Goal: Task Accomplishment & Management: Manage account settings

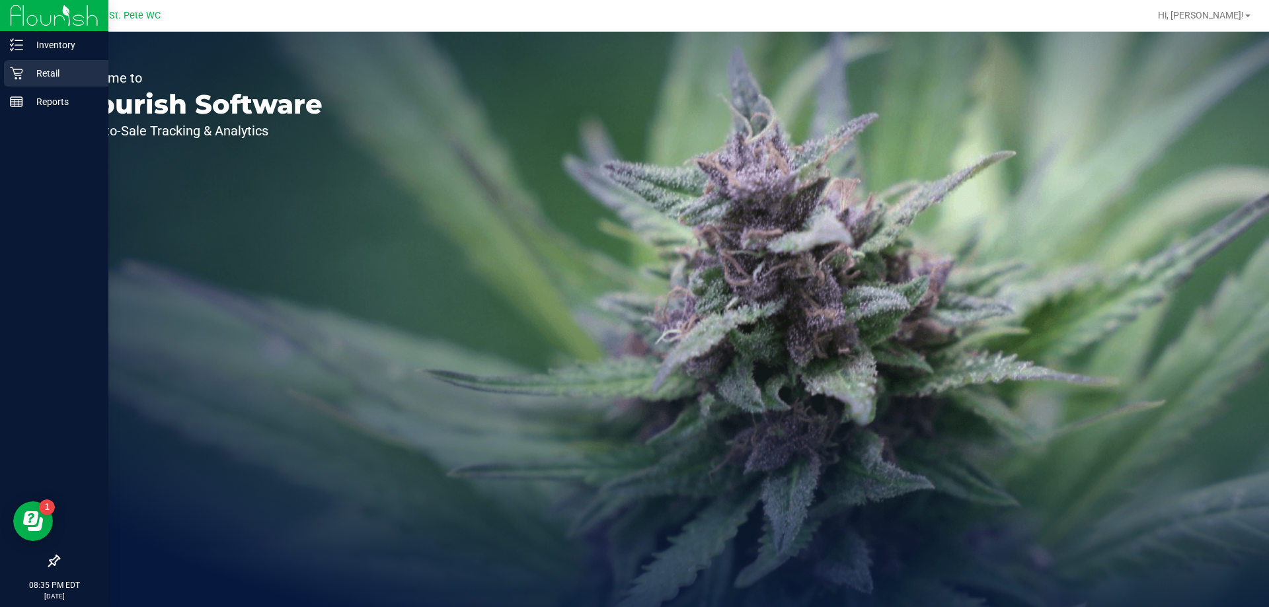
click at [11, 60] on div "Retail" at bounding box center [56, 73] width 104 height 26
click at [28, 47] on p "Inventory" at bounding box center [62, 45] width 79 height 16
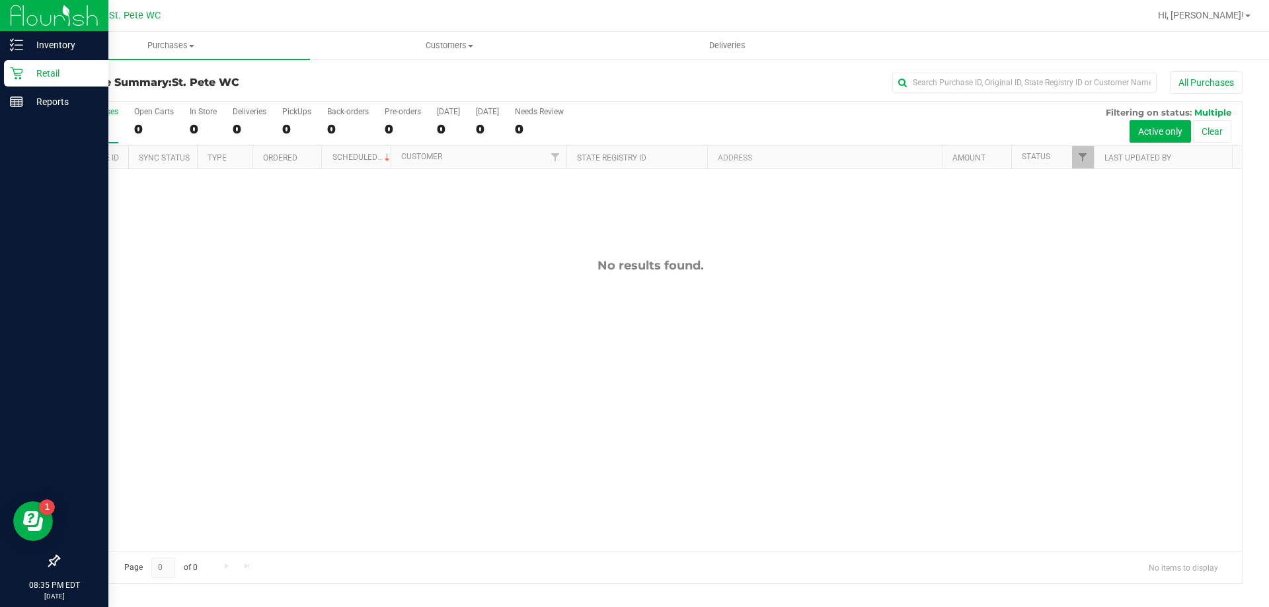
click at [58, 28] on img at bounding box center [54, 15] width 89 height 31
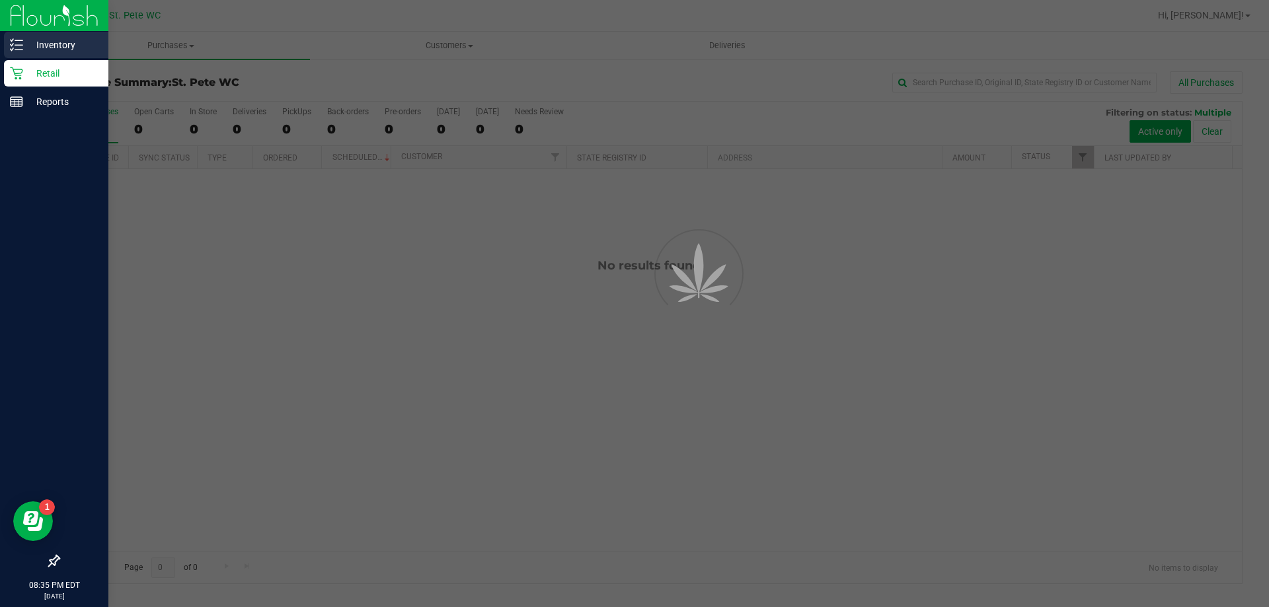
click at [66, 38] on p "Inventory" at bounding box center [62, 45] width 79 height 16
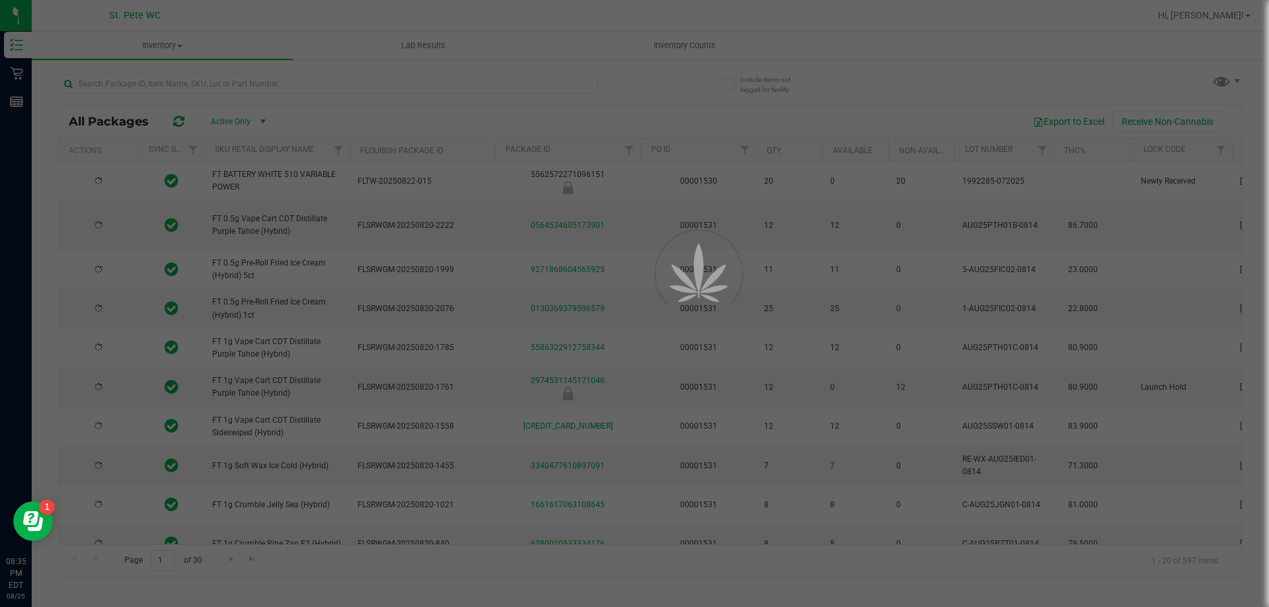
click at [707, 19] on div at bounding box center [634, 303] width 1269 height 607
click at [705, 47] on div at bounding box center [634, 303] width 1269 height 607
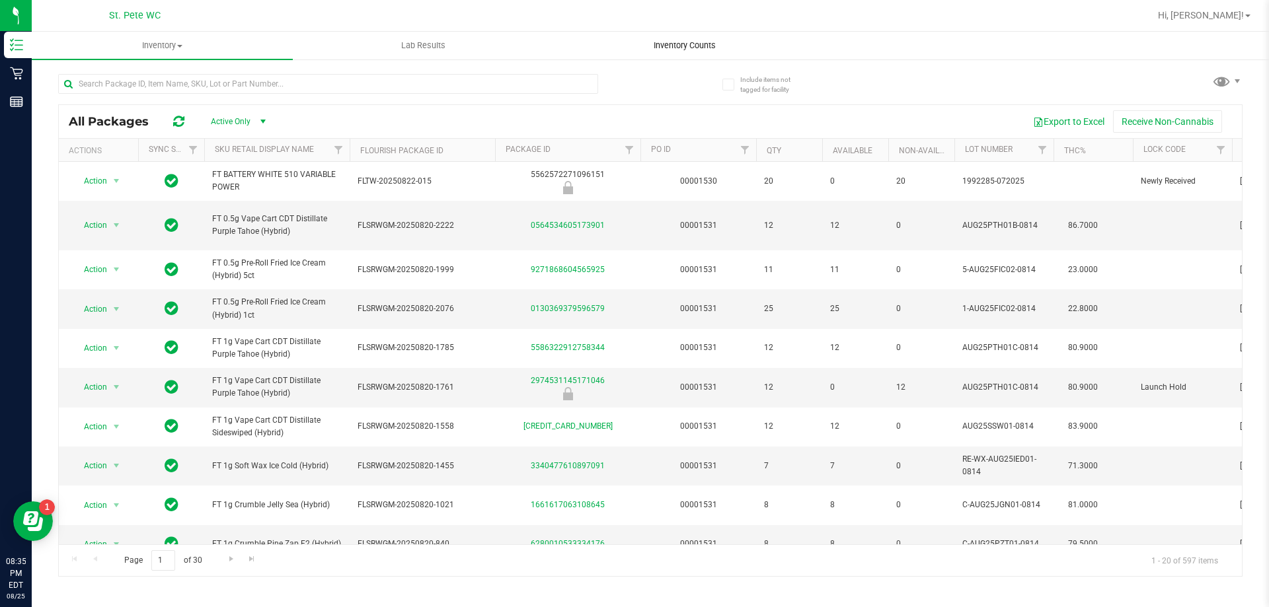
click at [687, 46] on span "Inventory Counts" at bounding box center [685, 46] width 98 height 12
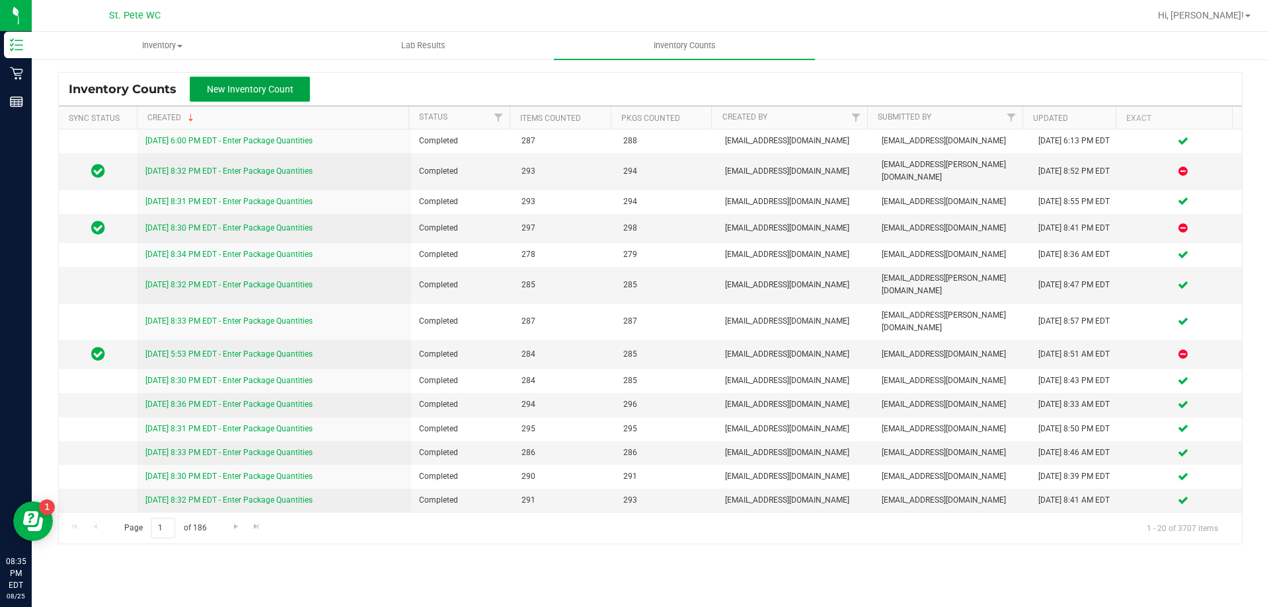
click at [265, 87] on span "New Inventory Count" at bounding box center [250, 89] width 87 height 11
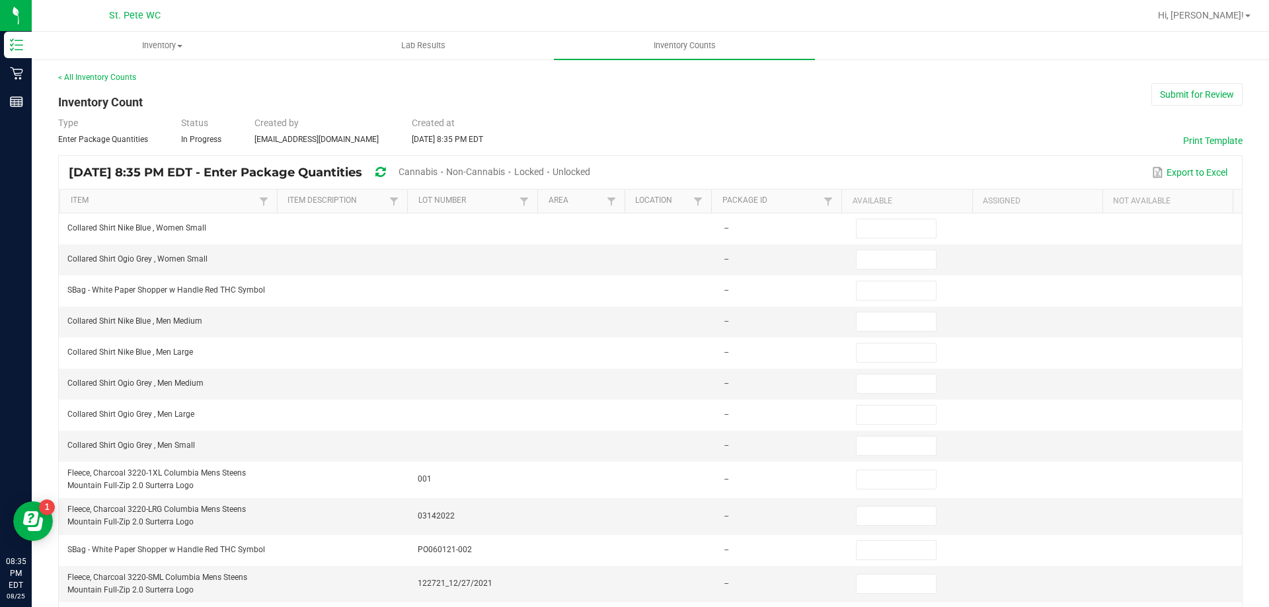
click at [590, 170] on span "Unlocked" at bounding box center [572, 172] width 38 height 11
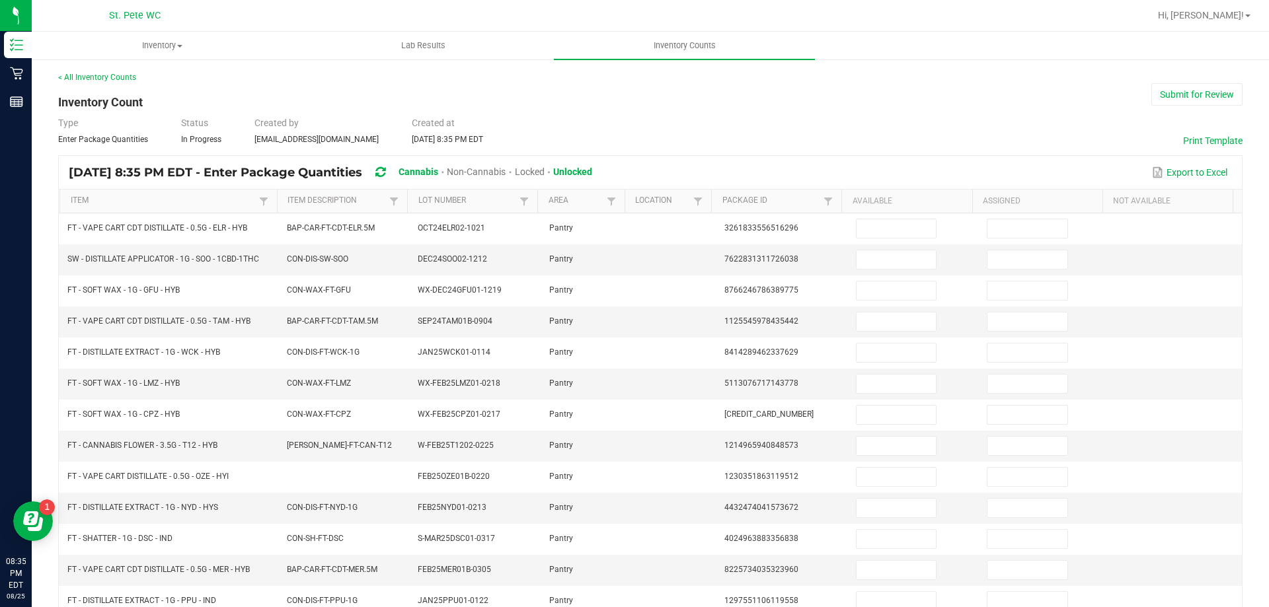
click at [360, 194] on th "Item Description" at bounding box center [342, 202] width 130 height 24
click at [337, 198] on link "Item Description" at bounding box center [337, 201] width 98 height 11
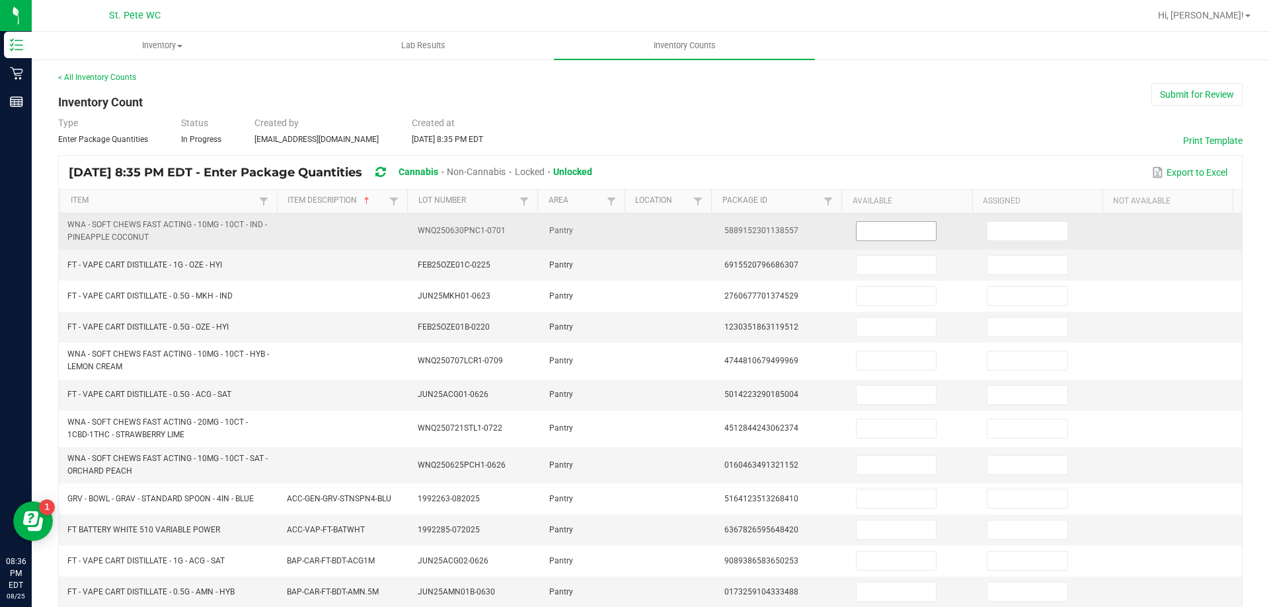
click at [895, 233] on input at bounding box center [896, 231] width 79 height 19
type input "38"
type input "4"
type input "12"
type input "4"
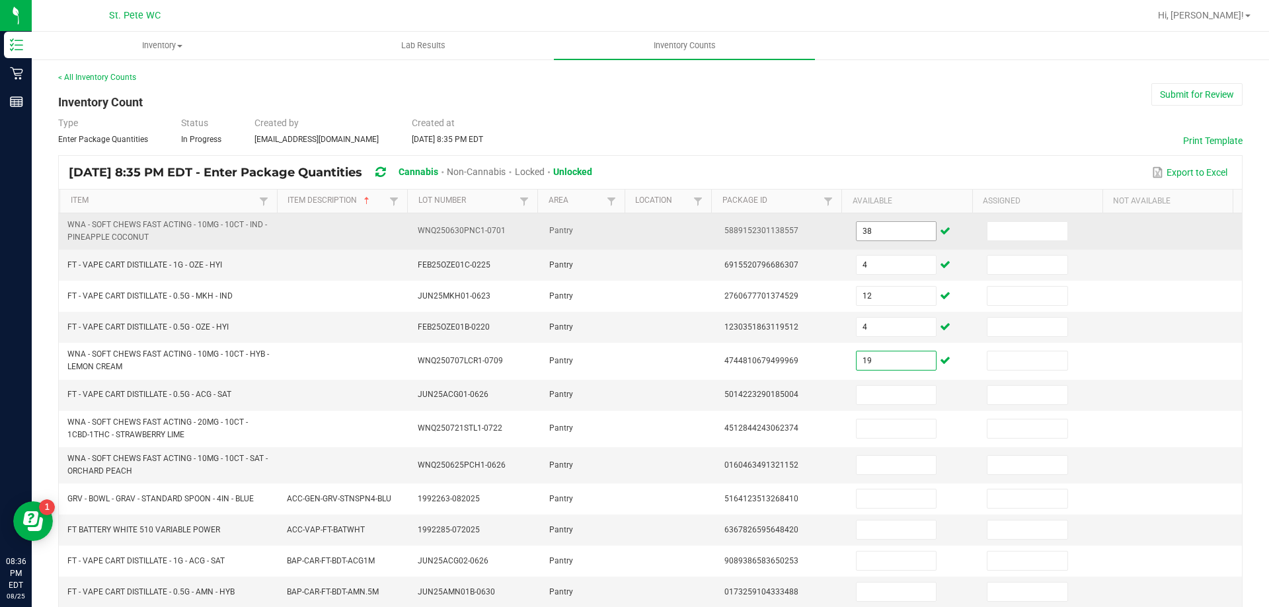
type input "19"
type input "9"
type input "3"
type input "35"
type input "1"
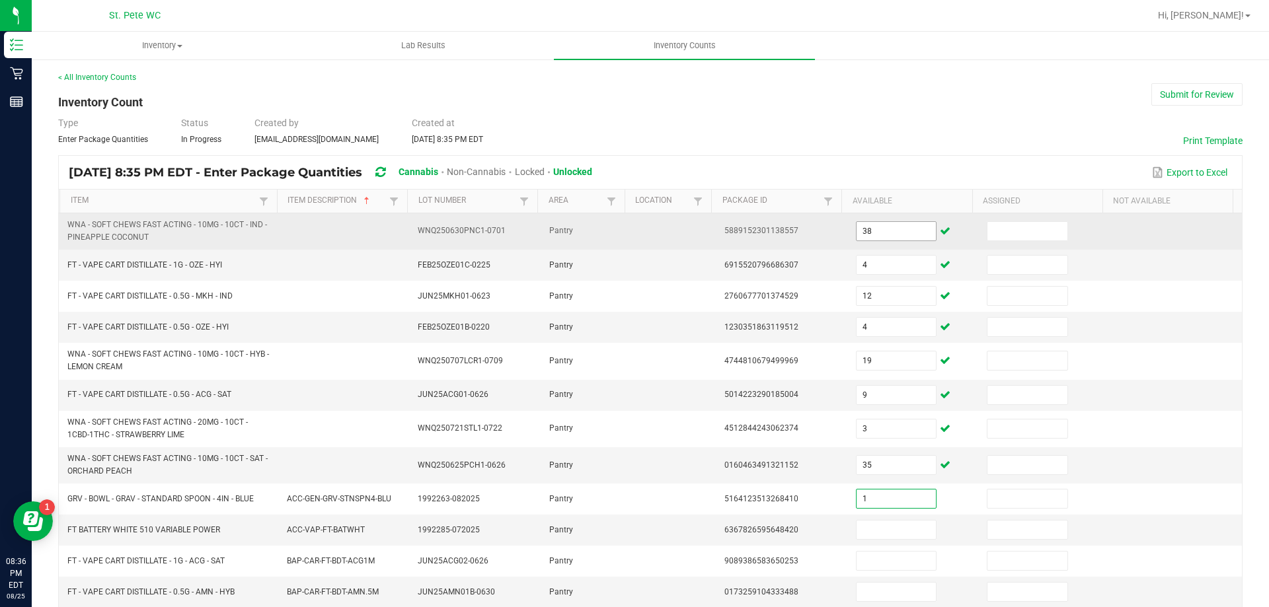
type input "0"
type input "10"
type input "3"
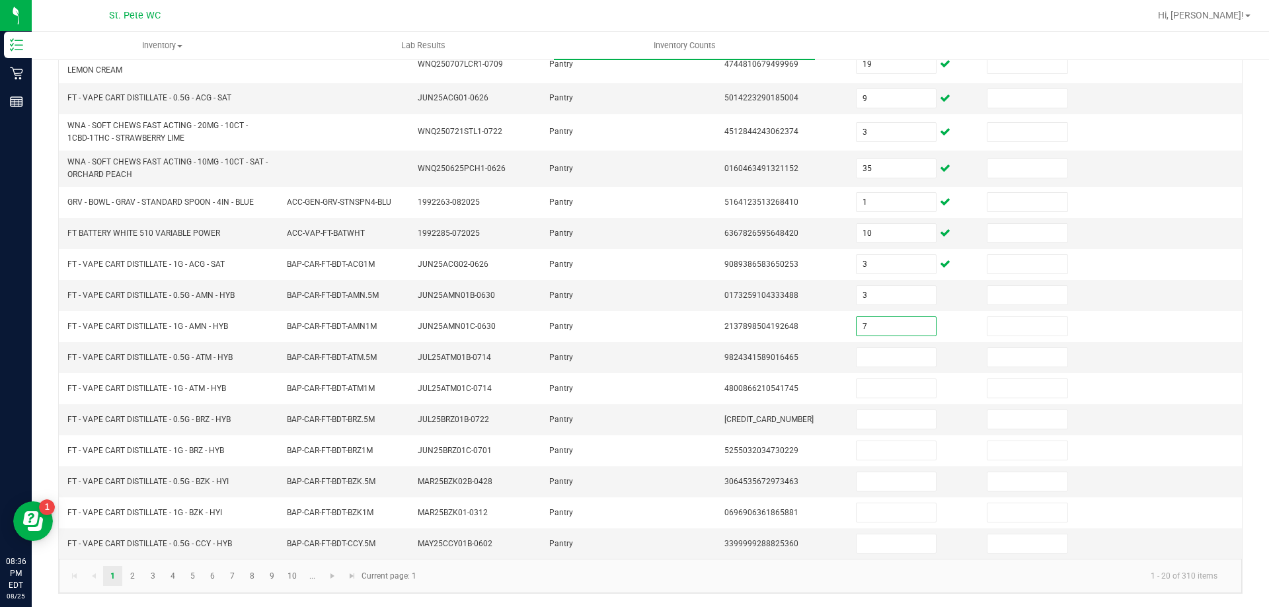
type input "7"
type input "4"
type input "6"
type input "4"
type input "5"
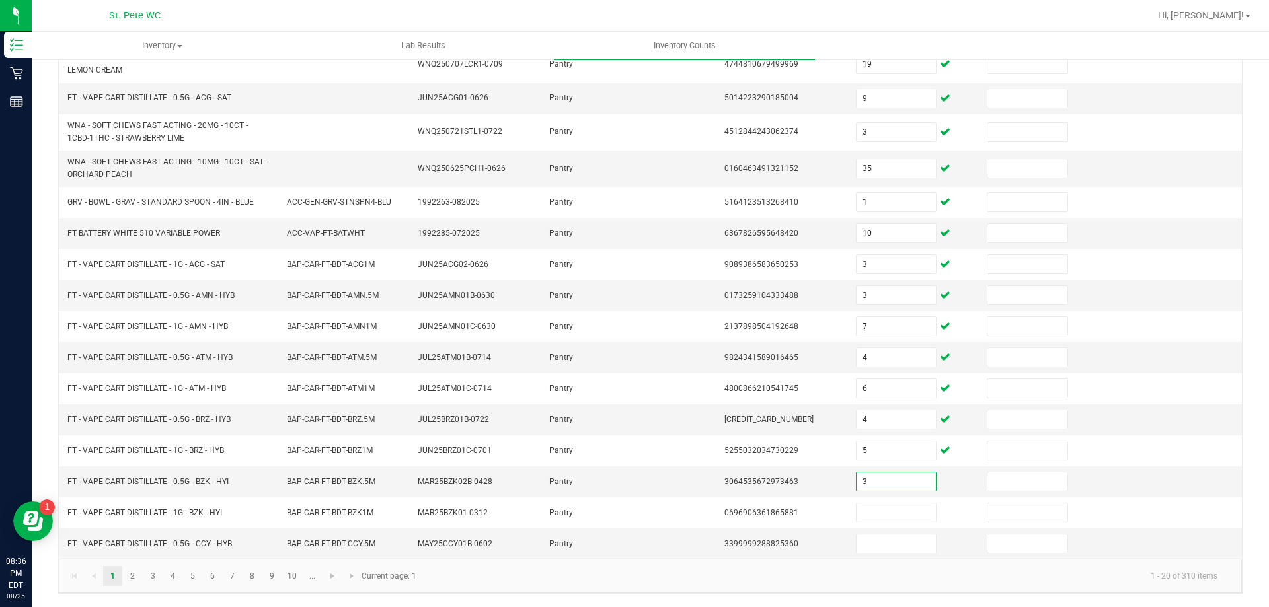
type input "3"
type input "2"
click at [133, 576] on link "2" at bounding box center [132, 576] width 19 height 20
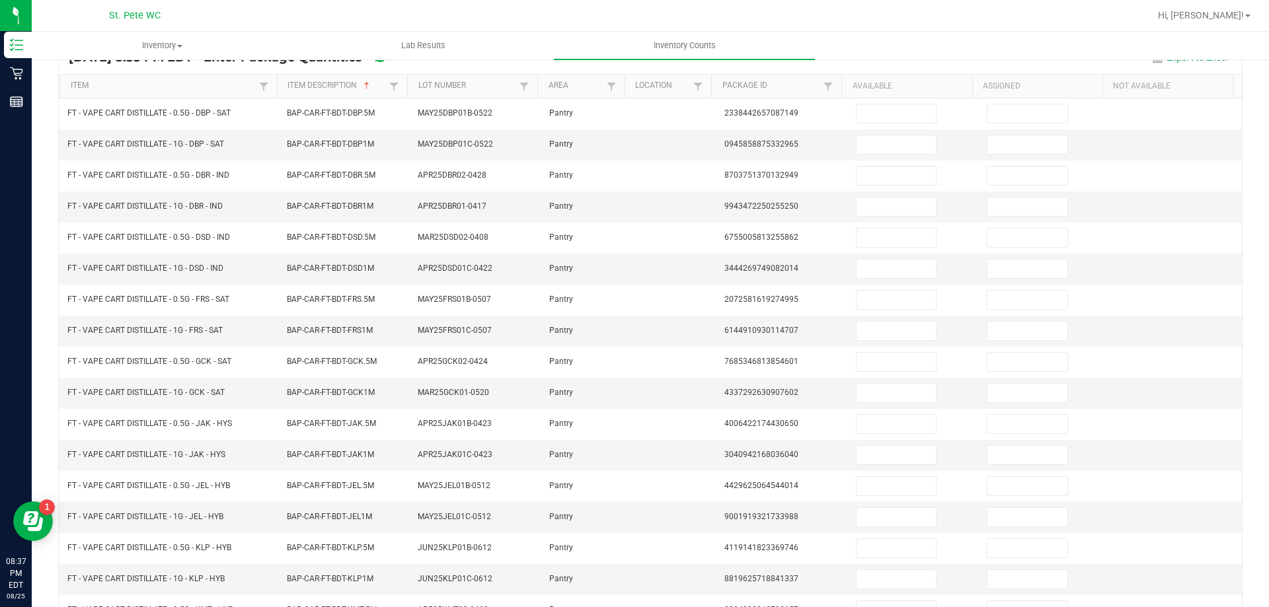
scroll to position [104, 0]
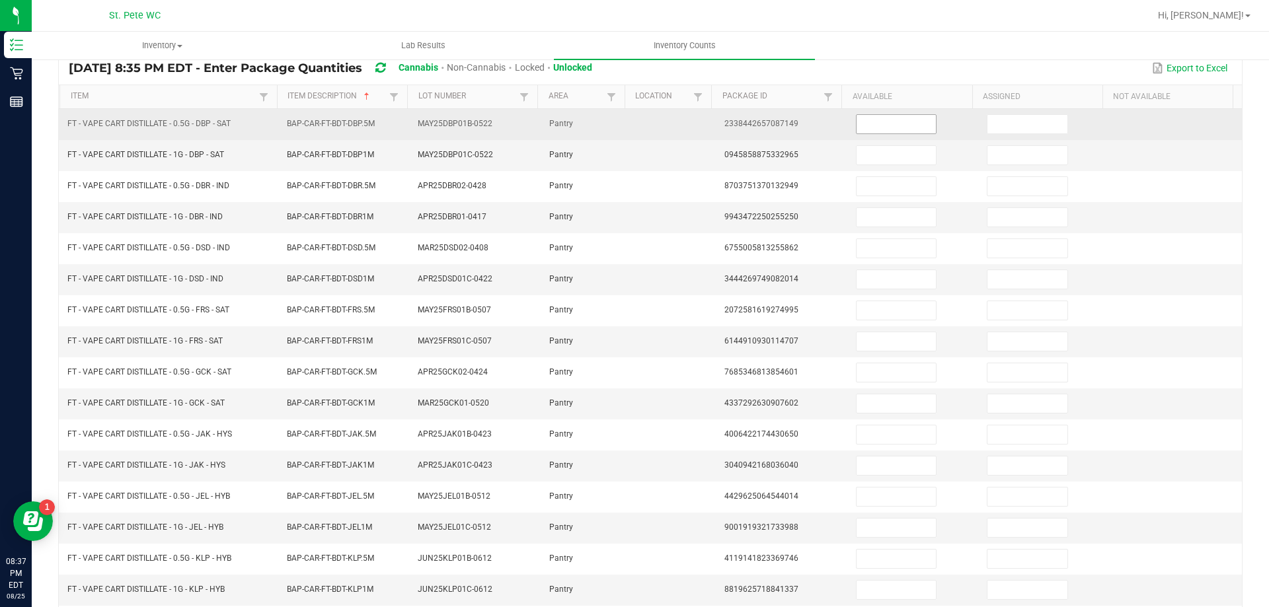
click at [874, 119] on input at bounding box center [896, 124] width 79 height 19
type input "3"
type input "10"
type input "2"
type input "12"
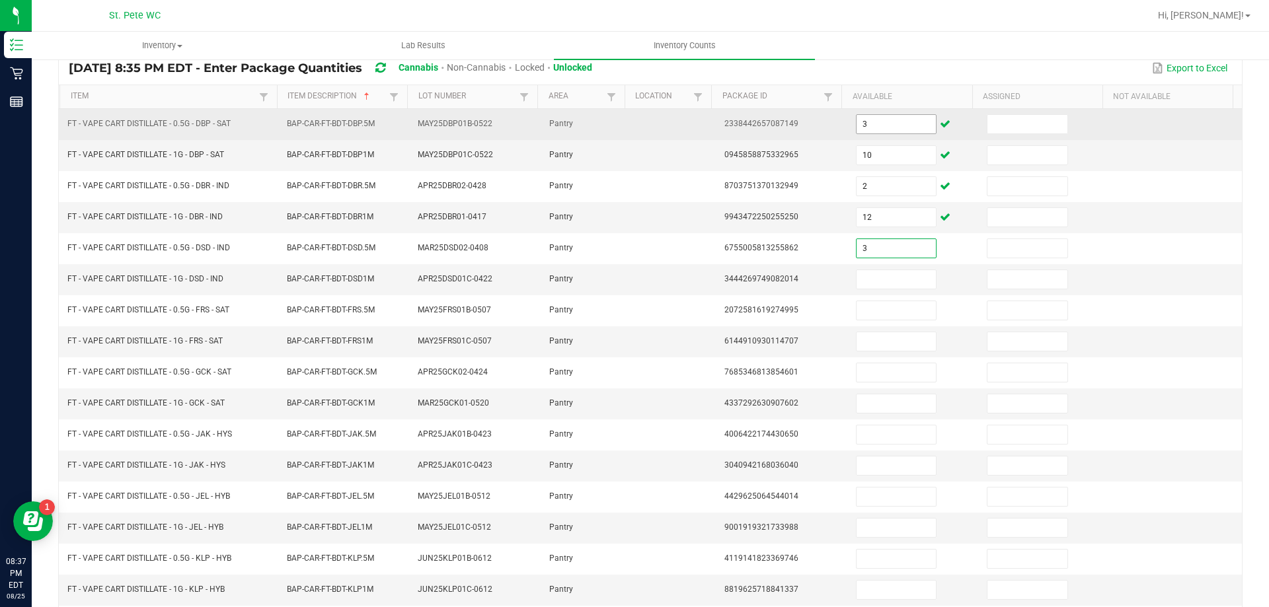
type input "3"
type input "10"
type input "2"
type input "1"
type input "3"
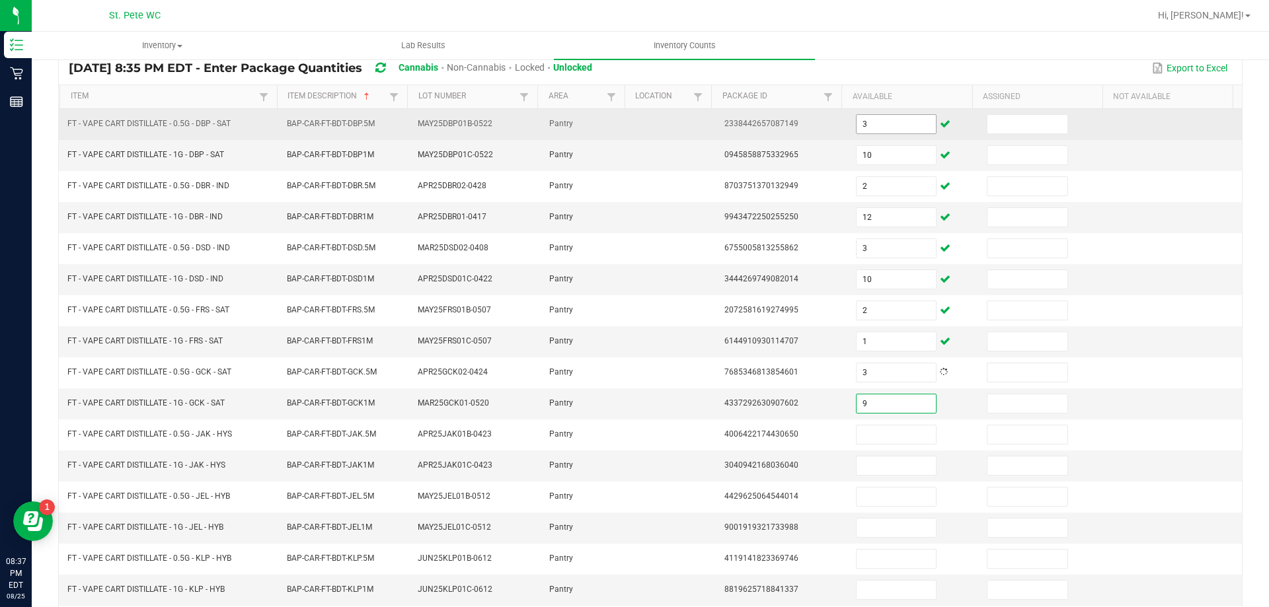
type input "9"
type input "1"
type input "8"
type input "2"
type input "8"
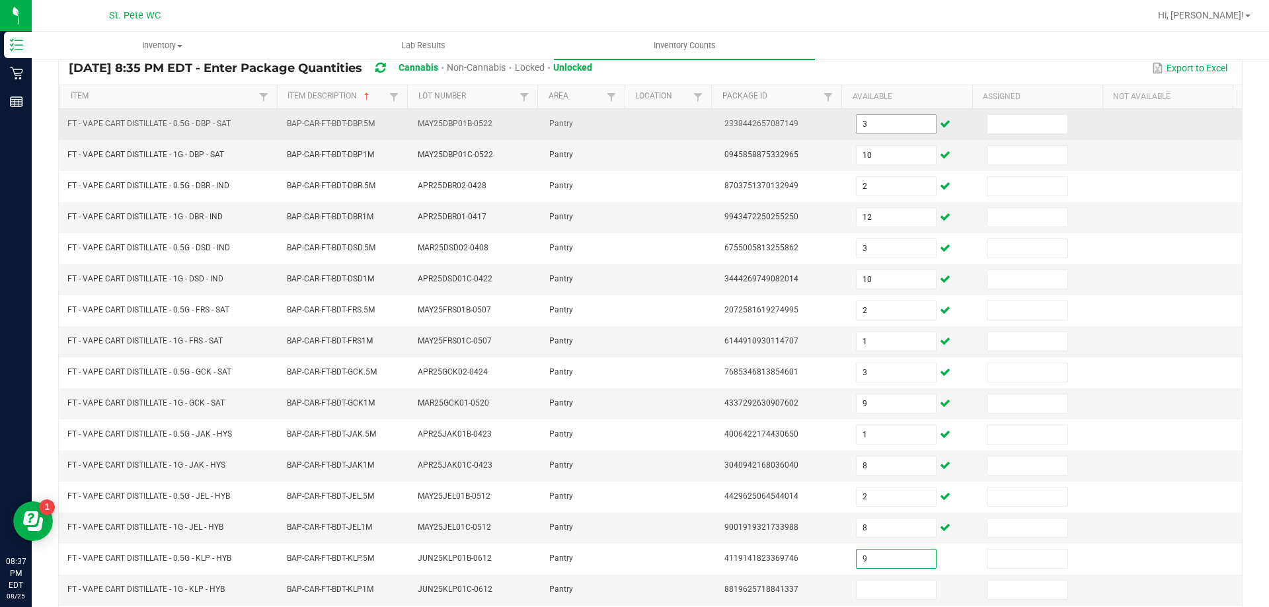
type input "9"
type input "5"
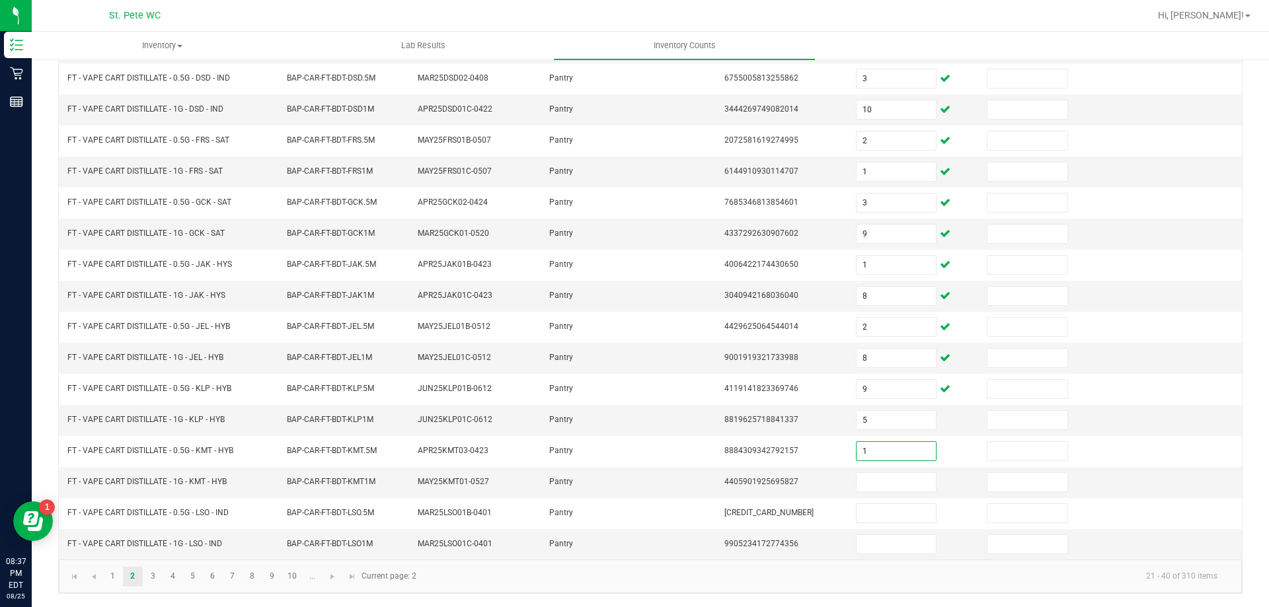
type input "1"
type input "2"
type input "3"
click at [153, 576] on link "3" at bounding box center [152, 577] width 19 height 20
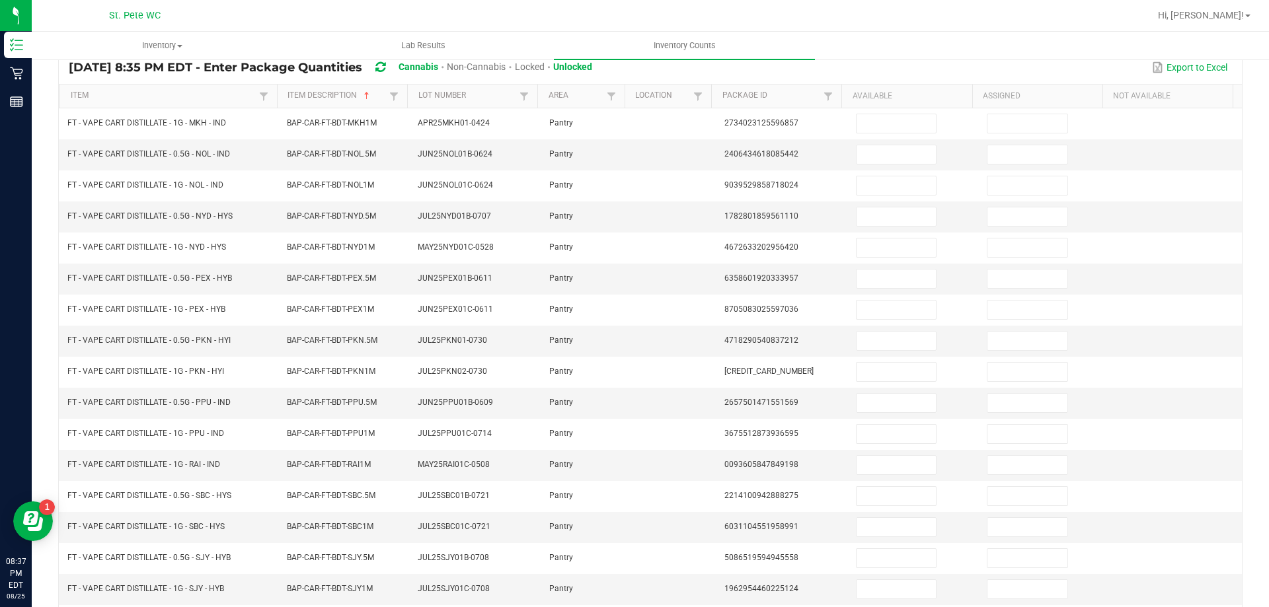
scroll to position [85, 0]
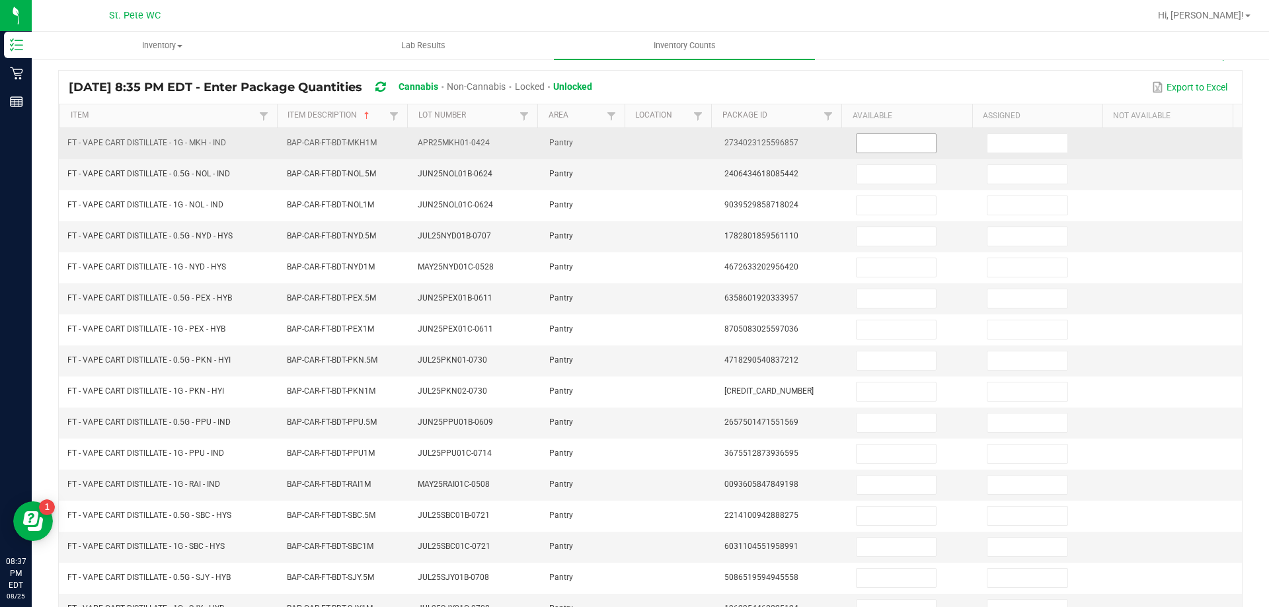
click at [878, 145] on input at bounding box center [896, 143] width 79 height 19
type input "1"
type input "8"
type input "3"
type input "11"
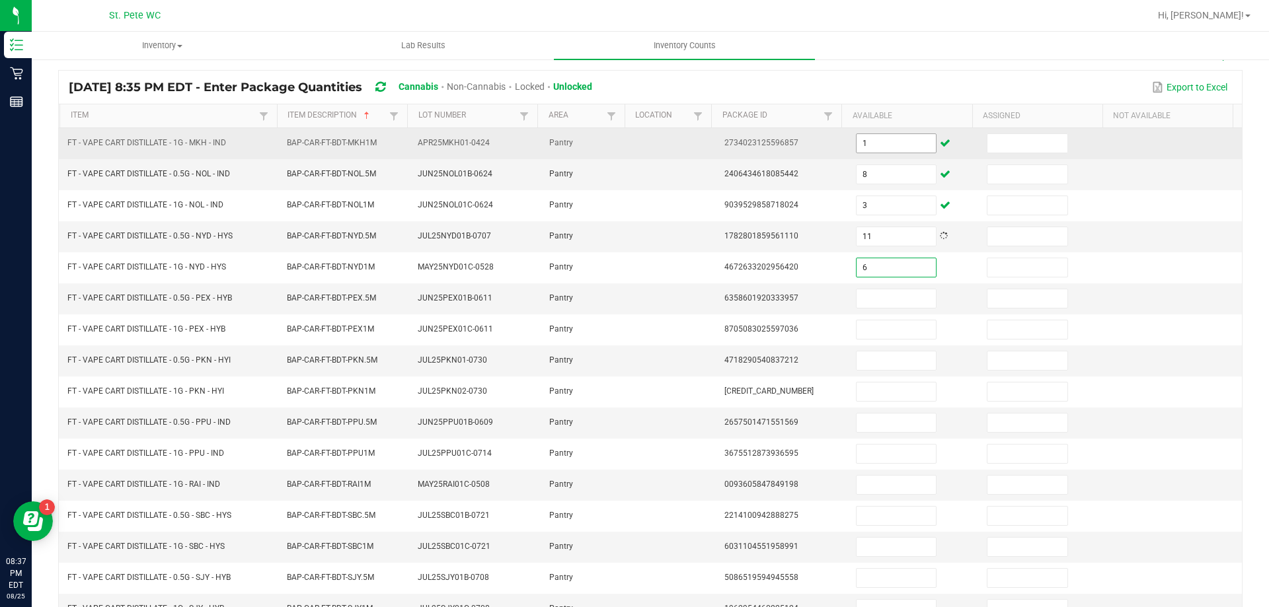
type input "6"
type input "2"
type input "11"
type input "12"
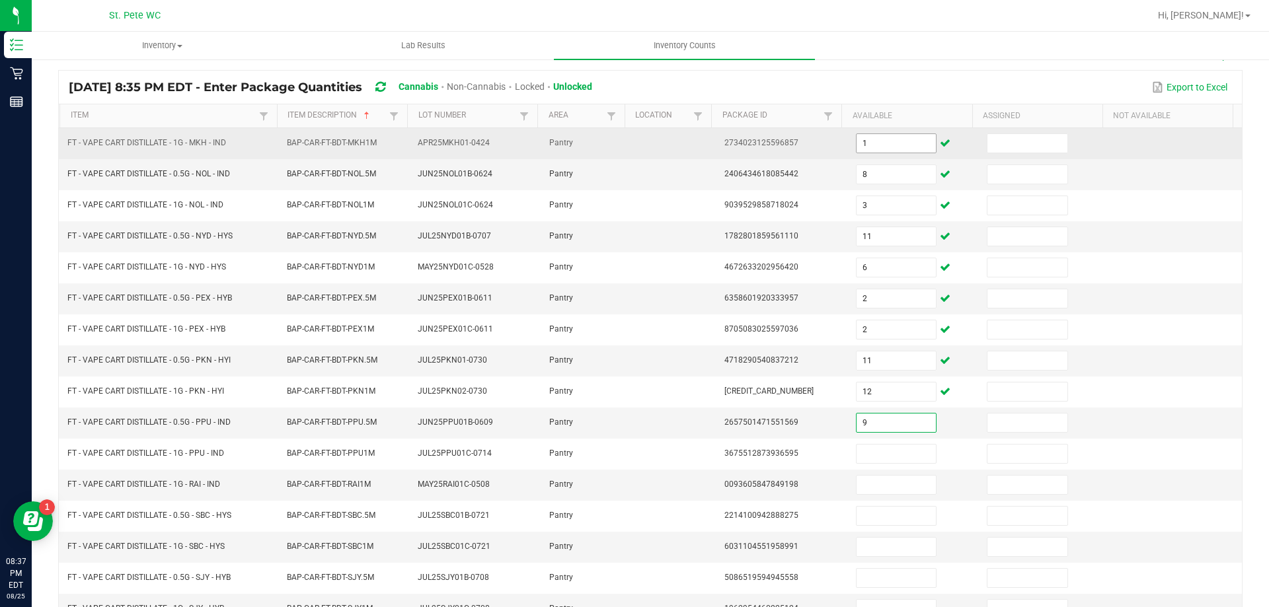
type input "9"
type input "12"
type input "2"
type input "4"
type input "10"
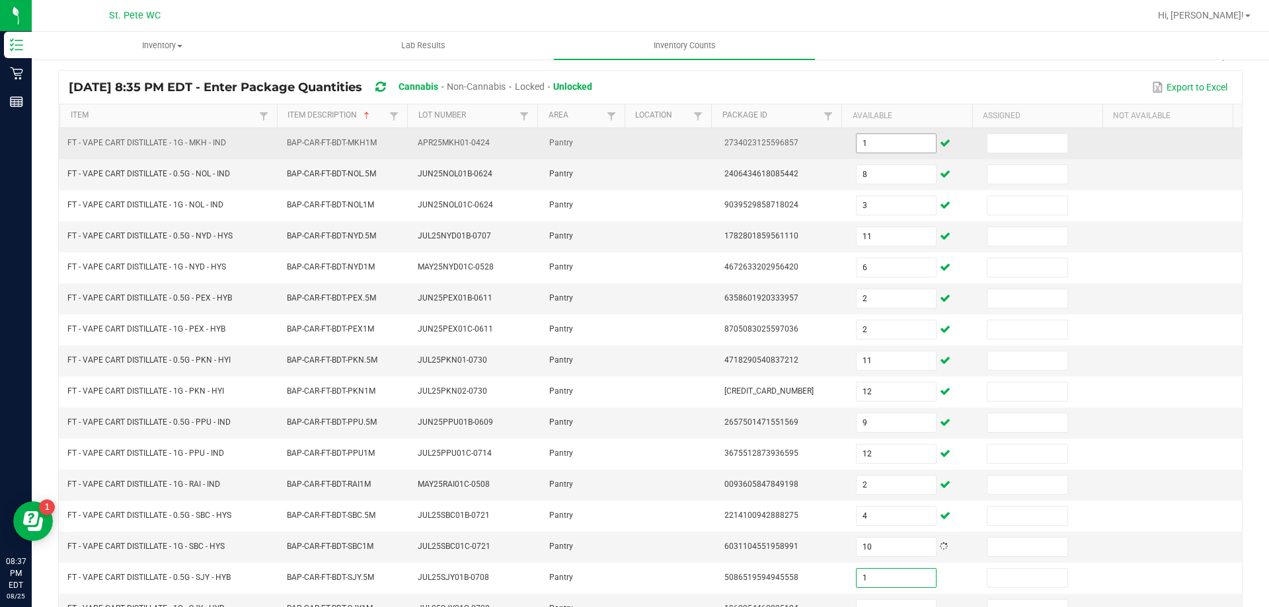
type input "1"
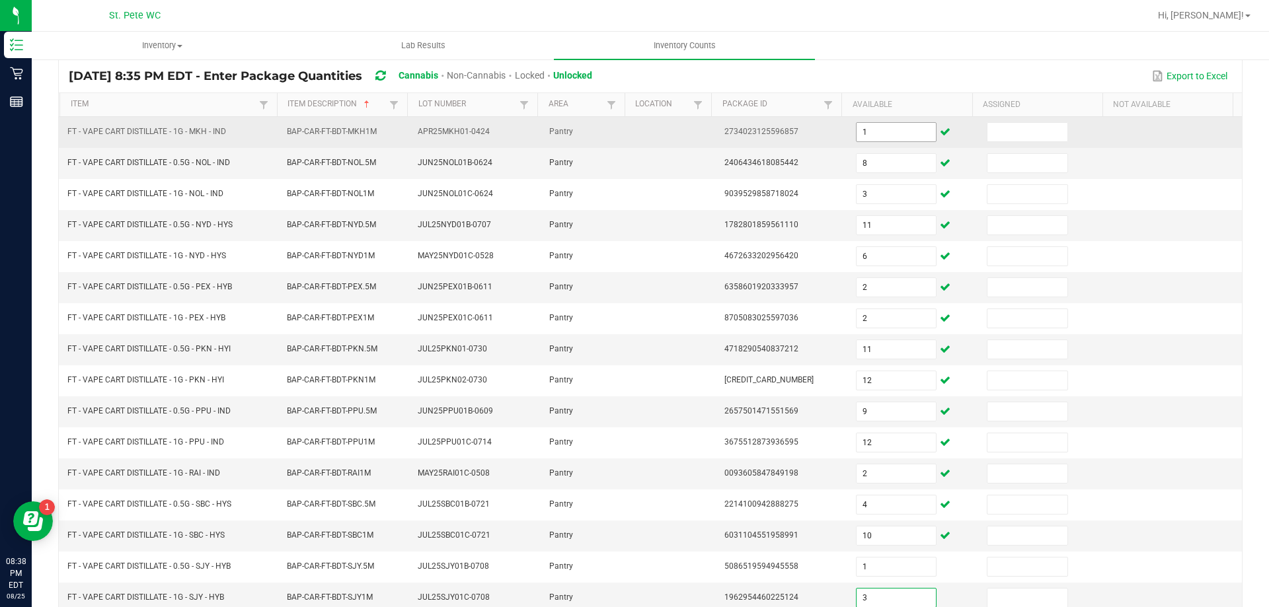
type input "3"
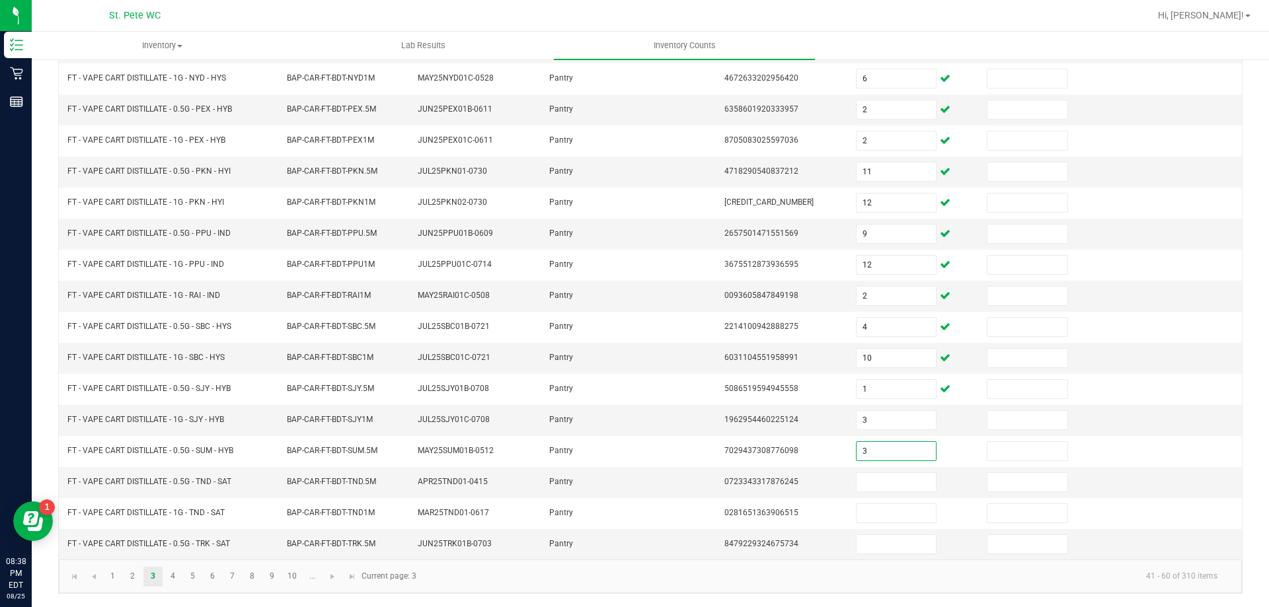
type input "3"
type input "12"
type input "5"
type input "6"
type input "4"
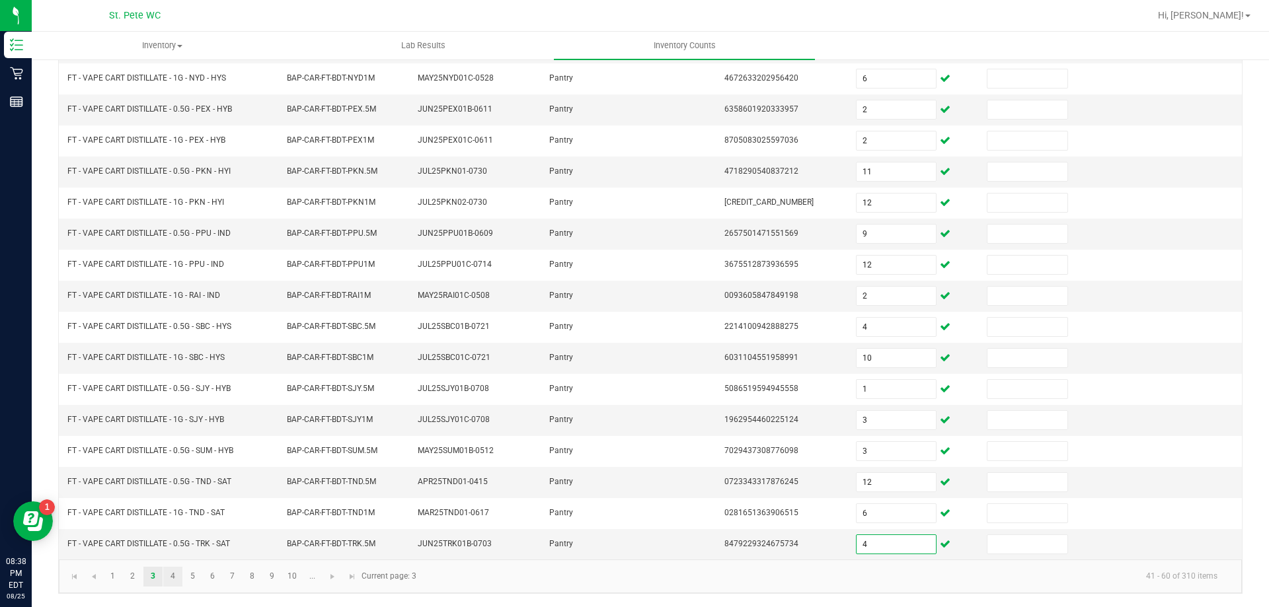
click at [163, 586] on link "4" at bounding box center [172, 577] width 19 height 20
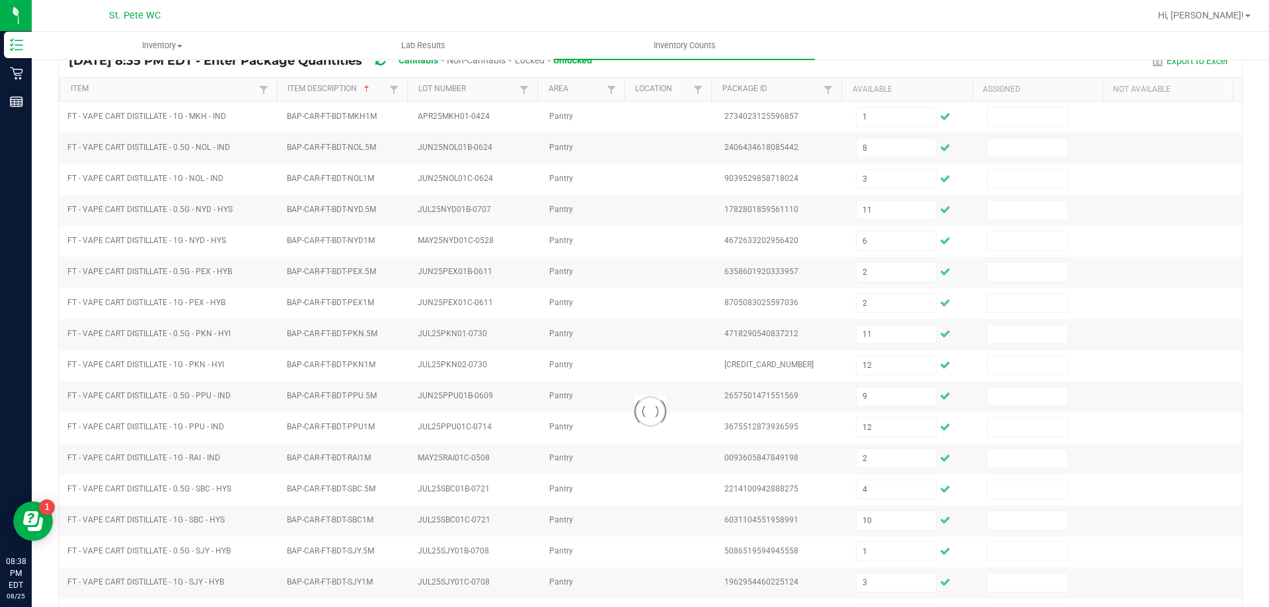
scroll to position [111, 0]
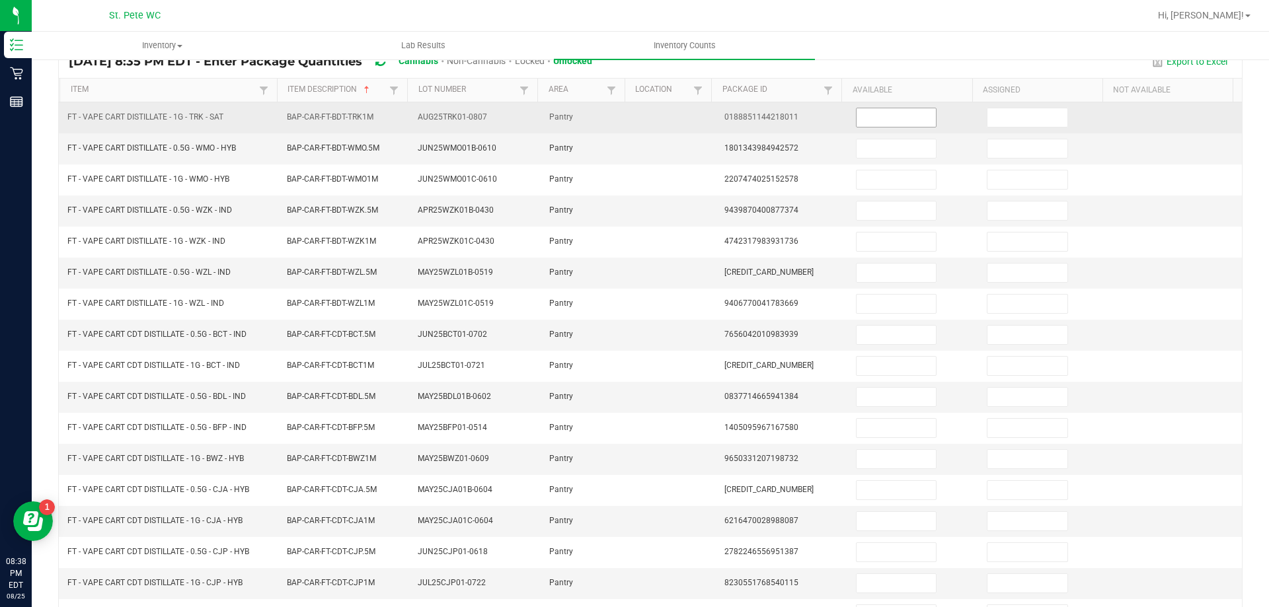
click at [882, 121] on input at bounding box center [896, 117] width 79 height 19
type input "5"
type input "2"
type input "7"
type input "1"
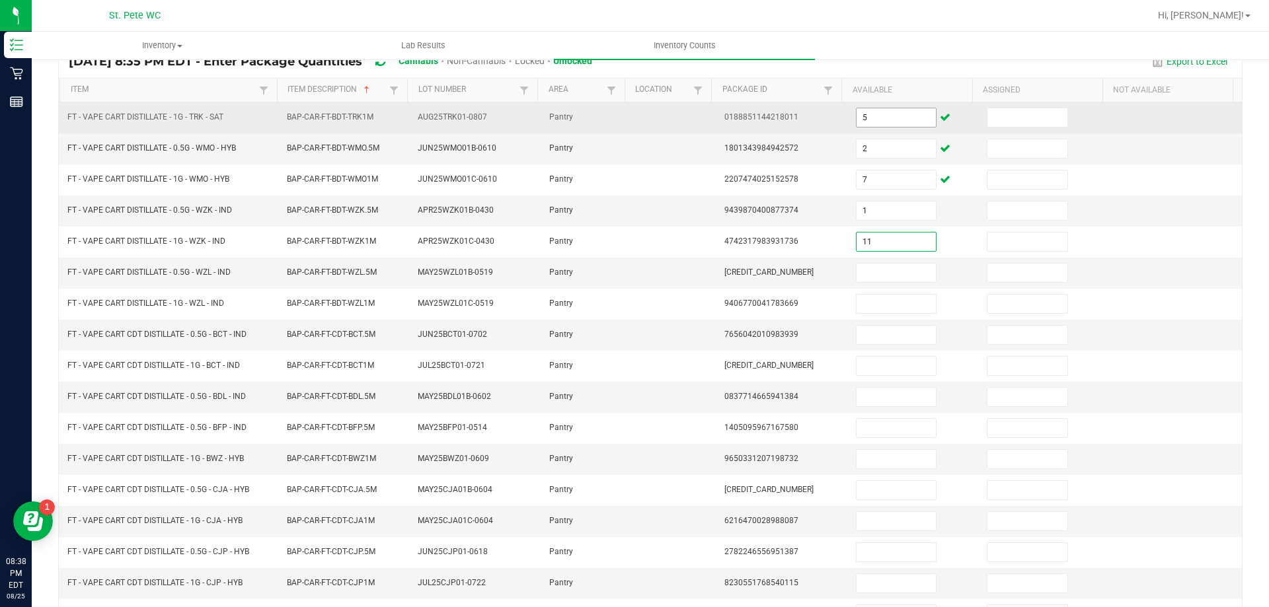
type input "11"
type input "4"
type input "2"
type input "3"
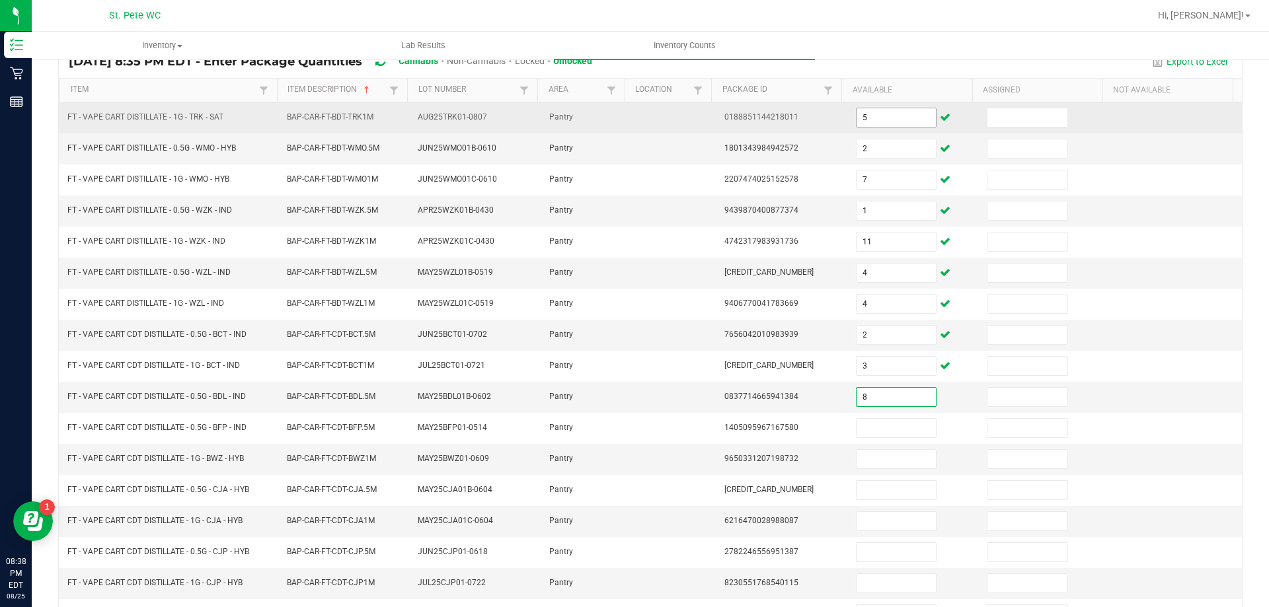
type input "8"
type input "3"
type input "5"
type input "3"
type input "10"
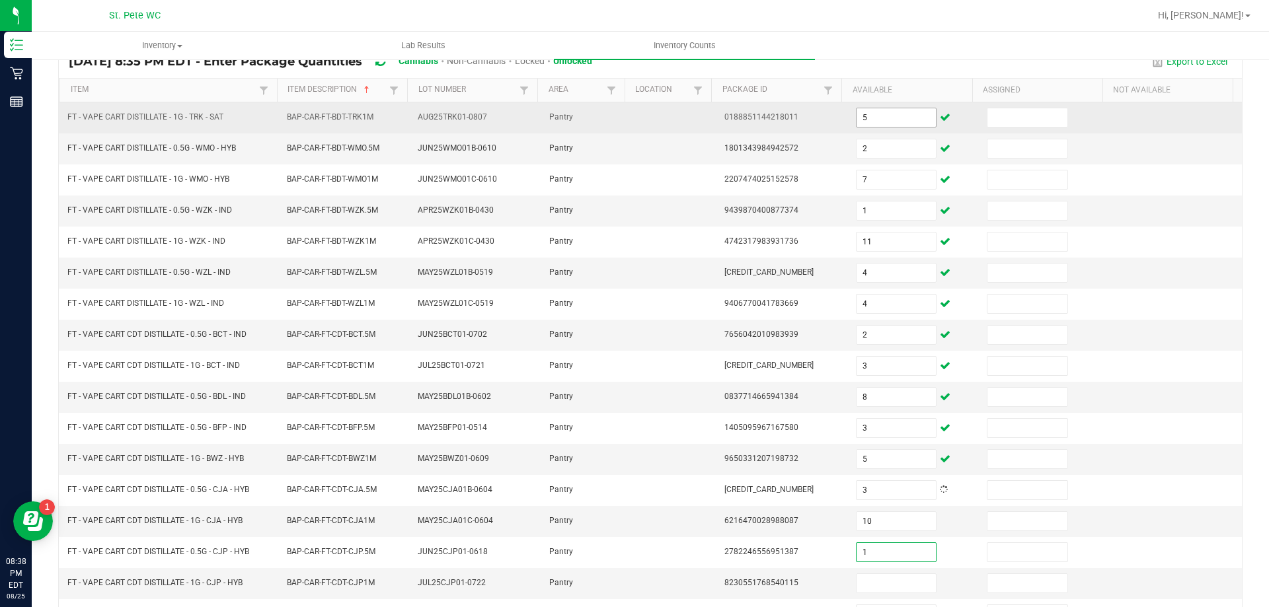
type input "1"
type input "9"
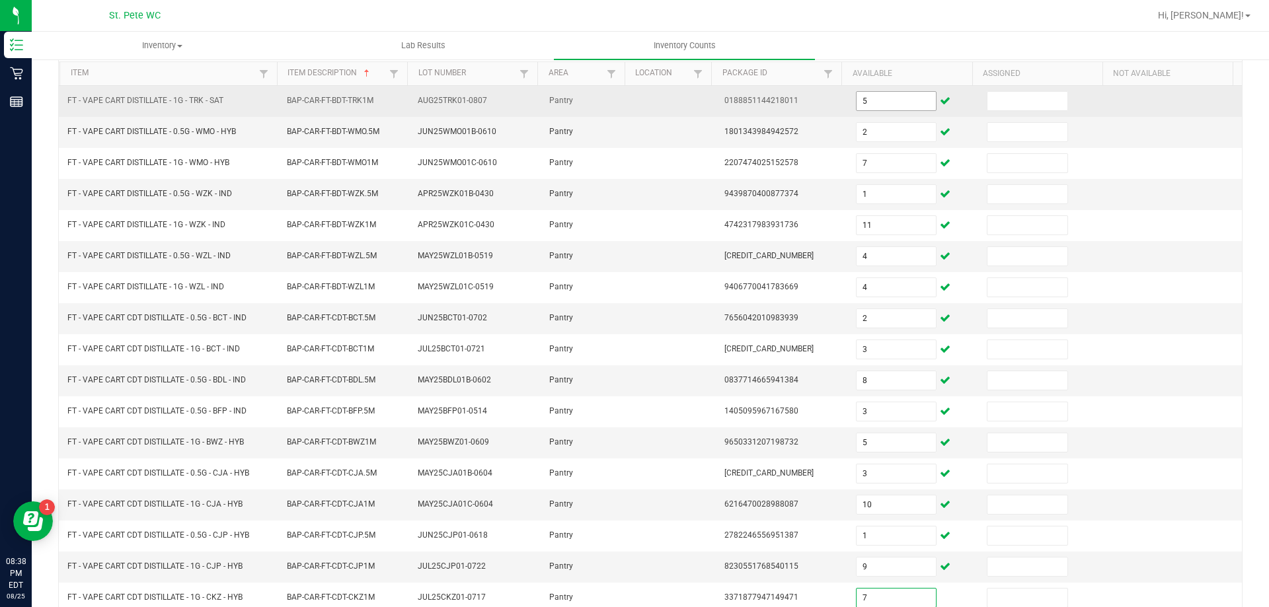
type input "7"
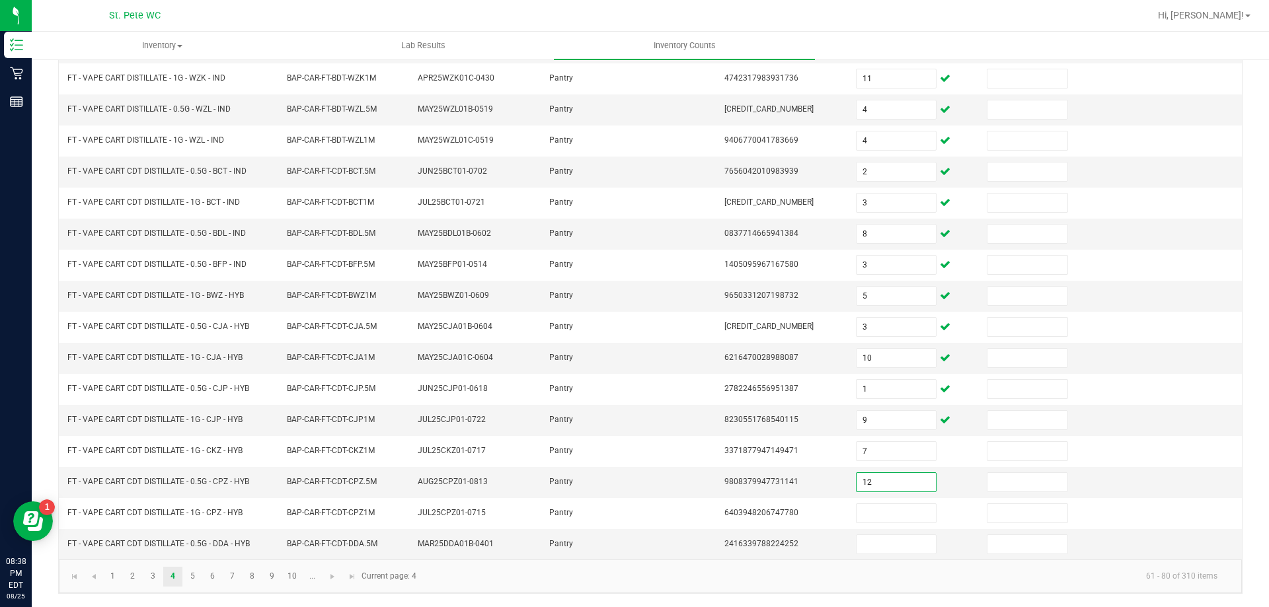
type input "12"
type input "2"
type input "4"
click at [194, 578] on link "5" at bounding box center [192, 577] width 19 height 20
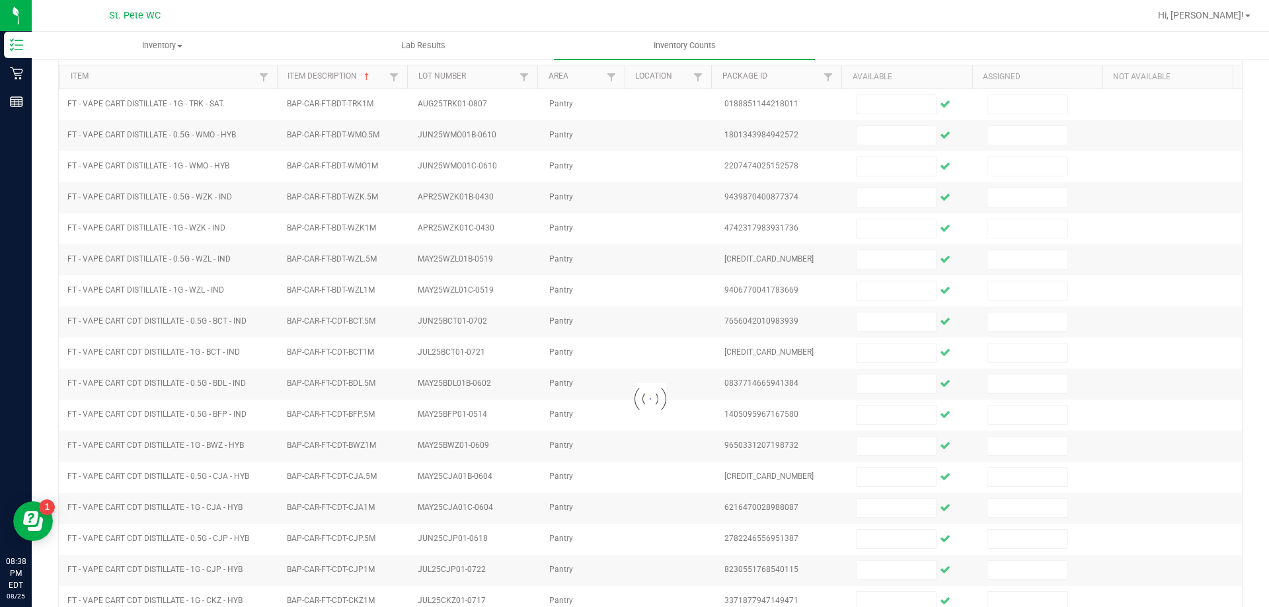
scroll to position [73, 0]
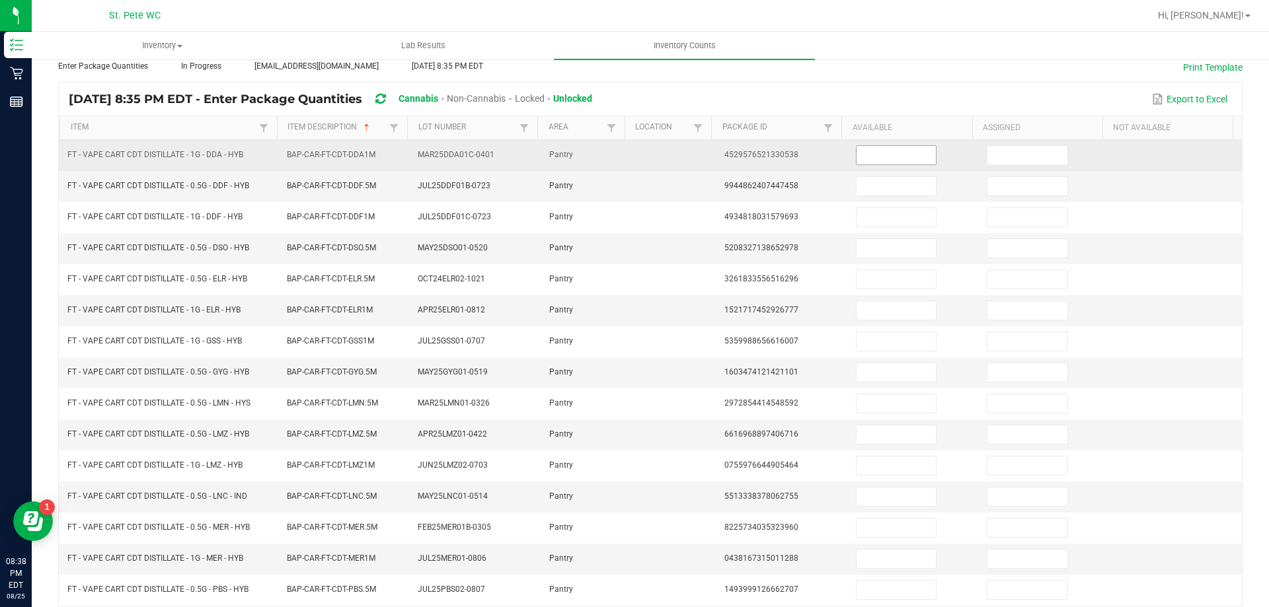
click at [886, 156] on input at bounding box center [896, 155] width 79 height 19
type input "1"
type input "9"
type input "4"
type input "12"
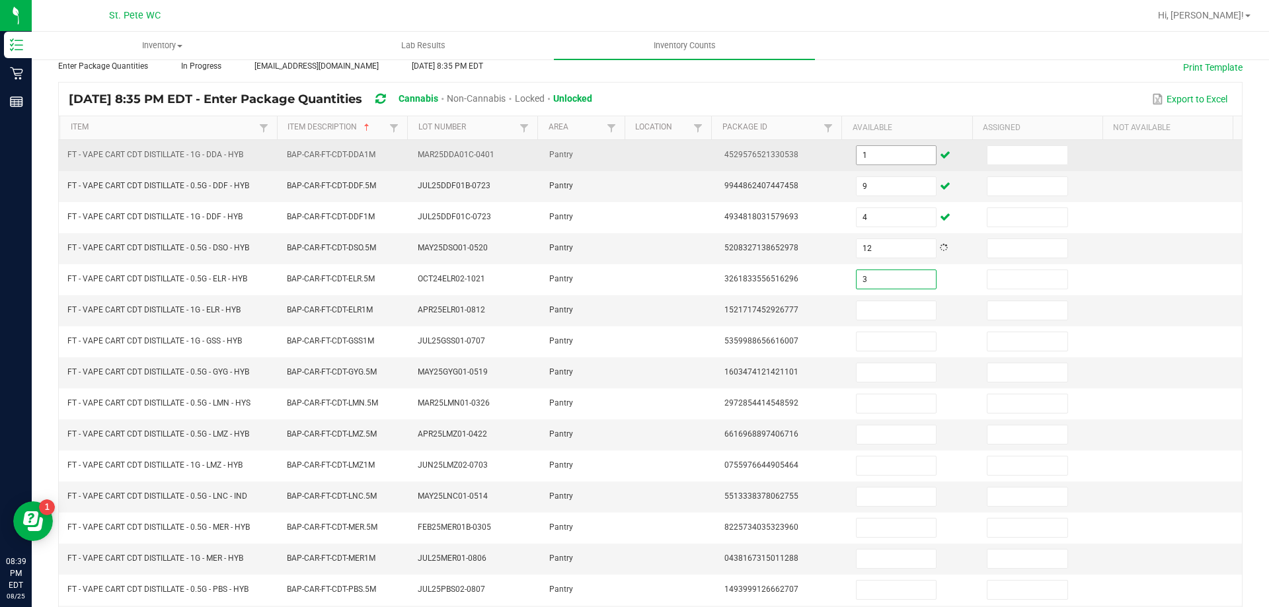
type input "3"
type input "12"
type input "1"
type input "12"
type input "2"
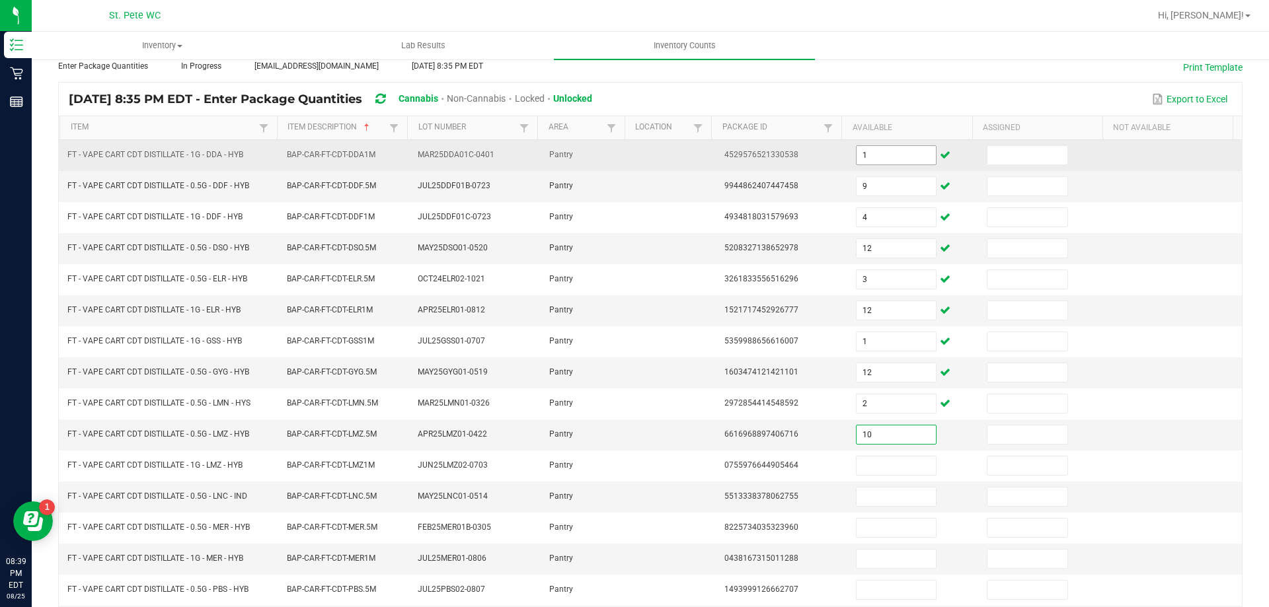
type input "10"
type input "3"
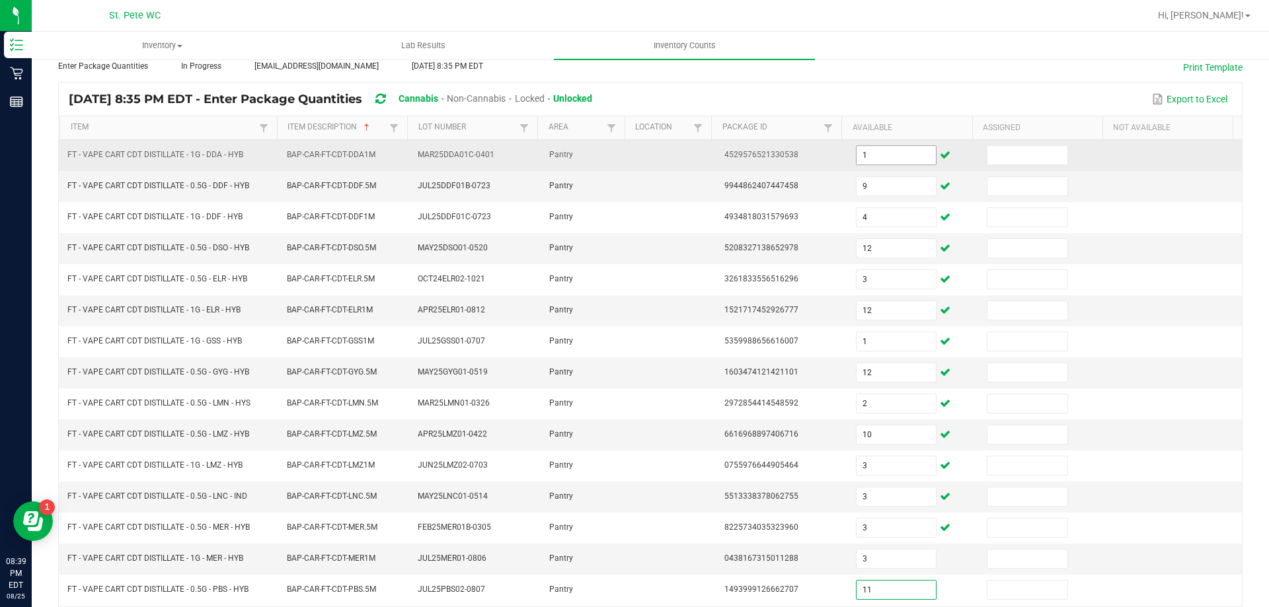
type input "11"
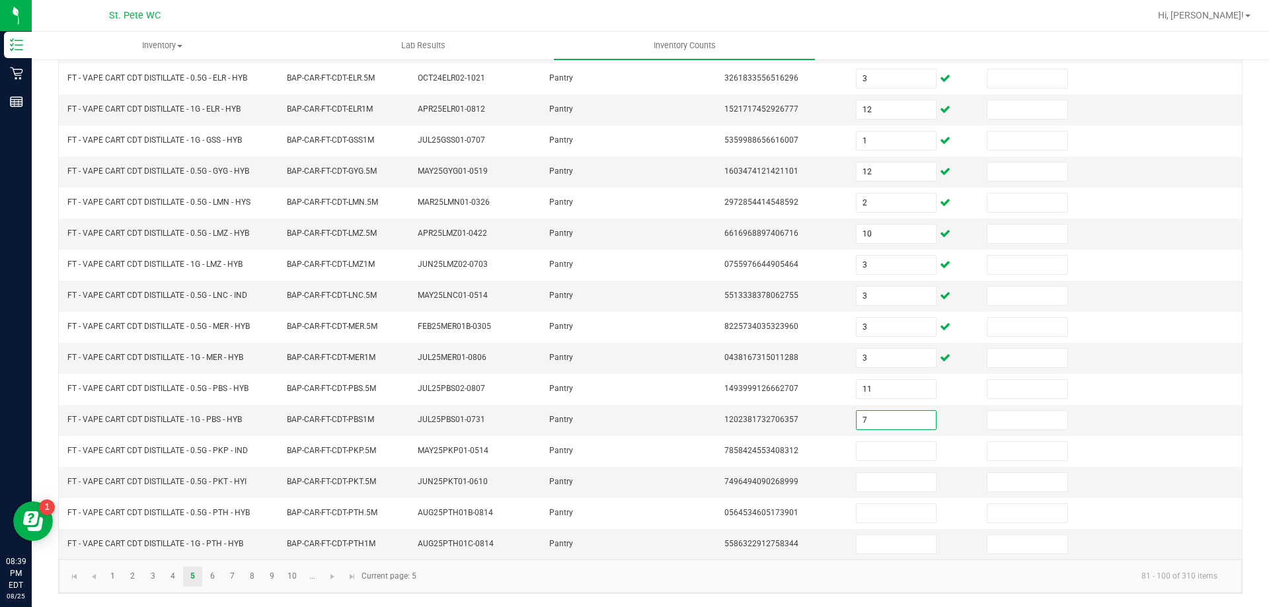
type input "7"
type input "1"
type input "10"
type input "12"
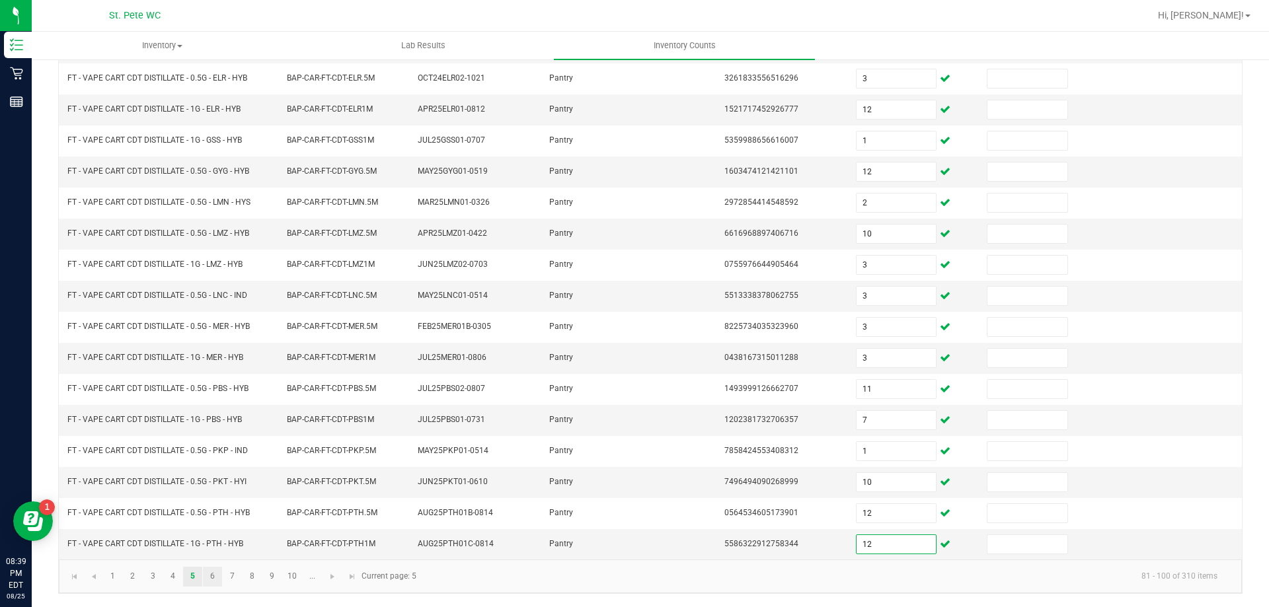
click at [212, 576] on link "6" at bounding box center [212, 577] width 19 height 20
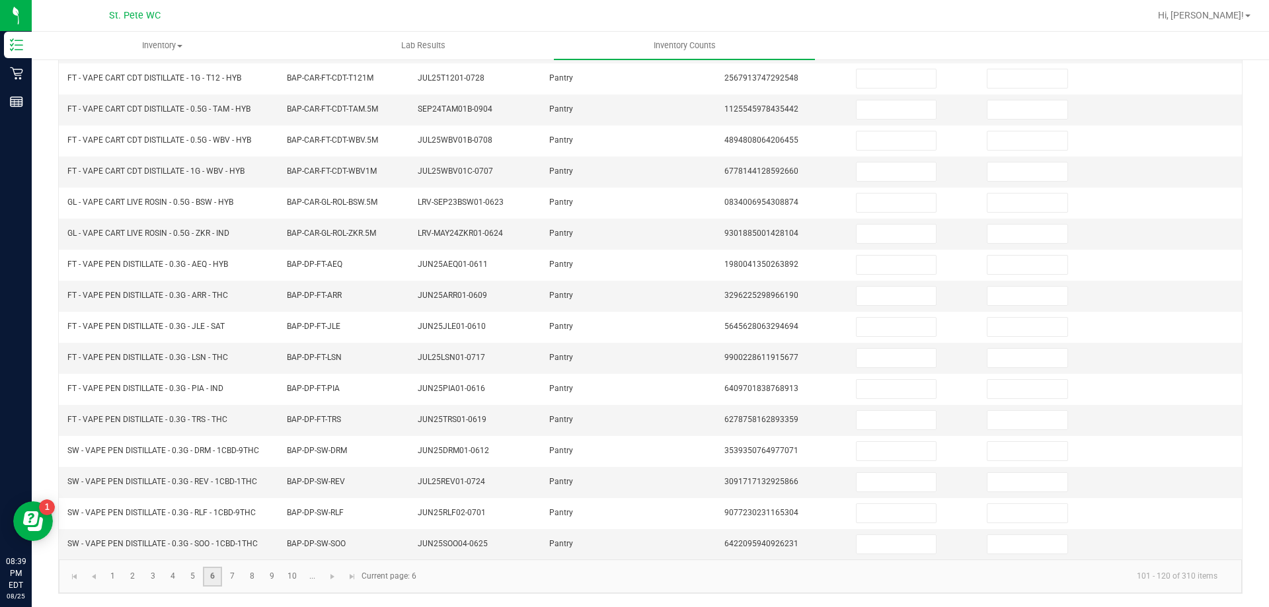
scroll to position [40, 0]
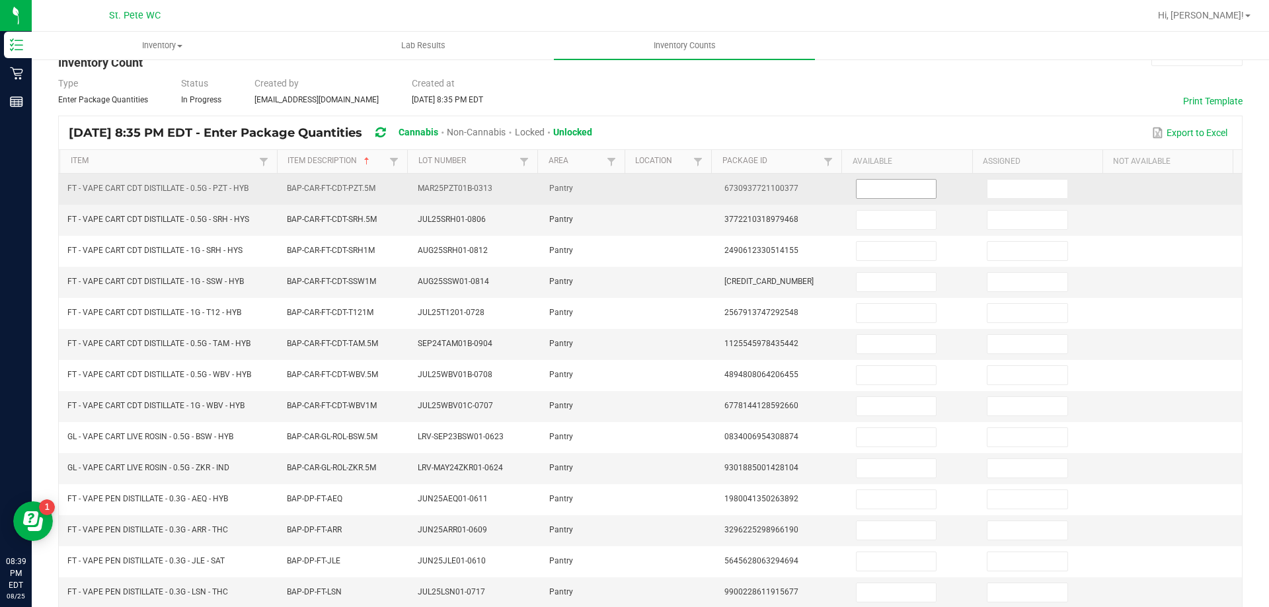
click at [857, 192] on input at bounding box center [896, 189] width 79 height 19
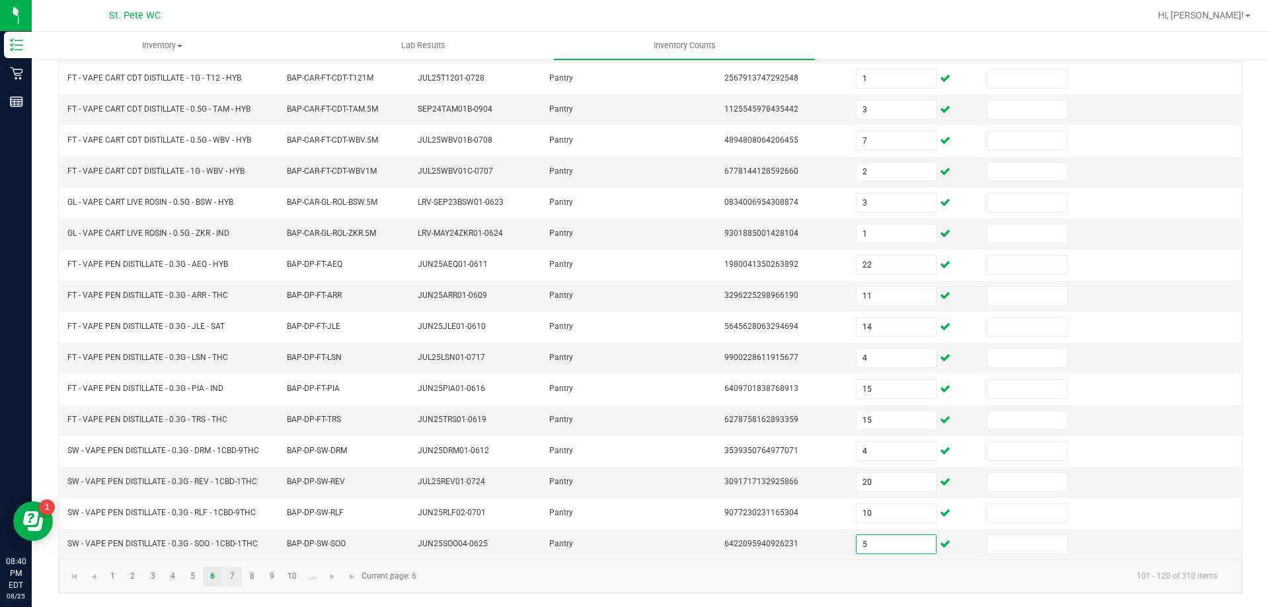
click at [233, 576] on link "7" at bounding box center [232, 577] width 19 height 20
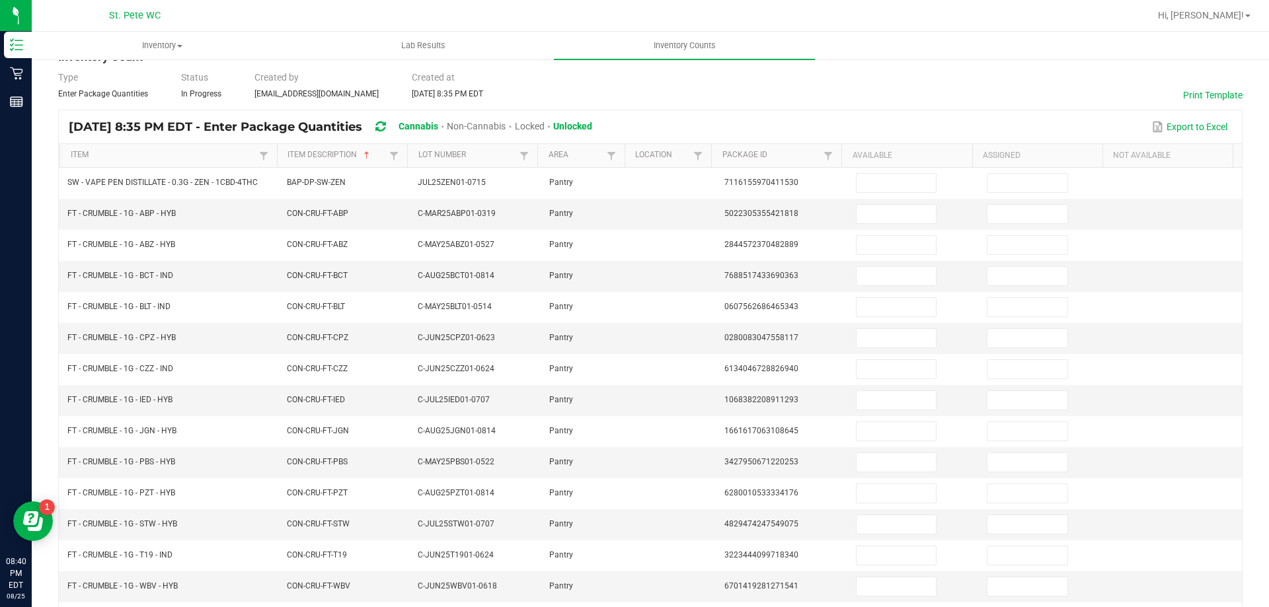
scroll to position [36, 0]
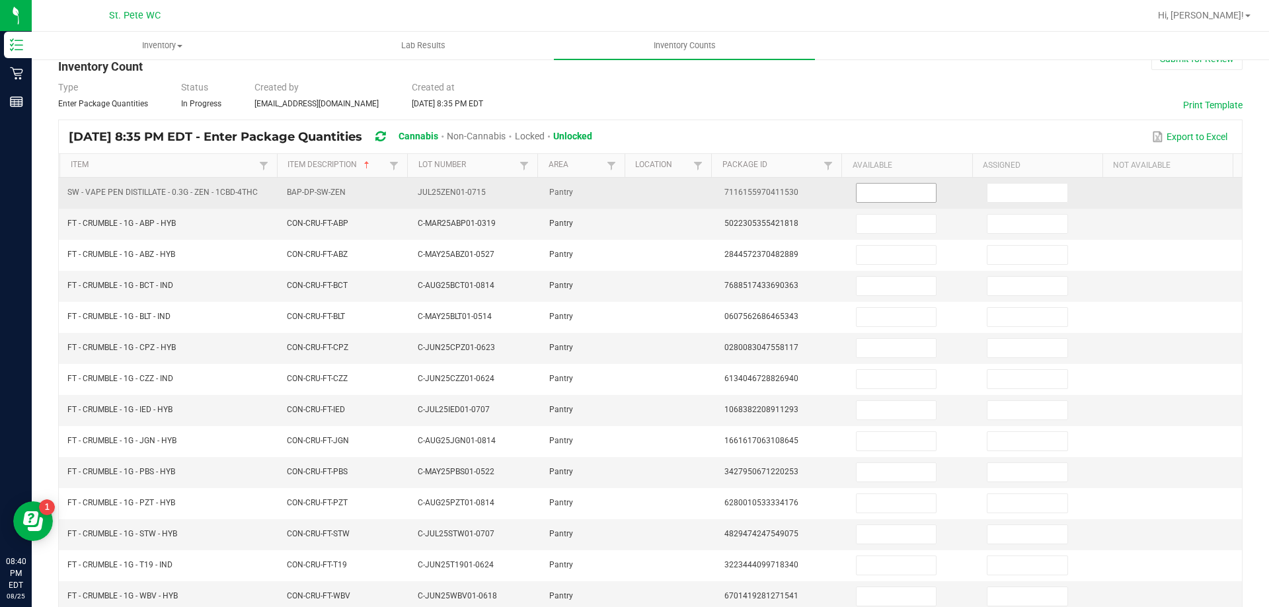
click at [892, 194] on input at bounding box center [896, 193] width 79 height 19
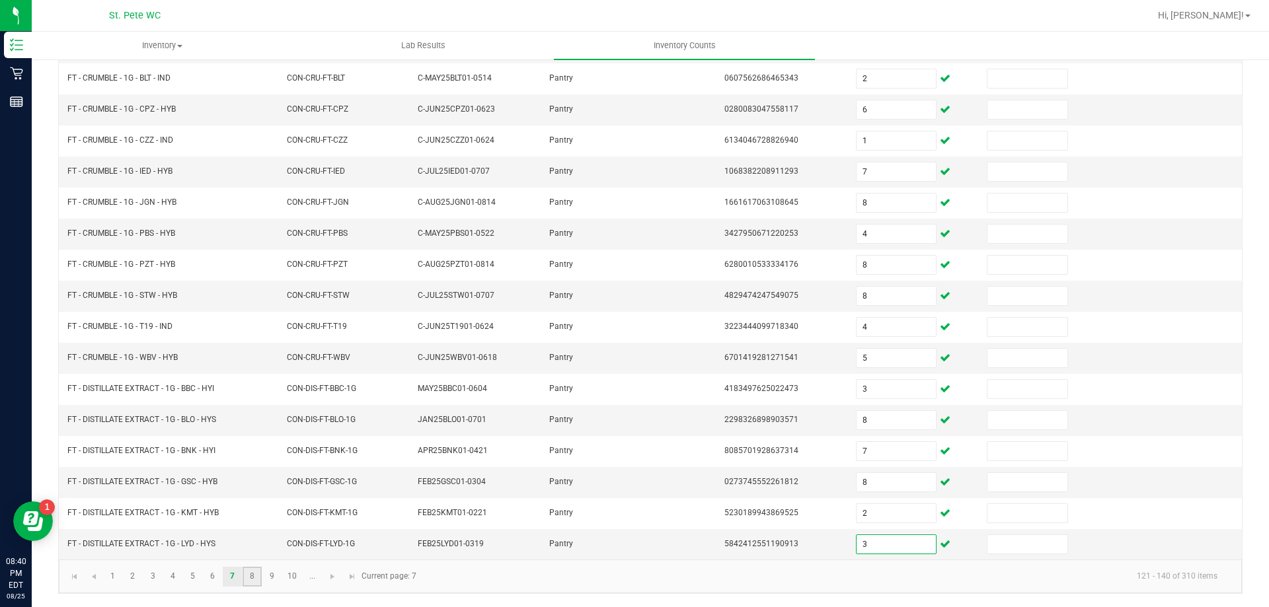
click at [254, 580] on link "8" at bounding box center [252, 577] width 19 height 20
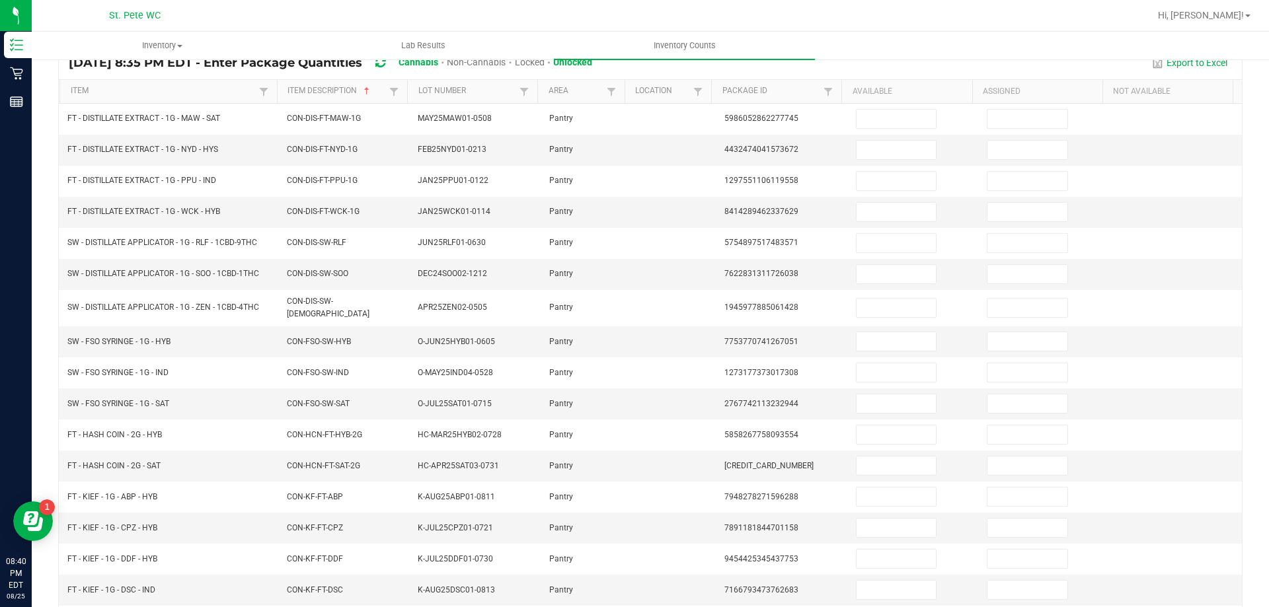
scroll to position [77, 0]
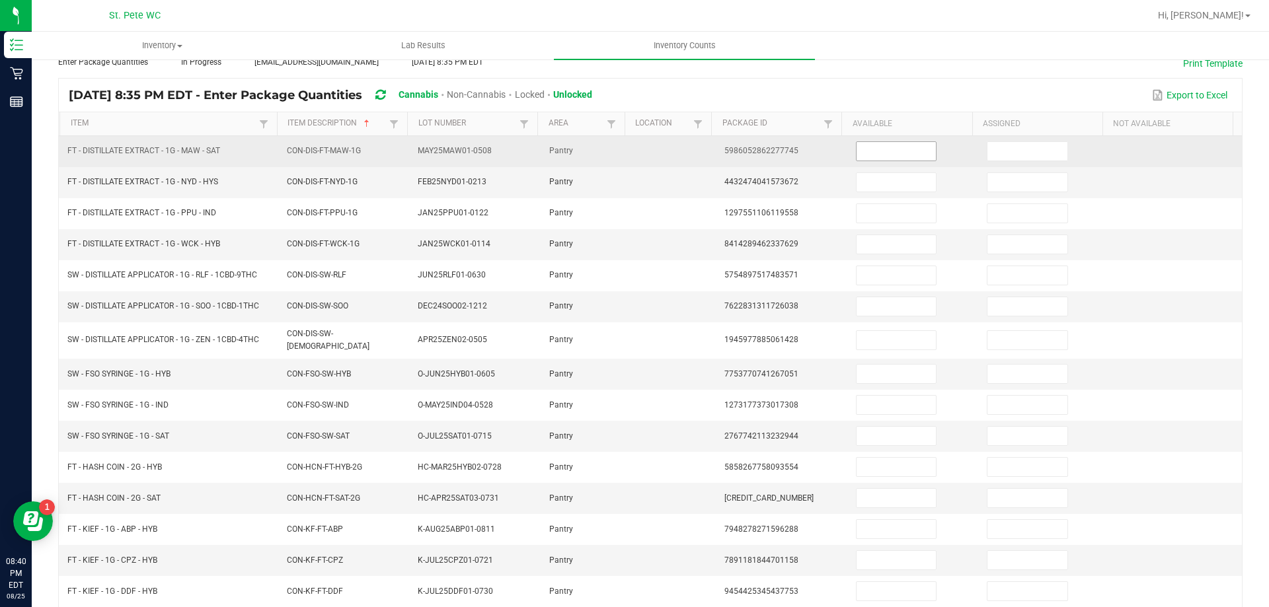
click at [890, 149] on input at bounding box center [896, 151] width 79 height 19
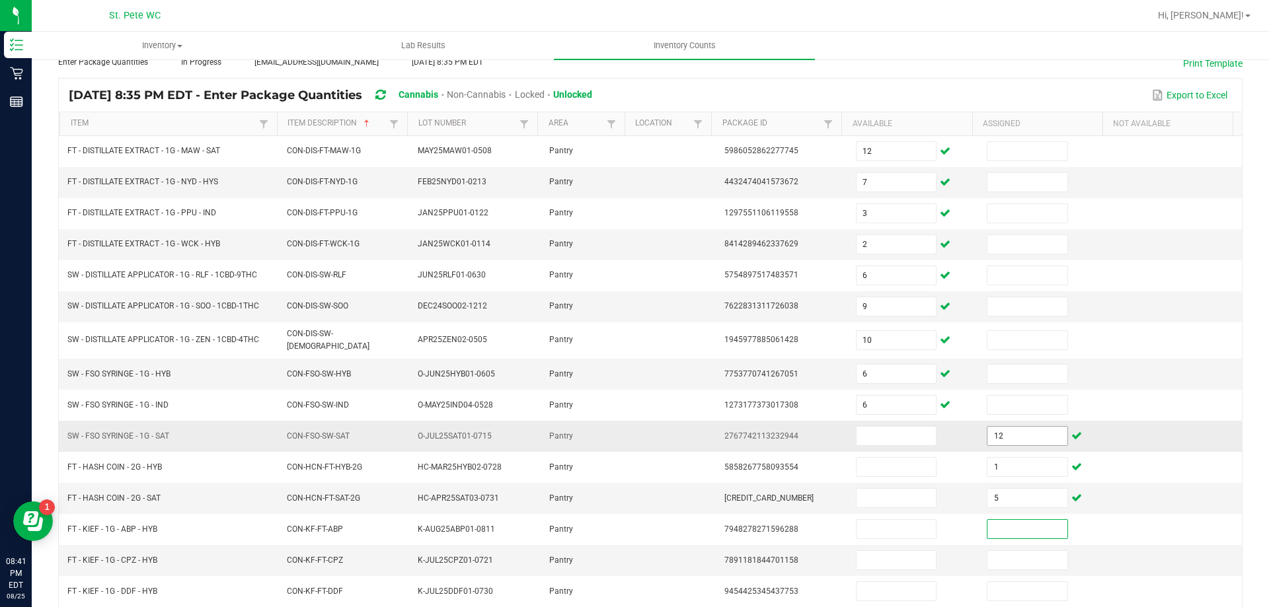
click at [1000, 428] on input "12" at bounding box center [1026, 436] width 79 height 19
click at [889, 433] on input at bounding box center [896, 436] width 79 height 19
click at [1007, 430] on input "12" at bounding box center [1026, 436] width 79 height 19
click at [990, 438] on input "12" at bounding box center [1026, 436] width 79 height 19
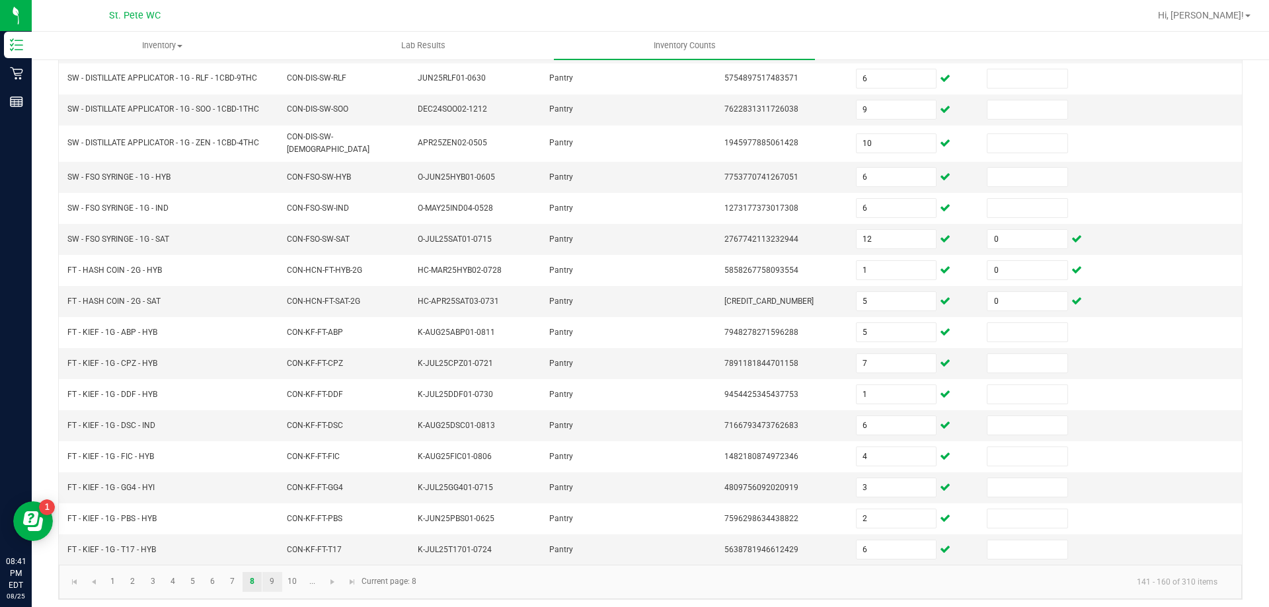
click at [272, 583] on link "9" at bounding box center [271, 582] width 19 height 20
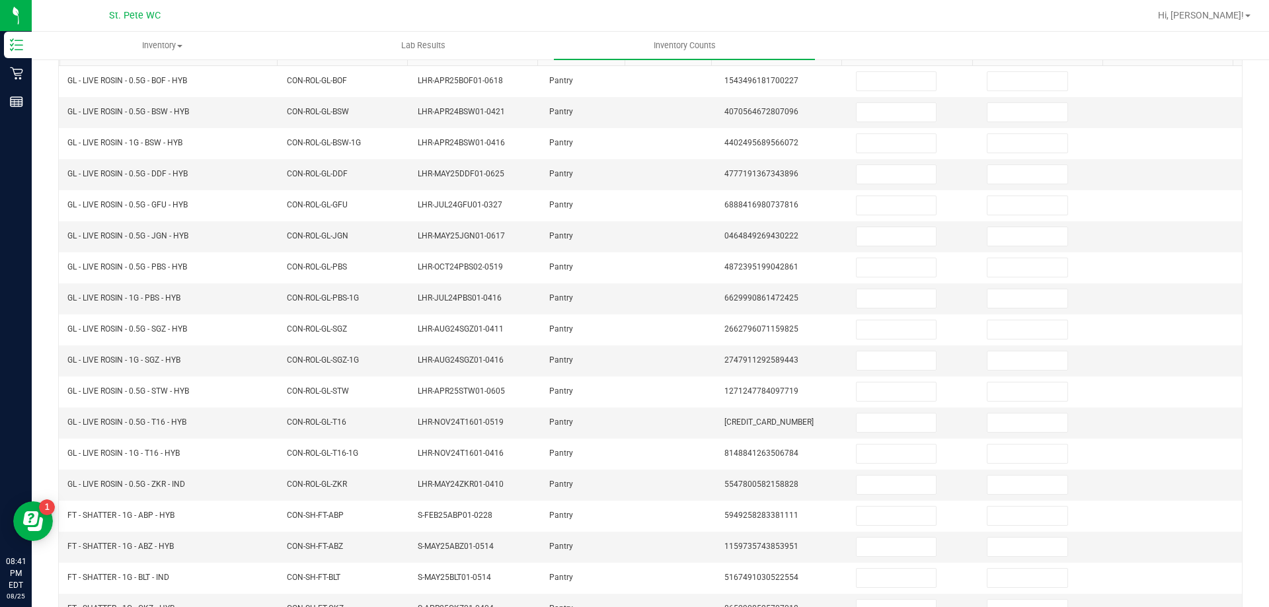
scroll to position [91, 0]
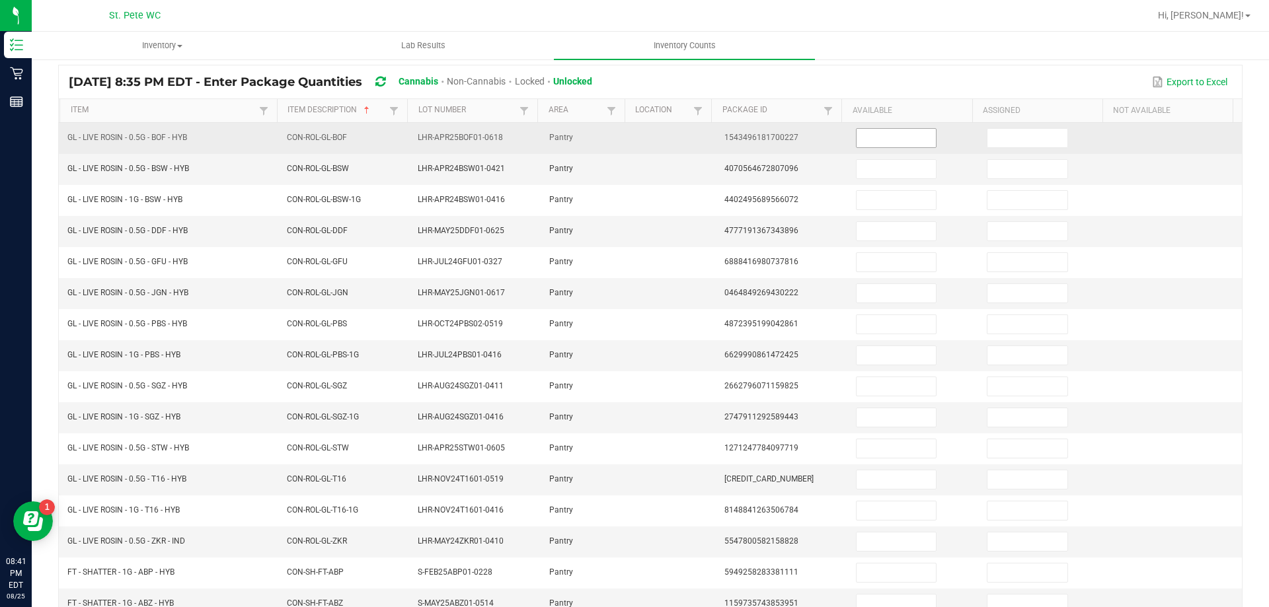
click at [875, 141] on input at bounding box center [896, 138] width 79 height 19
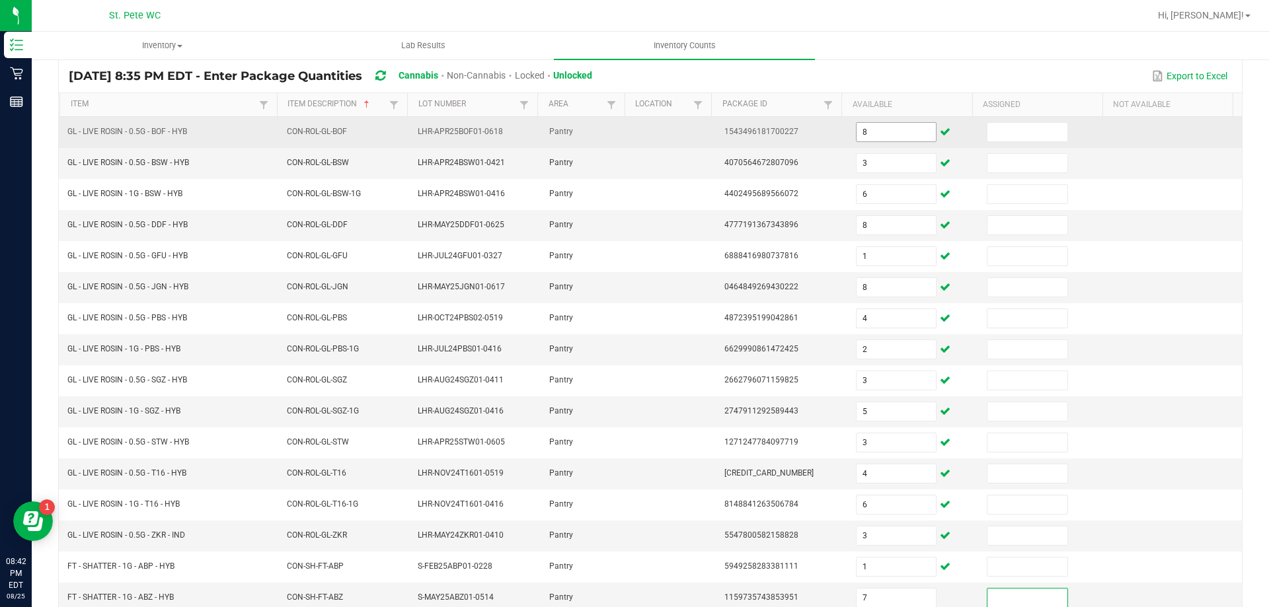
scroll to position [274, 0]
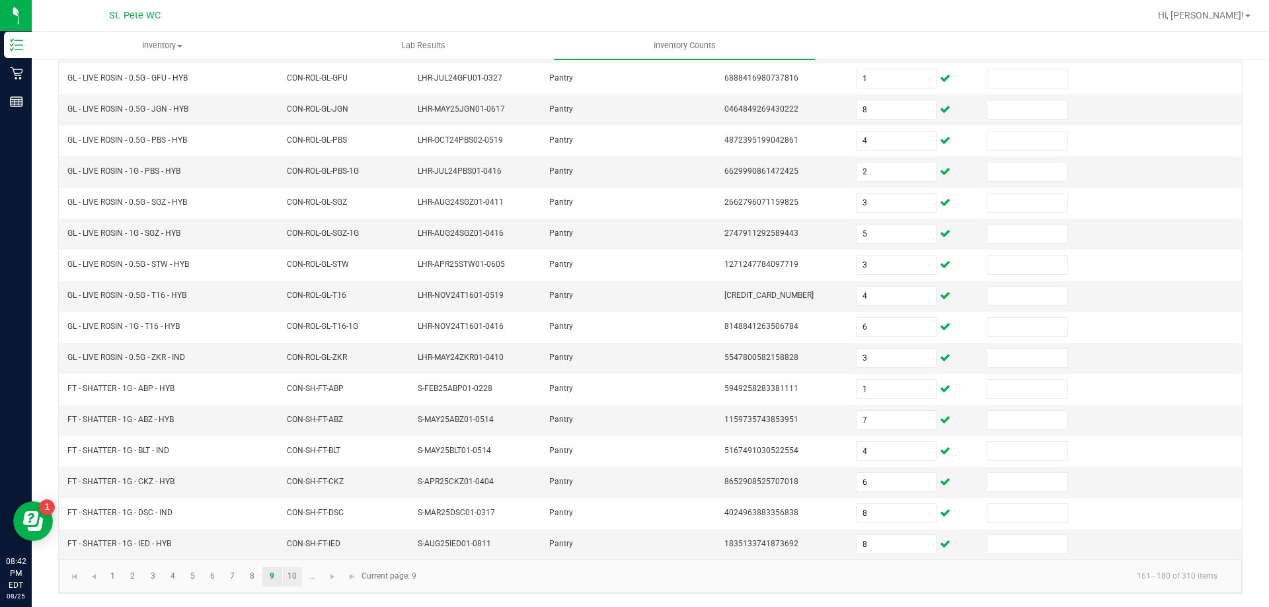
click at [292, 576] on link "10" at bounding box center [292, 577] width 19 height 20
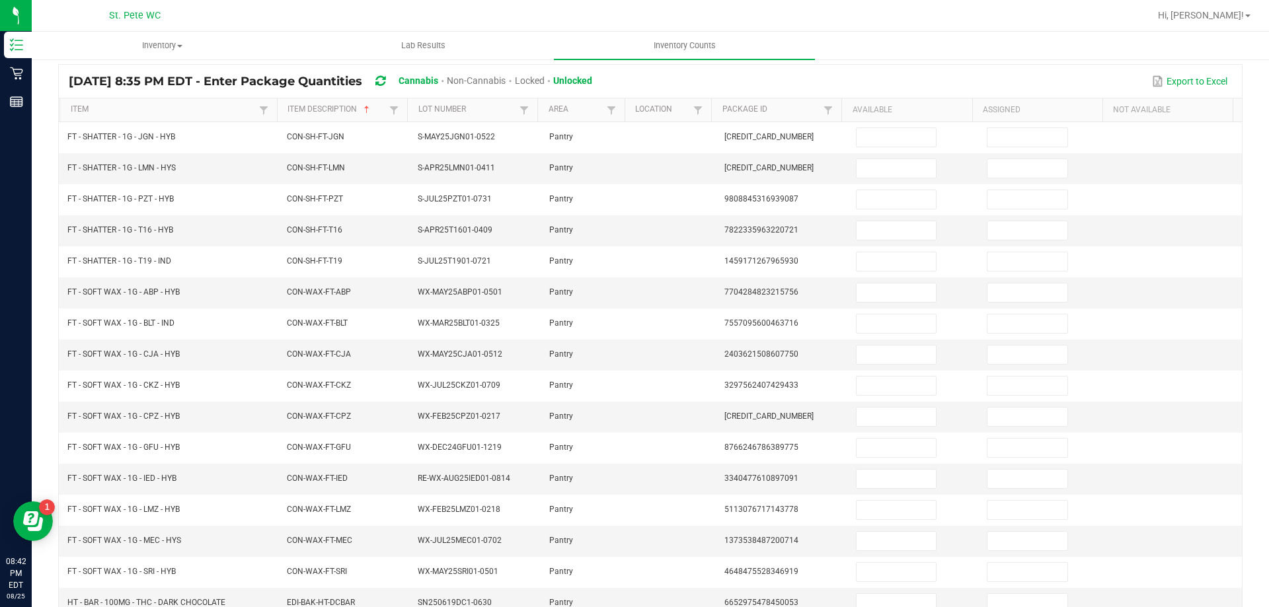
scroll to position [18, 0]
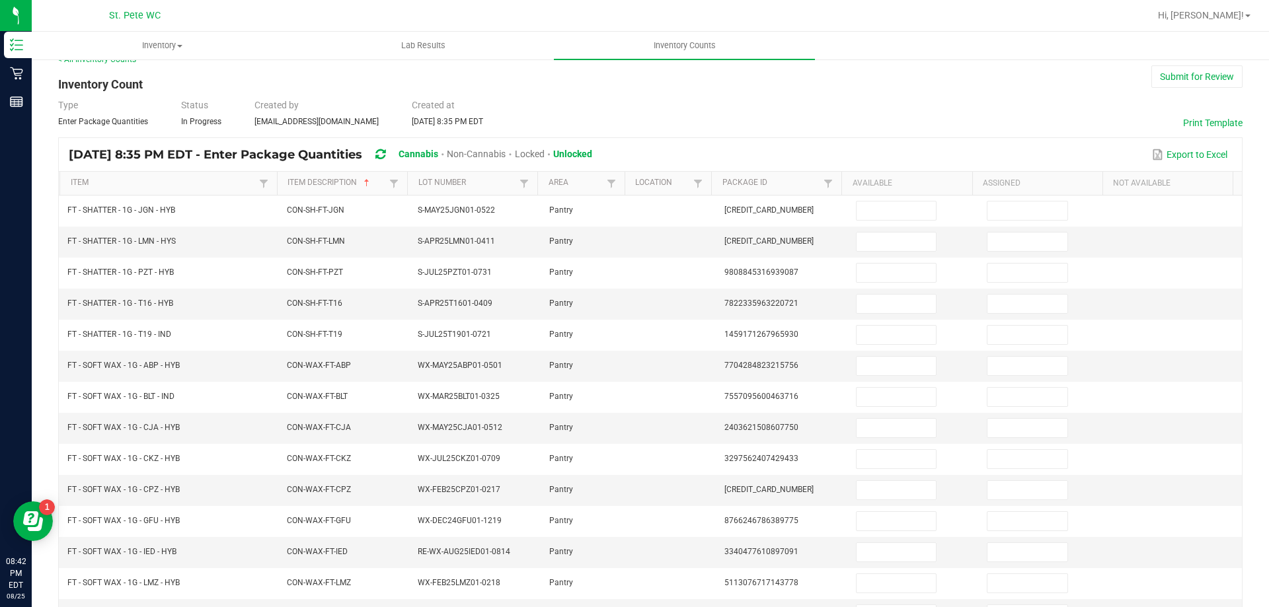
click at [858, 192] on th "Available" at bounding box center [906, 184] width 130 height 24
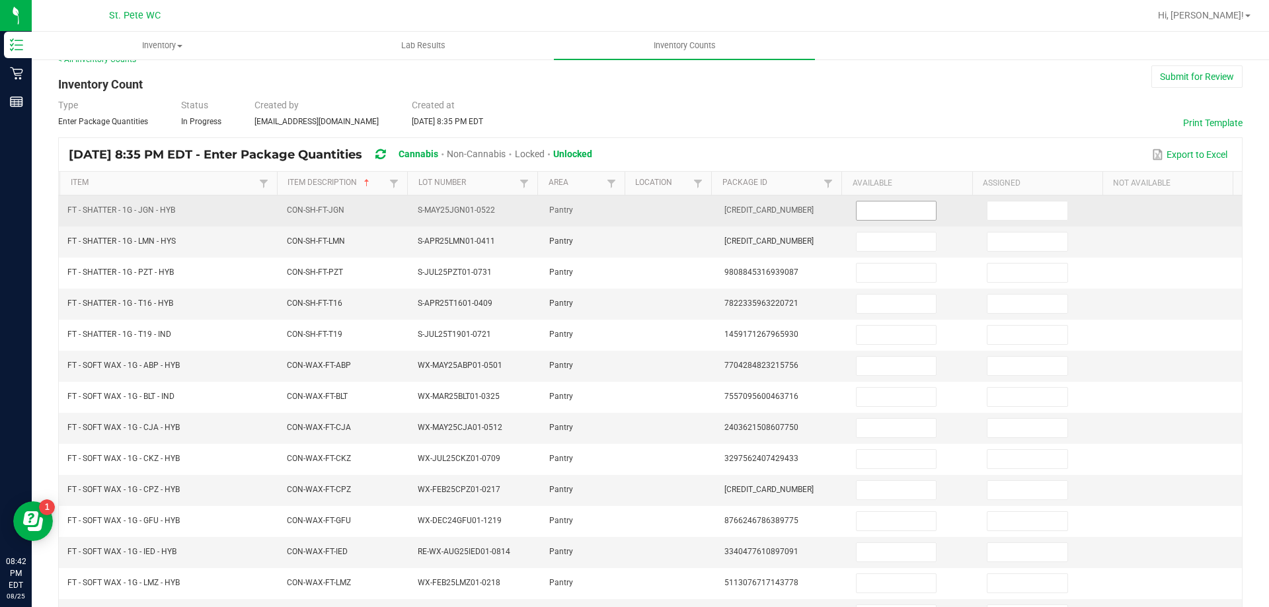
click at [874, 212] on input at bounding box center [896, 211] width 79 height 19
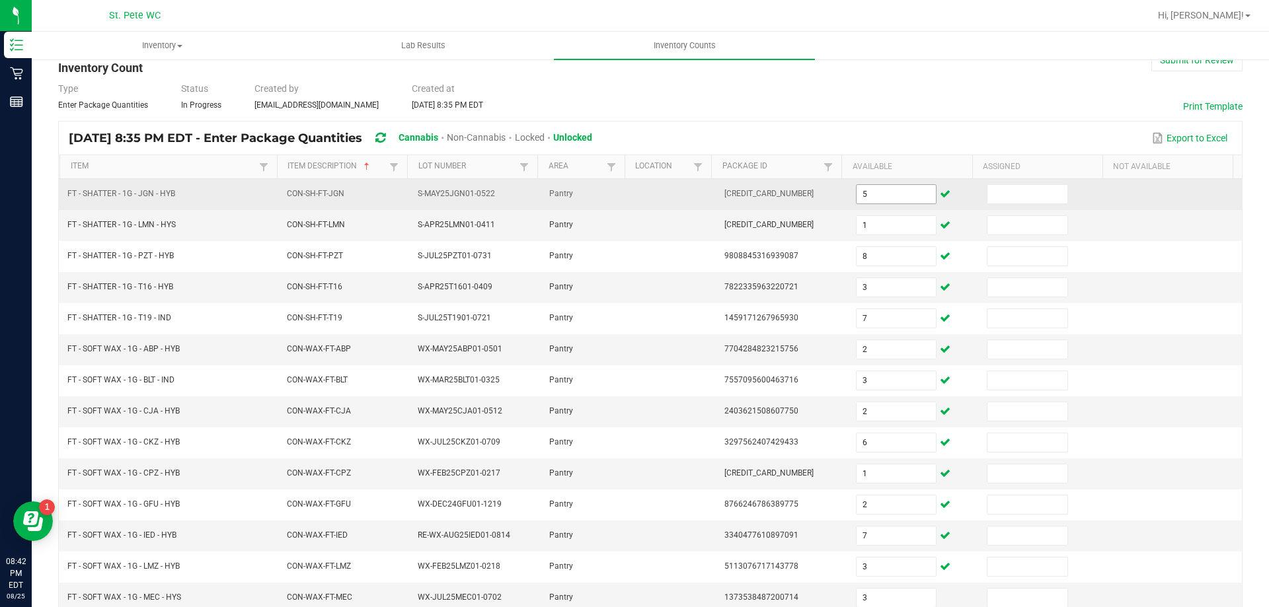
scroll to position [280, 0]
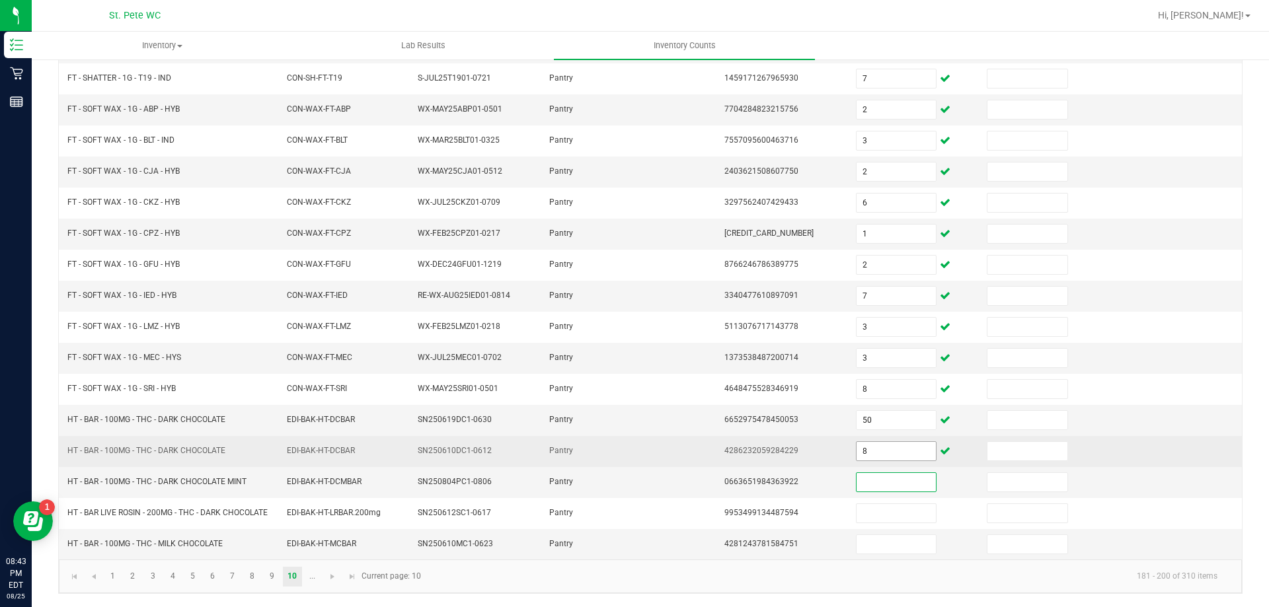
click at [890, 445] on input "8" at bounding box center [896, 451] width 79 height 19
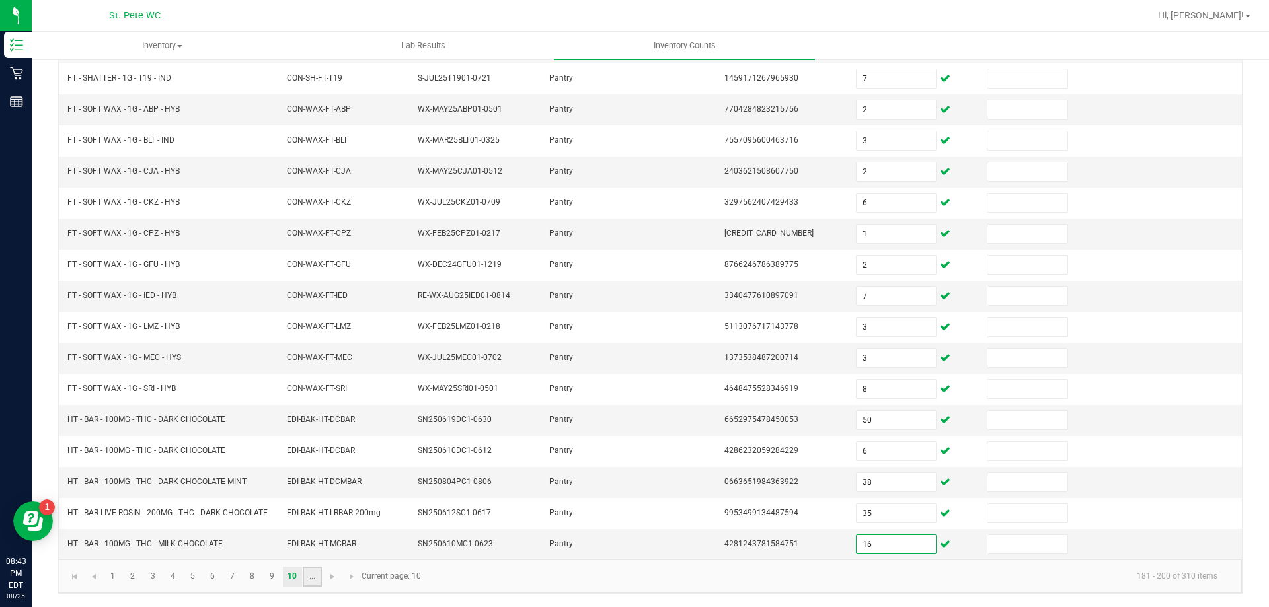
click at [317, 575] on link "..." at bounding box center [312, 577] width 19 height 20
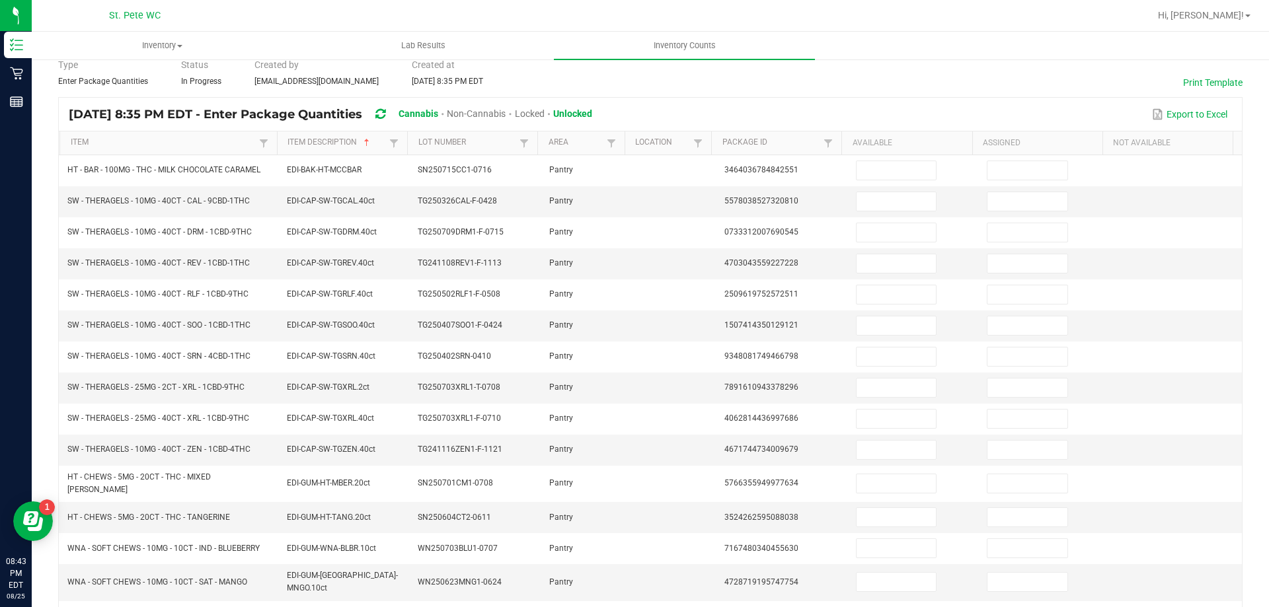
scroll to position [22, 0]
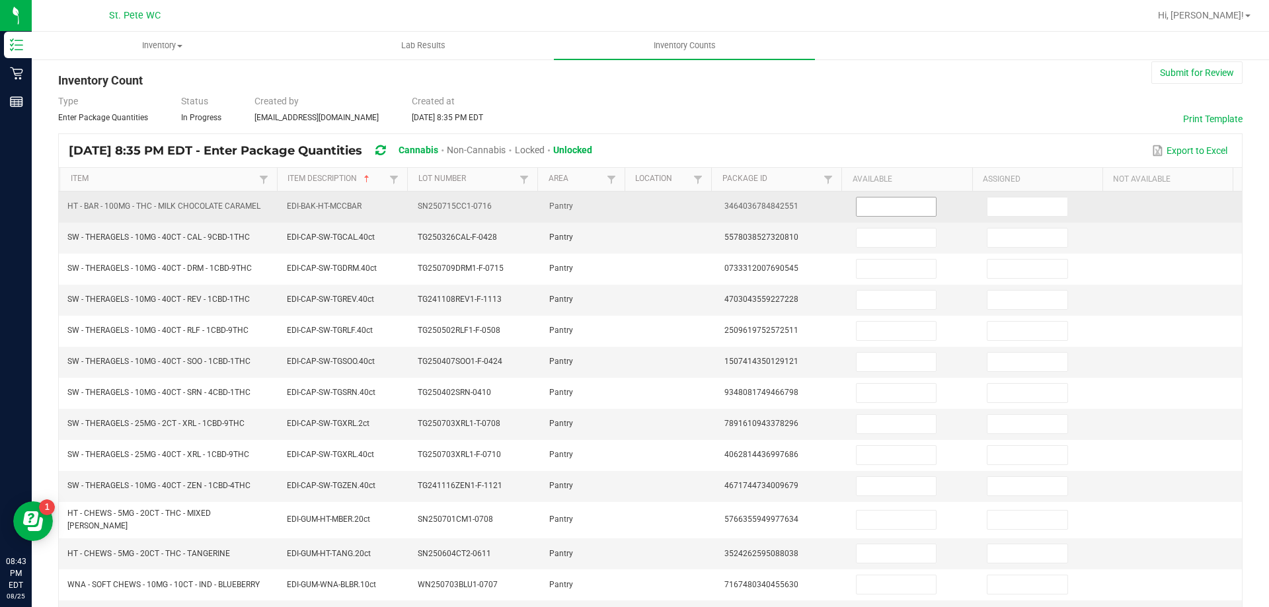
click at [892, 211] on input at bounding box center [896, 207] width 79 height 19
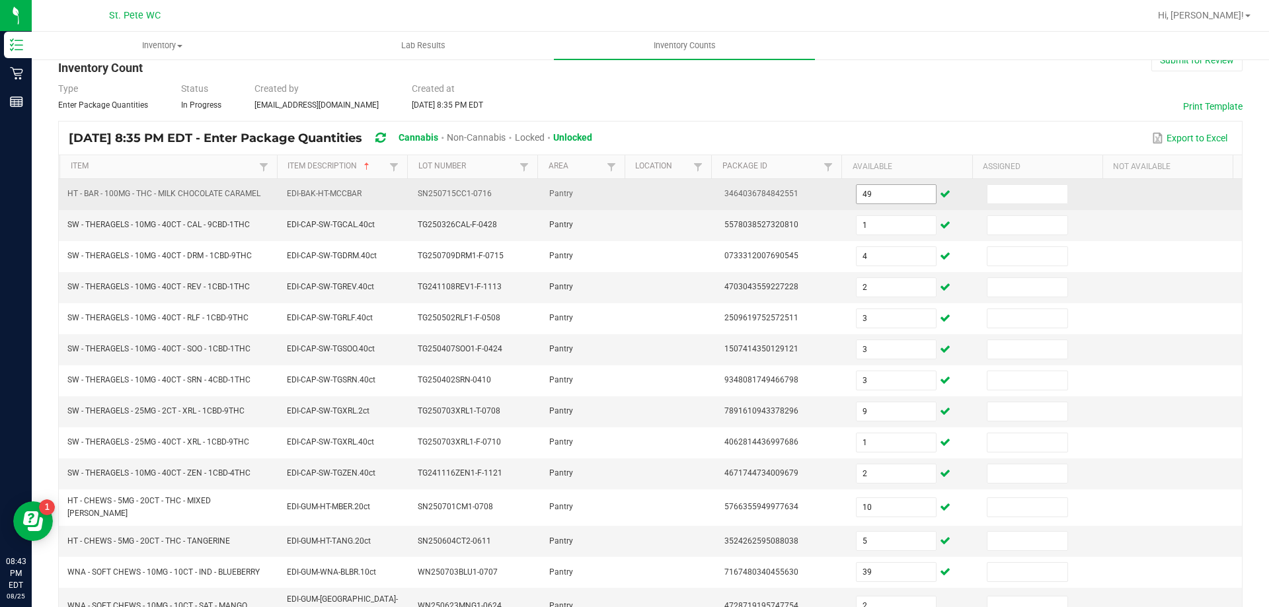
scroll to position [302, 0]
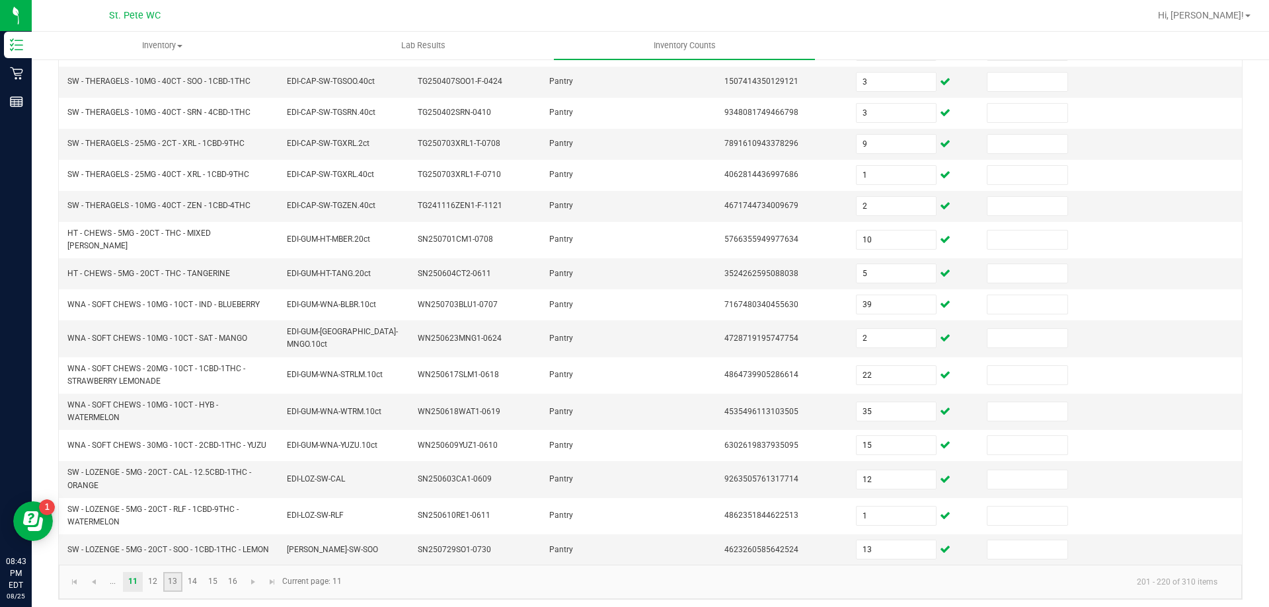
click at [173, 576] on link "13" at bounding box center [172, 582] width 19 height 20
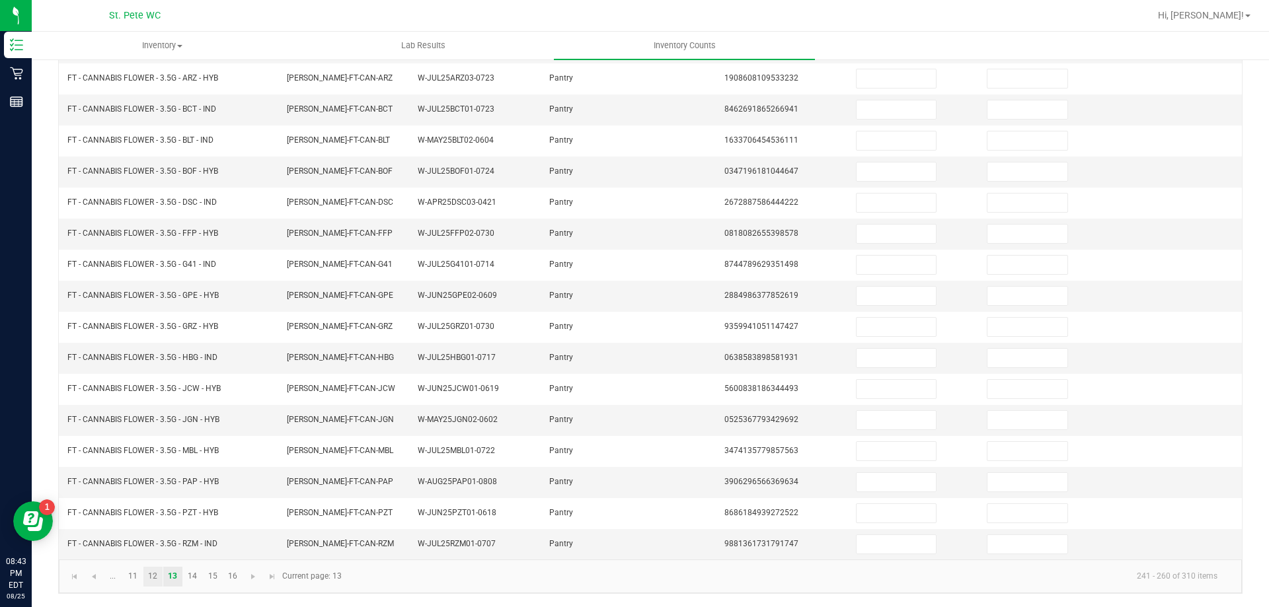
click at [153, 576] on link "12" at bounding box center [152, 577] width 19 height 20
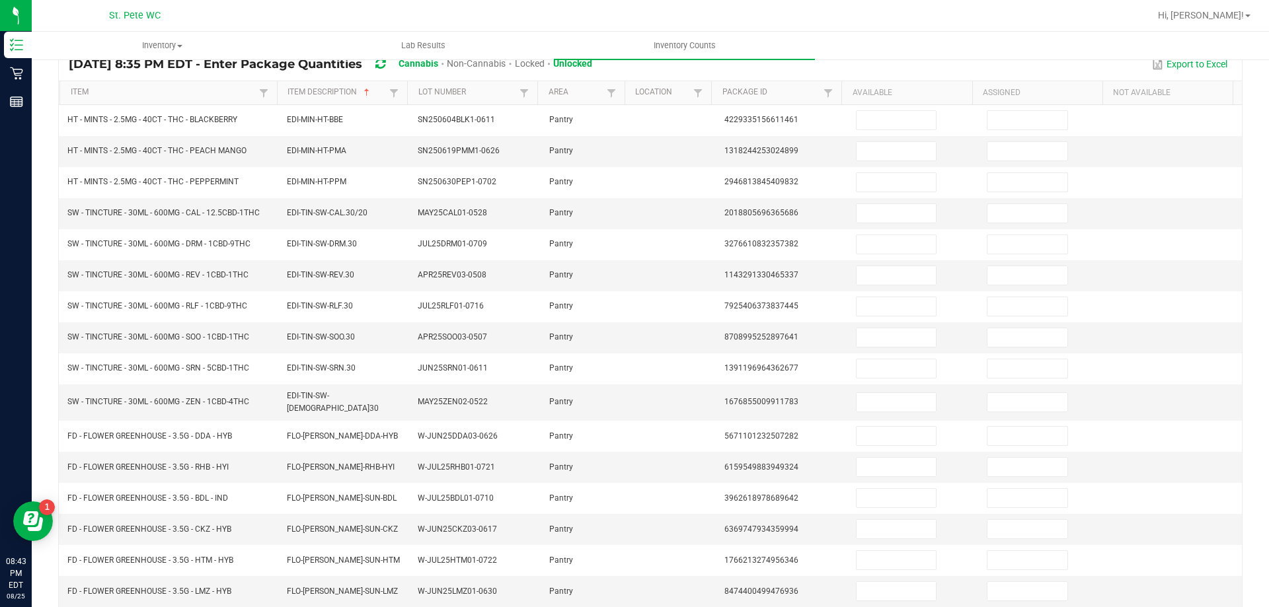
scroll to position [85, 0]
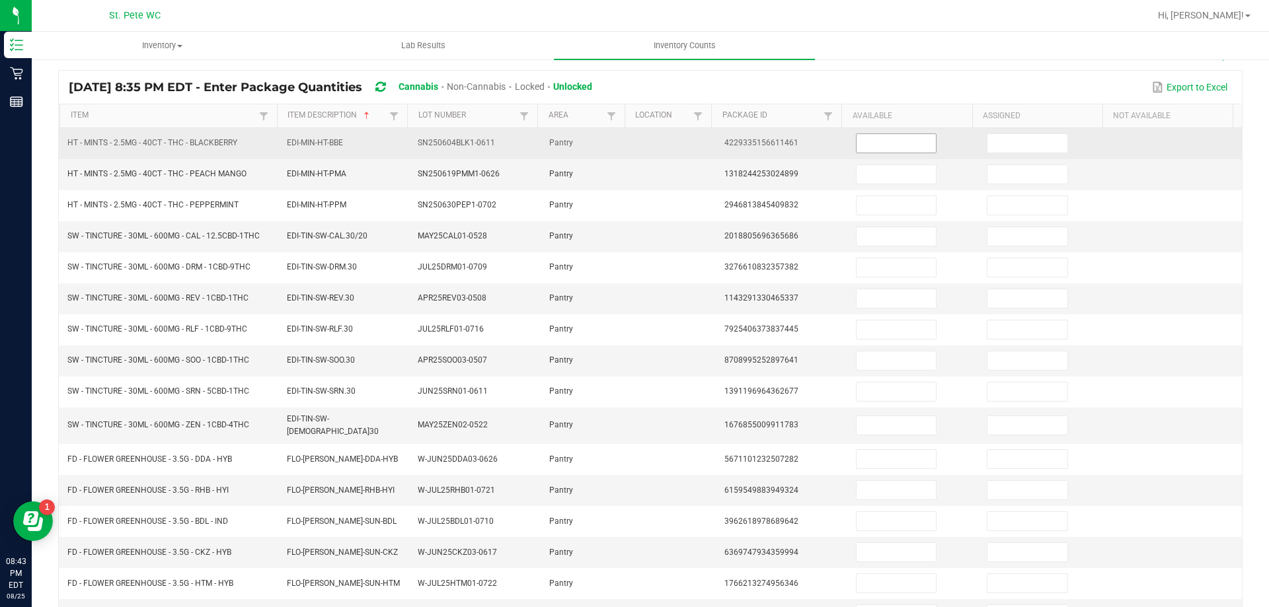
click at [878, 143] on input at bounding box center [896, 143] width 79 height 19
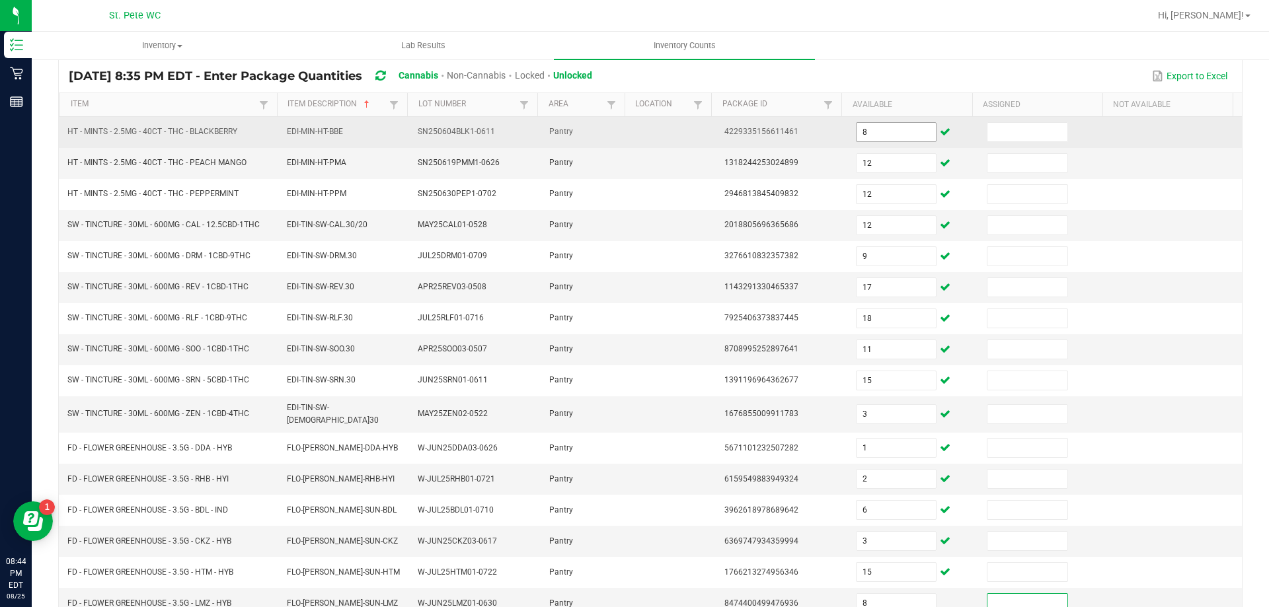
scroll to position [274, 0]
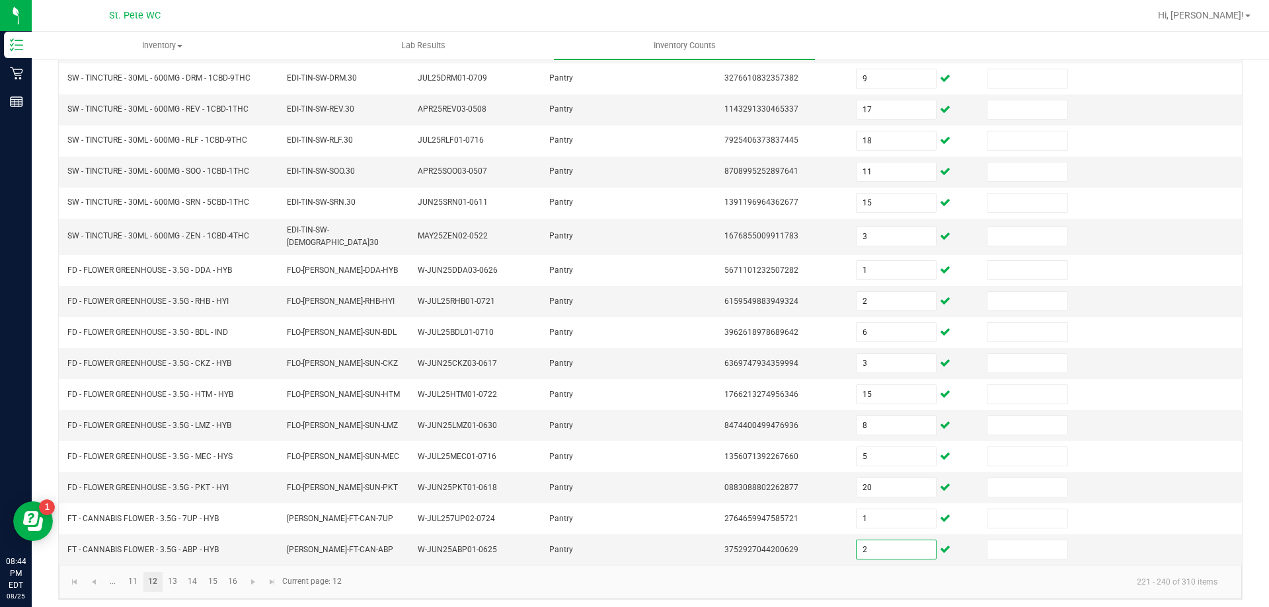
click at [155, 576] on link "12" at bounding box center [152, 582] width 19 height 20
click at [172, 582] on link "13" at bounding box center [172, 582] width 19 height 20
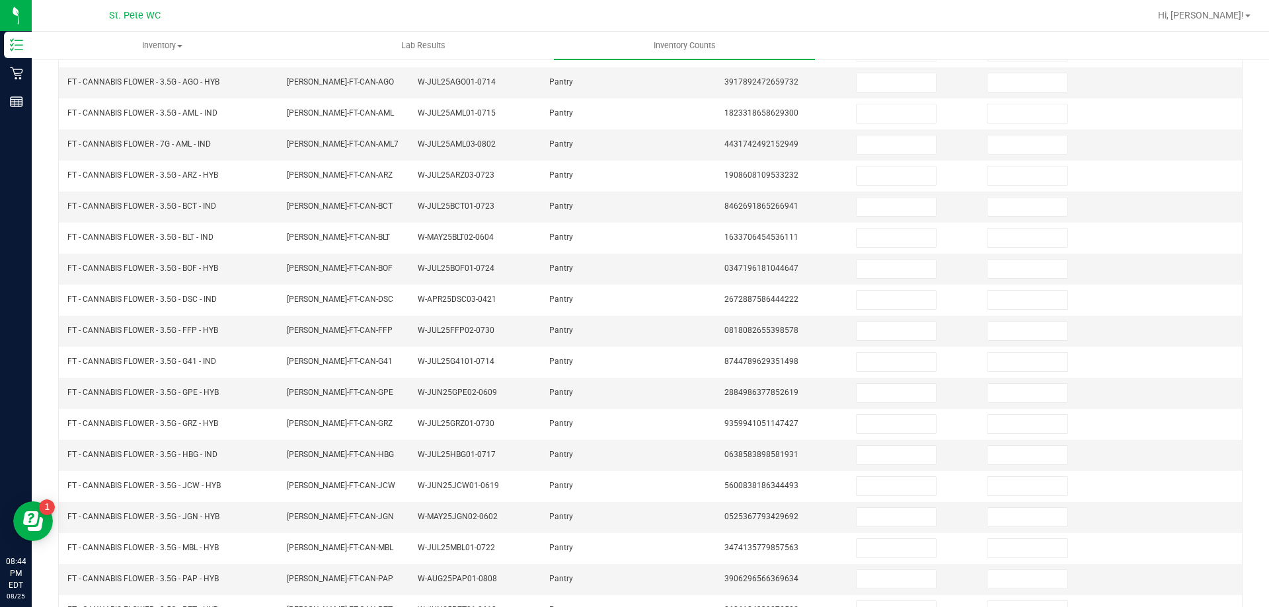
scroll to position [0, 0]
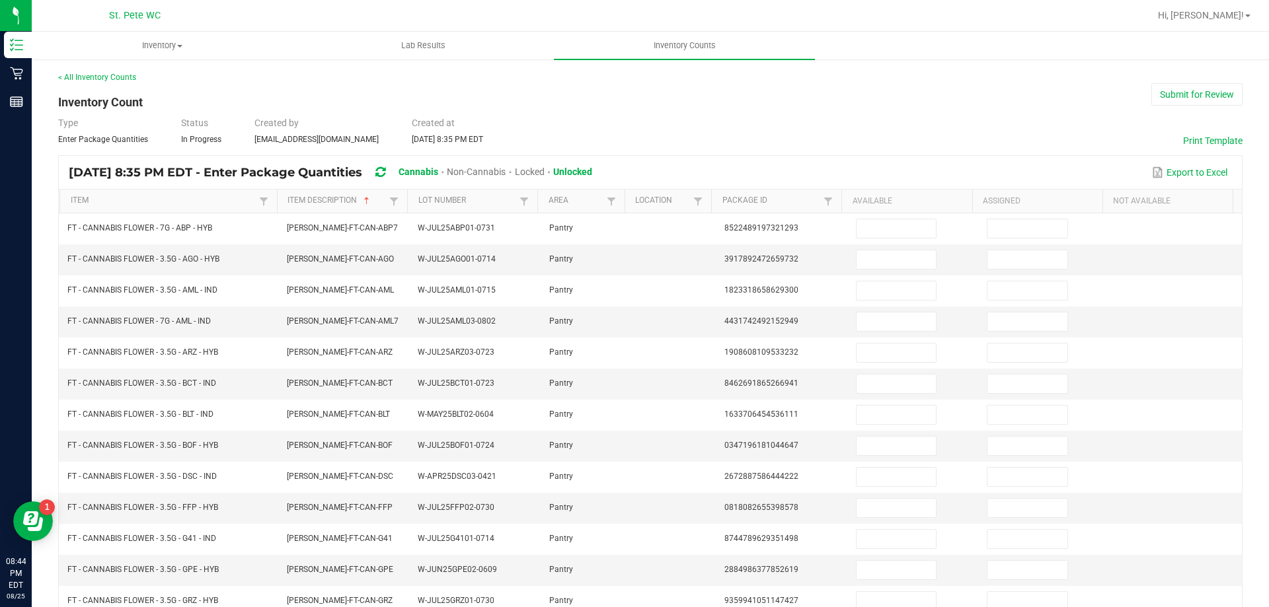
click at [876, 200] on th "Available" at bounding box center [906, 202] width 130 height 24
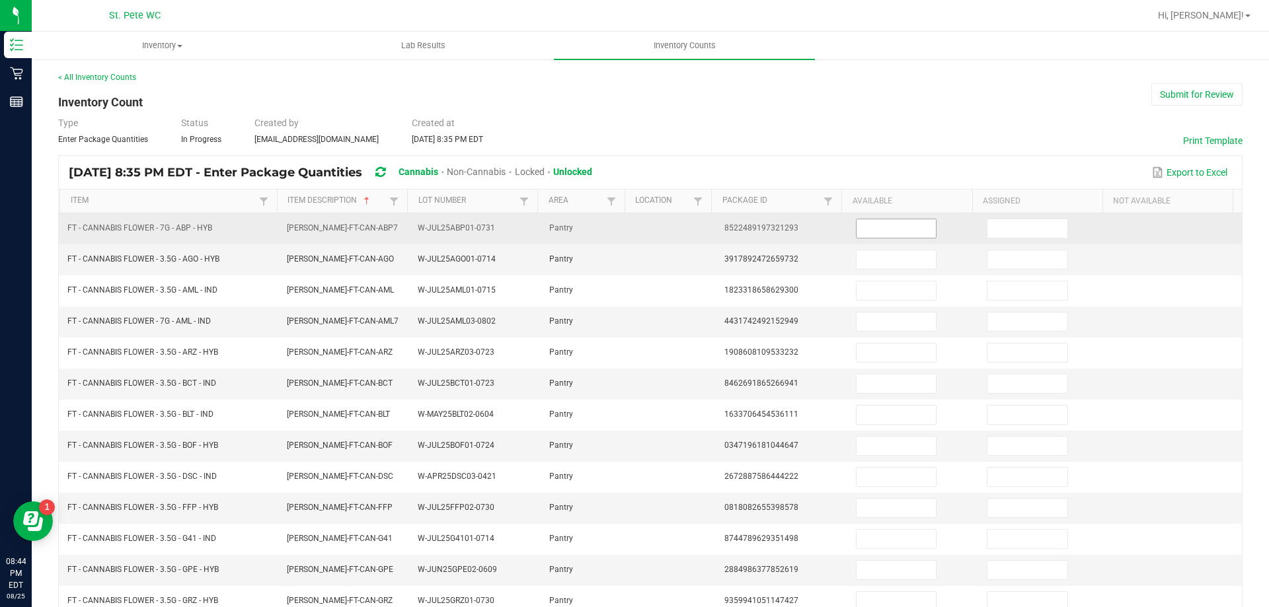
click at [881, 225] on input at bounding box center [896, 228] width 79 height 19
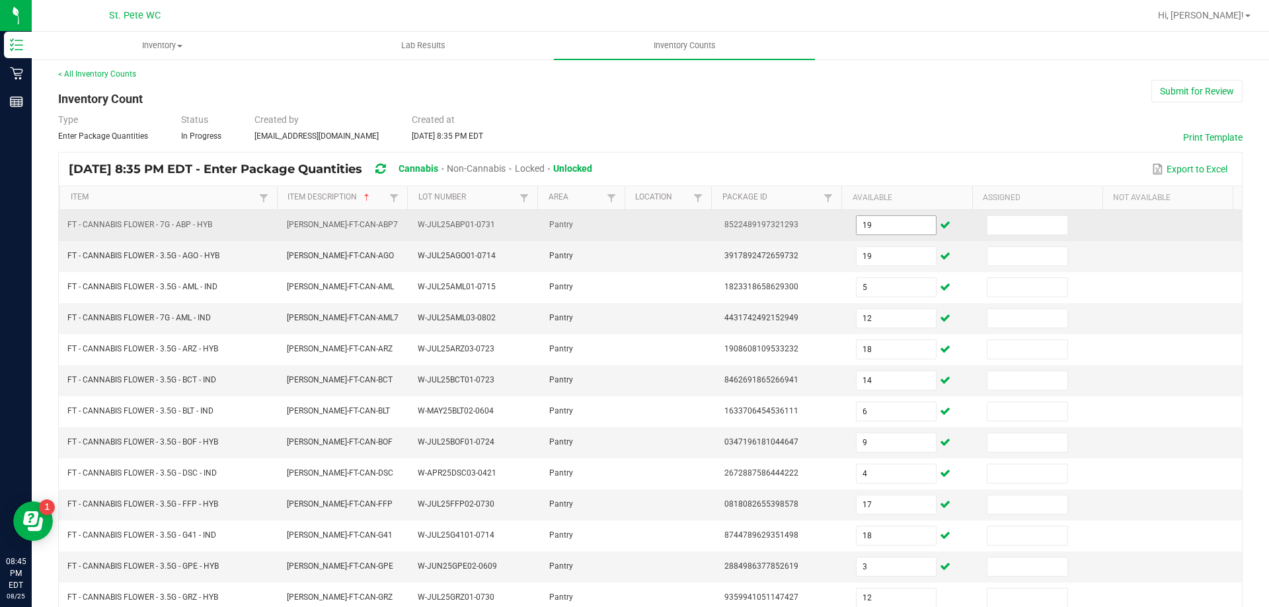
scroll to position [274, 0]
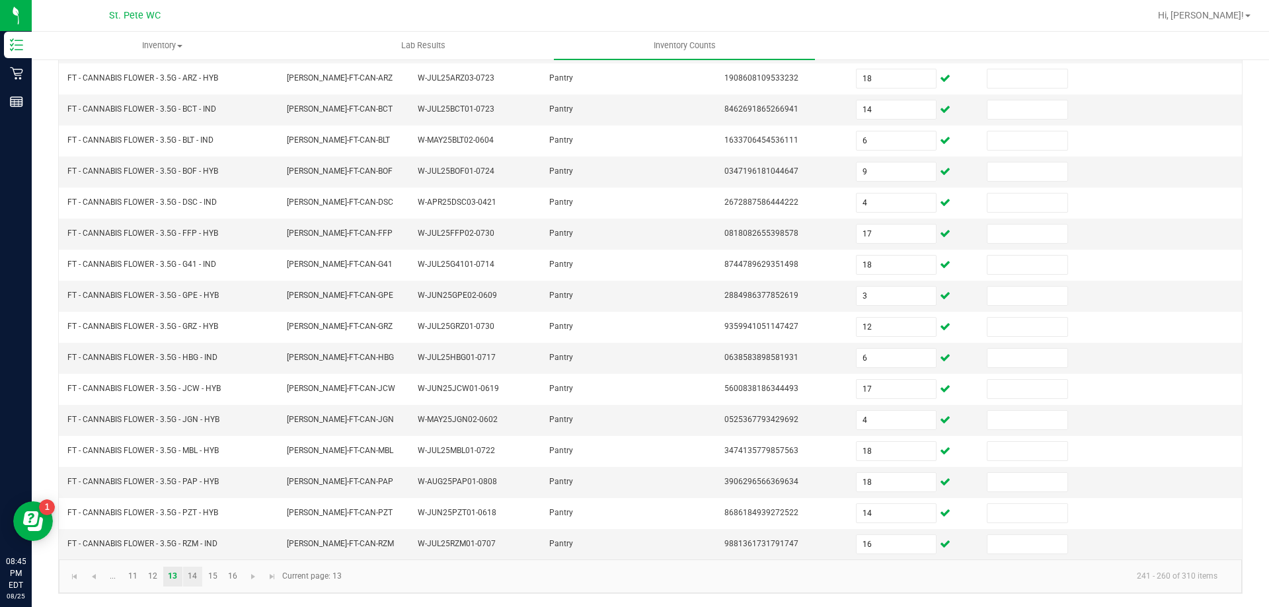
click at [190, 586] on link "14" at bounding box center [192, 577] width 19 height 20
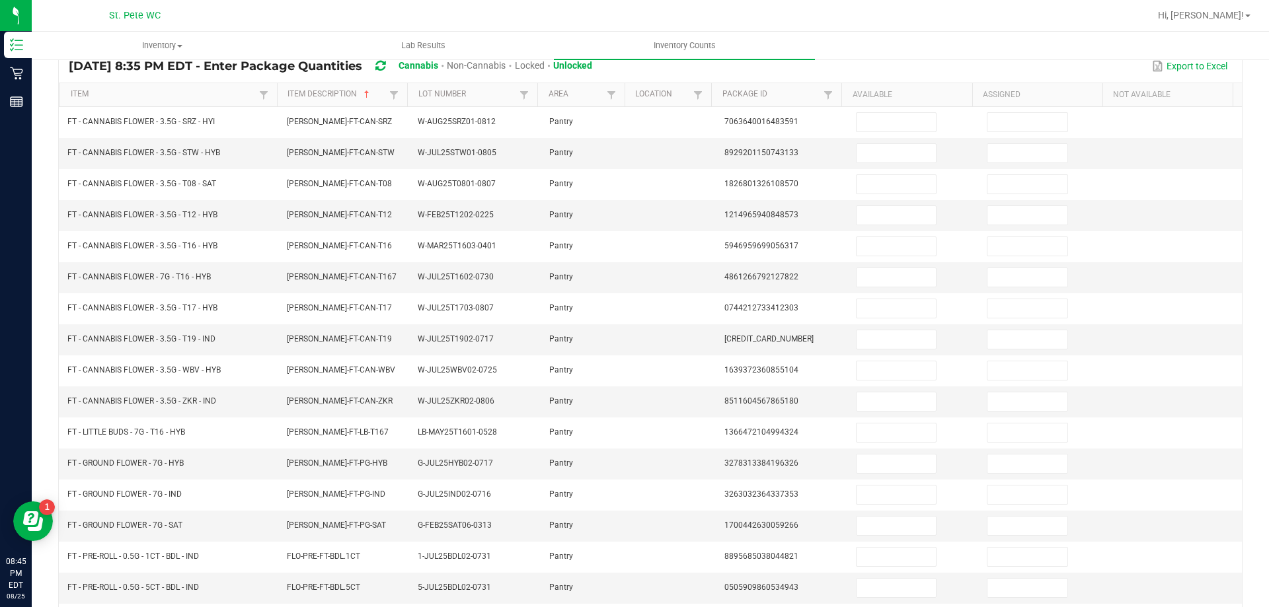
scroll to position [66, 0]
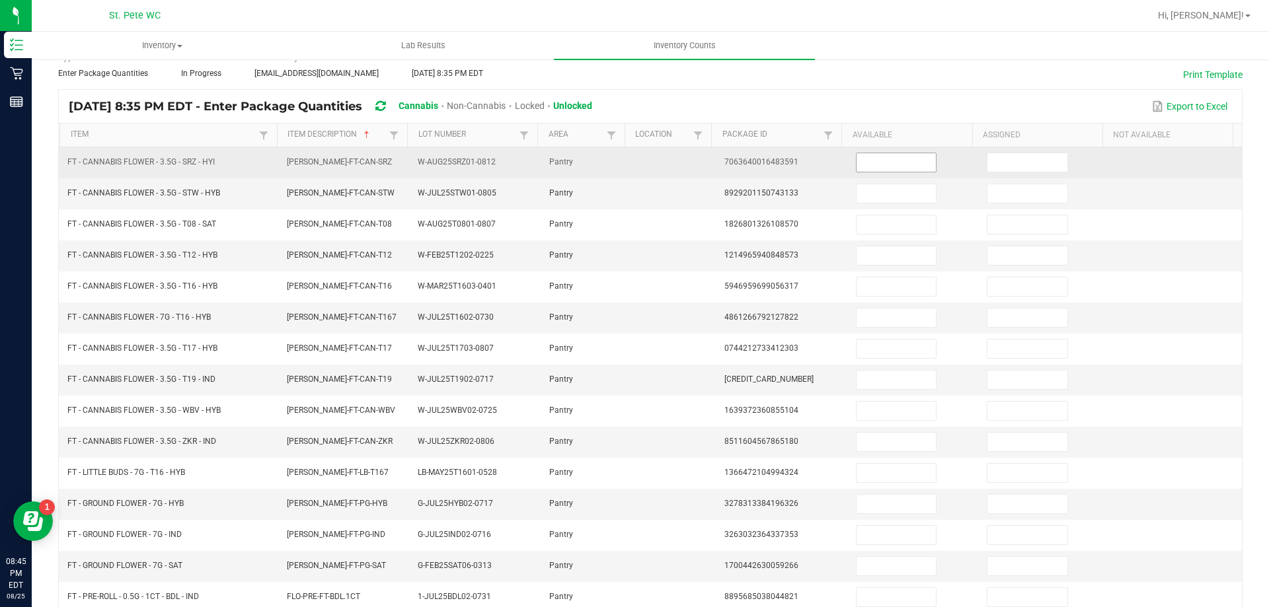
click at [906, 159] on input at bounding box center [896, 162] width 79 height 19
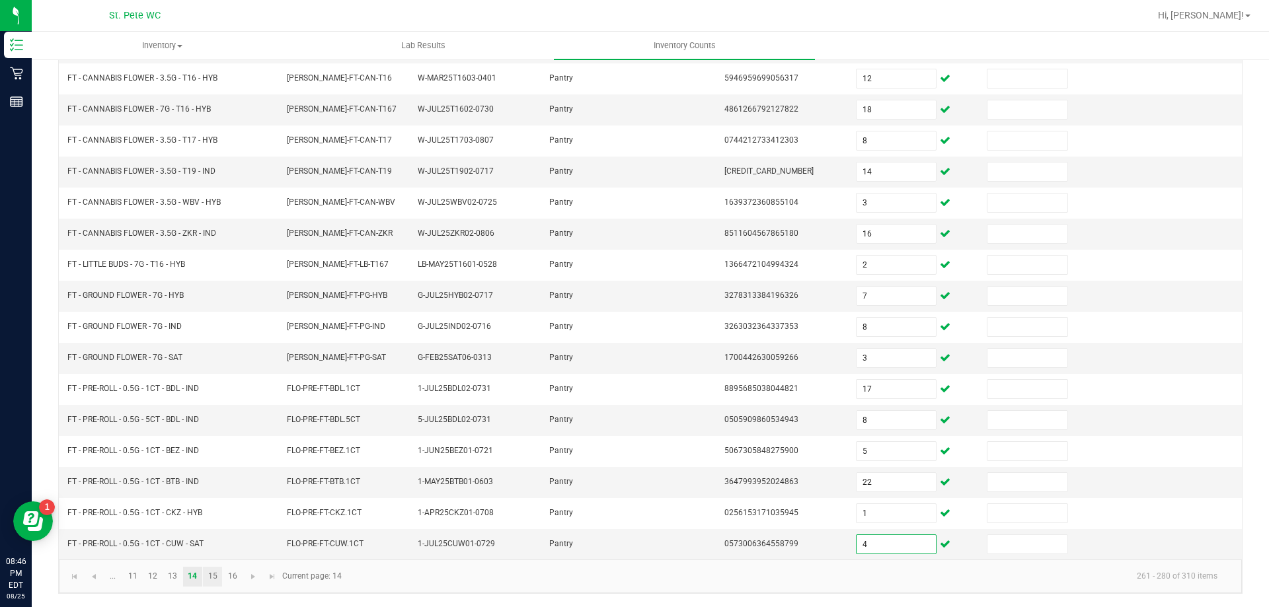
click at [213, 578] on link "15" at bounding box center [212, 577] width 19 height 20
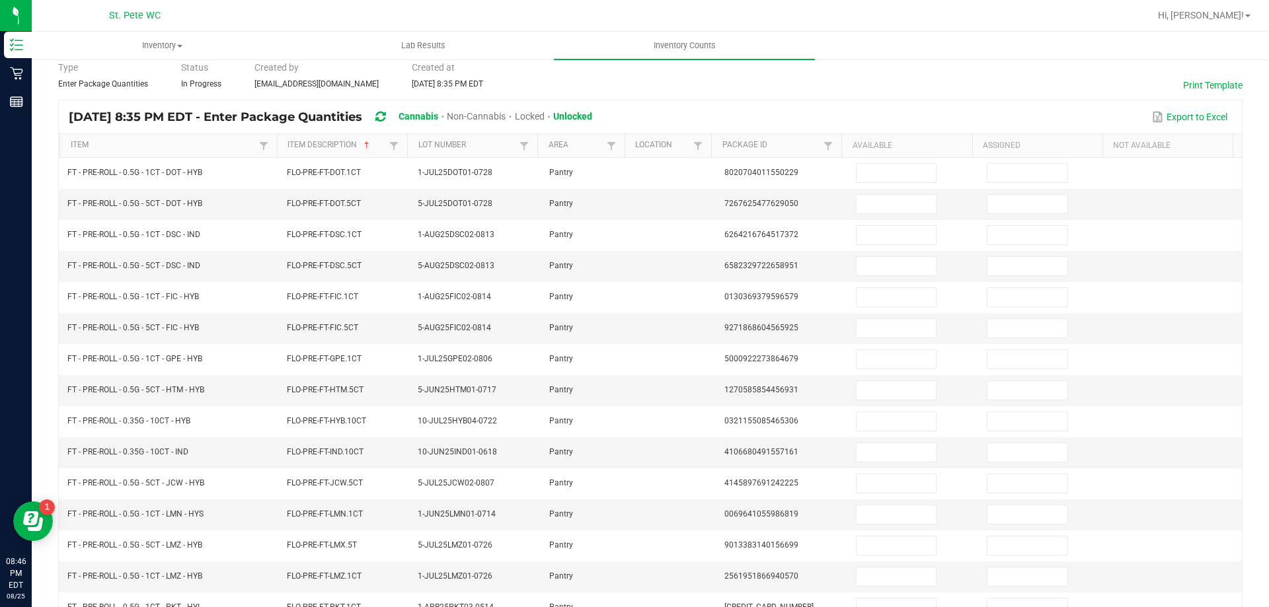
scroll to position [40, 0]
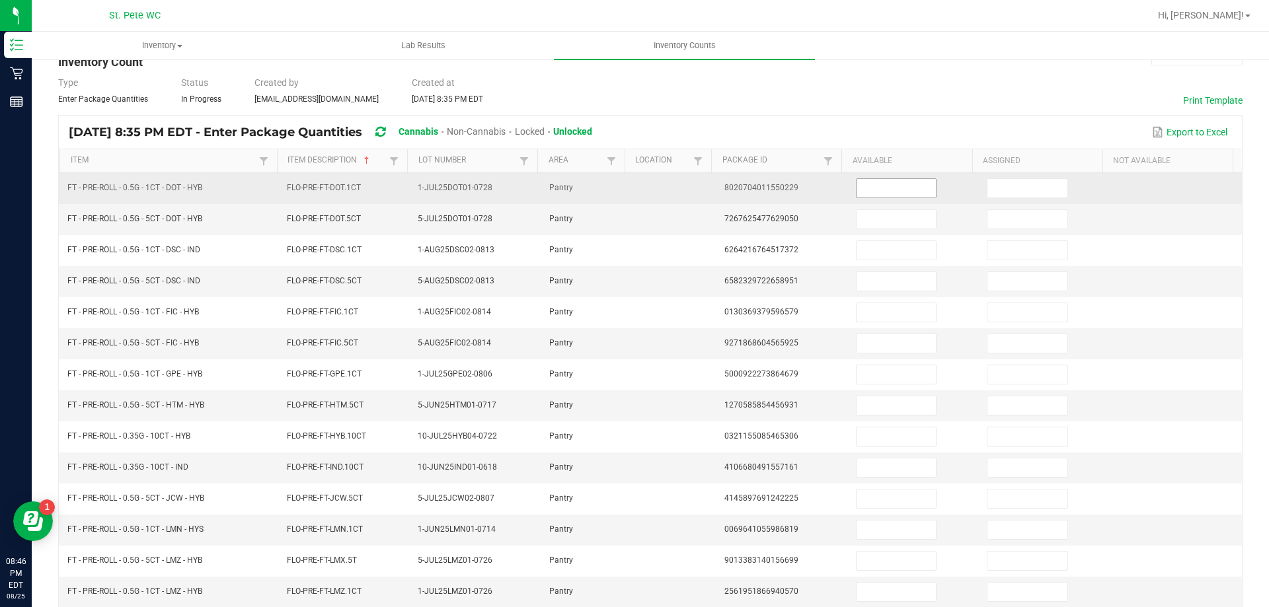
click at [867, 188] on input at bounding box center [896, 188] width 79 height 19
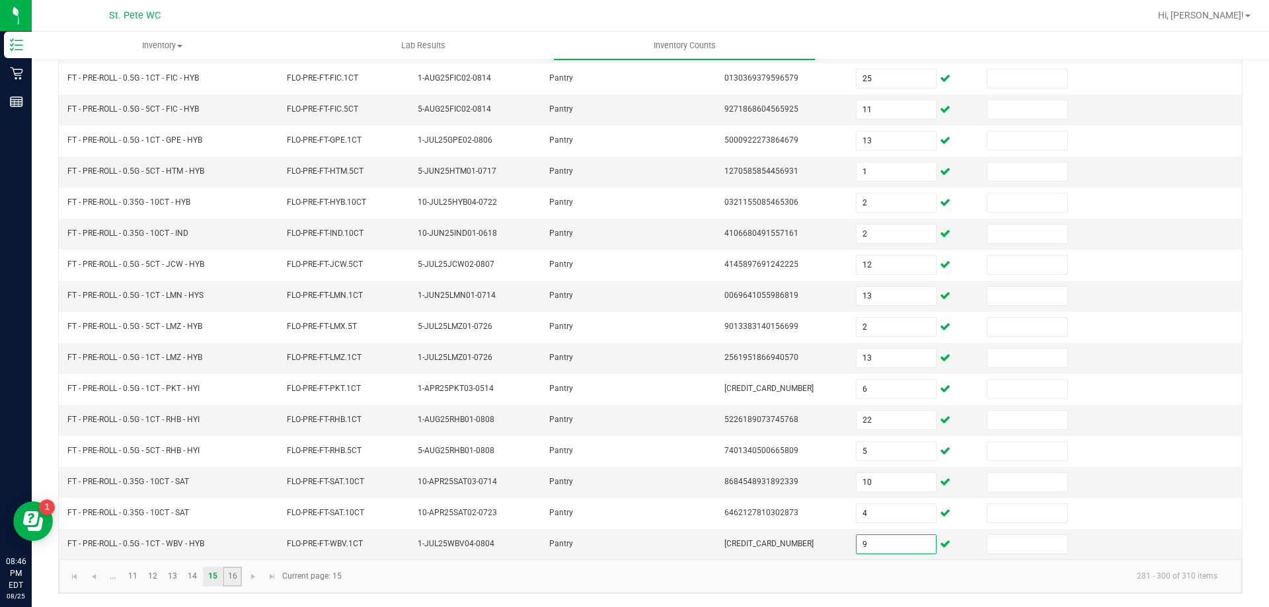
click at [237, 579] on link "16" at bounding box center [232, 577] width 19 height 20
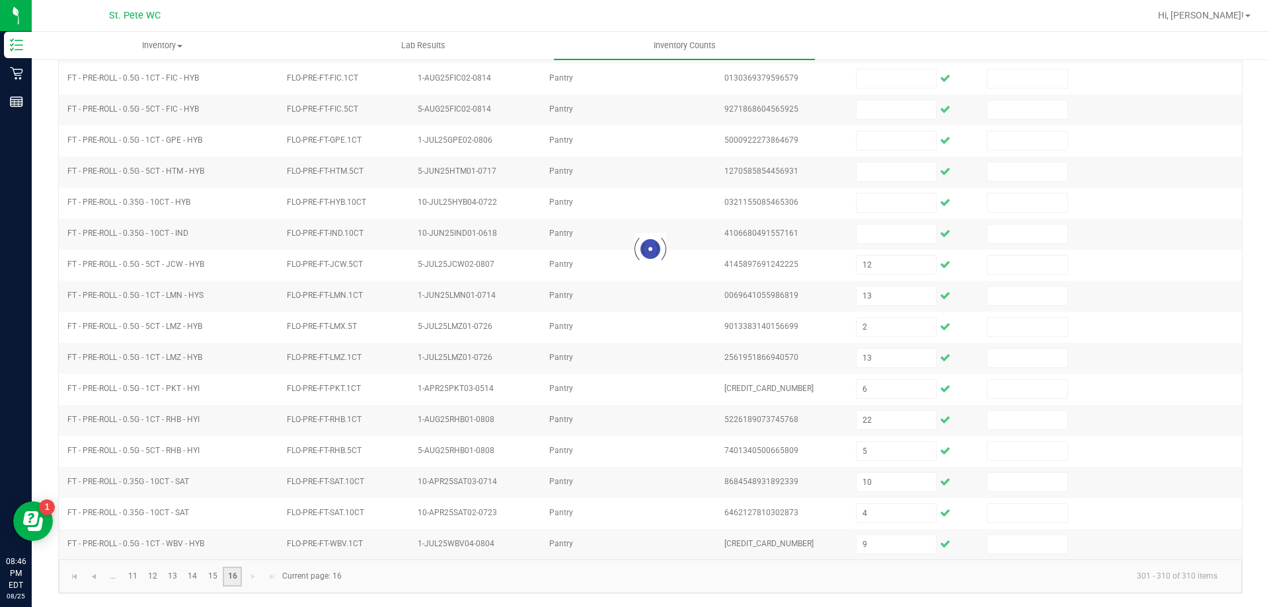
scroll to position [0, 0]
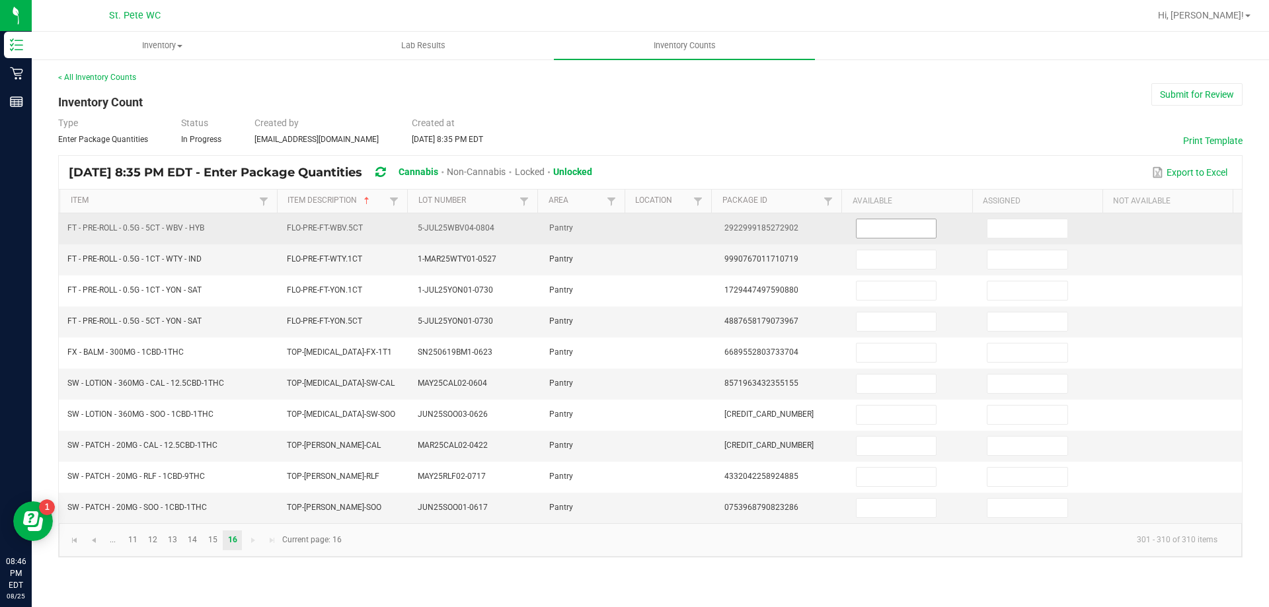
click at [878, 231] on input at bounding box center [896, 228] width 79 height 19
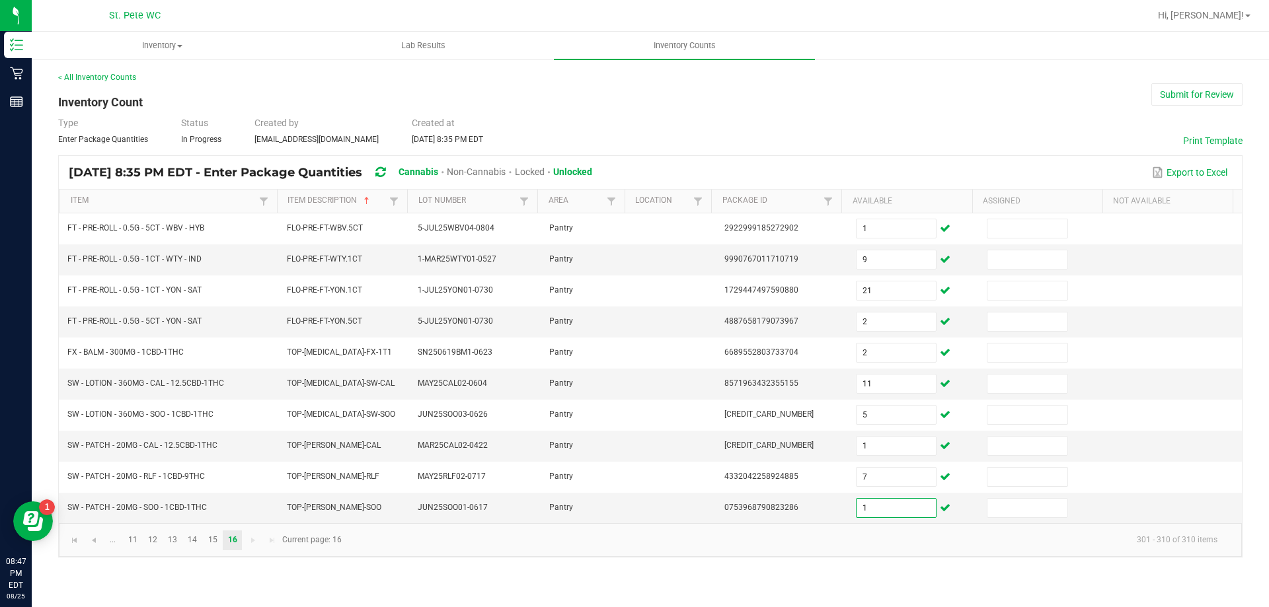
click at [810, 138] on div "Type Enter Package Quantities Status In Progress Created by [EMAIL_ADDRESS][DOM…" at bounding box center [650, 130] width 1184 height 29
click at [917, 106] on div "< All Inventory Counts Inventory Count Submit for Review Type Enter Package Qua…" at bounding box center [650, 314] width 1184 height 486
click at [791, 142] on div "Type Enter Package Quantities Status In Progress Created by [EMAIL_ADDRESS][DOM…" at bounding box center [650, 130] width 1184 height 29
click at [1224, 98] on button "Submit for Review" at bounding box center [1196, 94] width 91 height 22
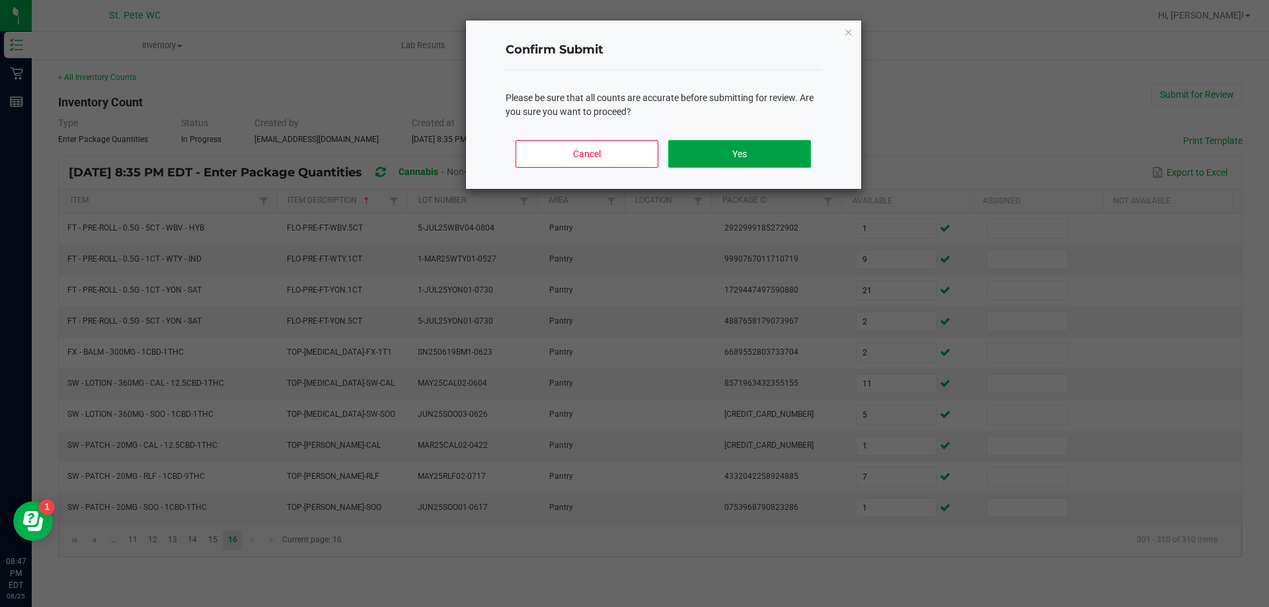
click at [695, 143] on button "Yes" at bounding box center [739, 154] width 142 height 28
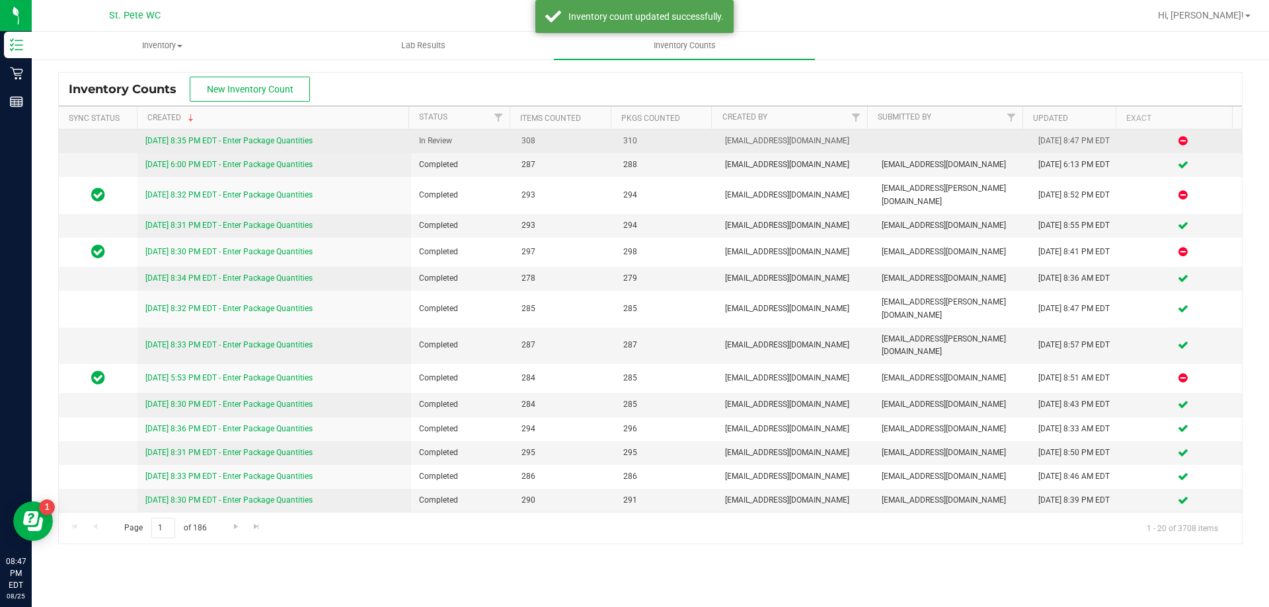
click at [299, 145] on link "[DATE] 8:35 PM EDT - Enter Package Quantities" at bounding box center [228, 140] width 167 height 9
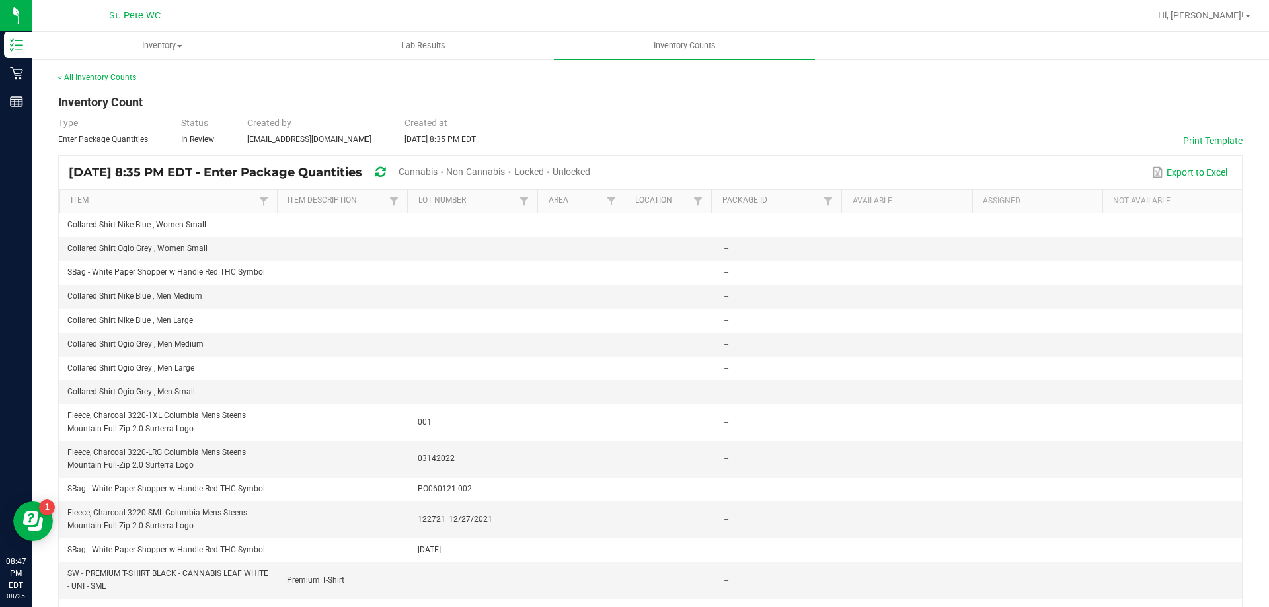
click at [590, 171] on span "Unlocked" at bounding box center [572, 172] width 38 height 11
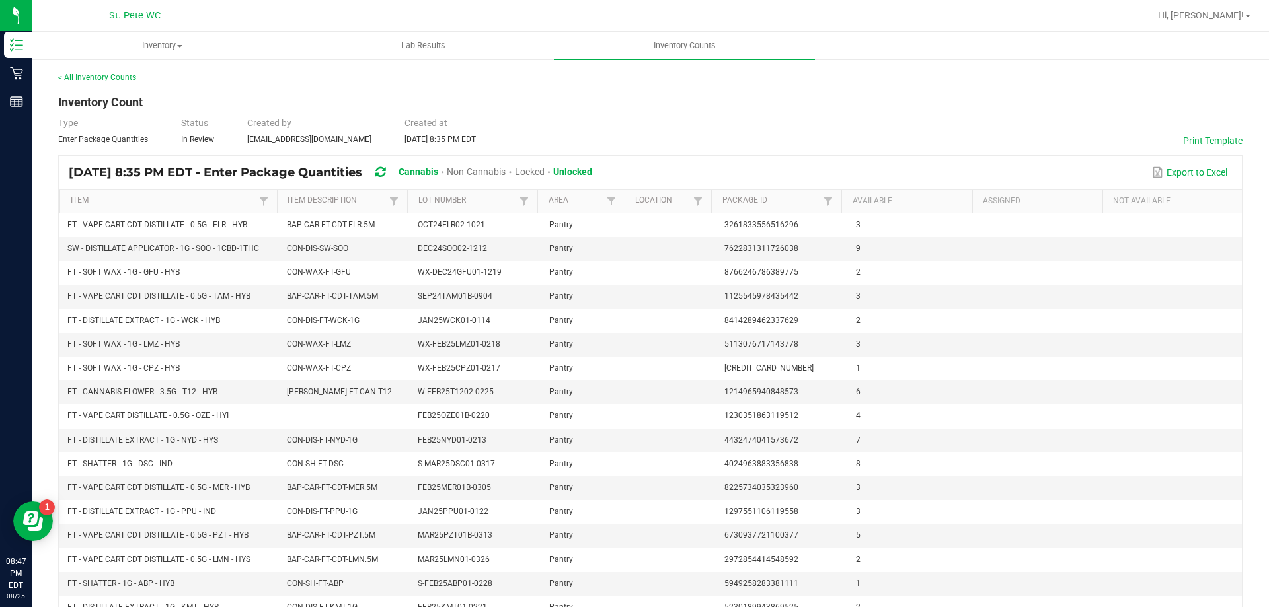
click at [506, 169] on span "Non-Cannabis" at bounding box center [476, 172] width 59 height 11
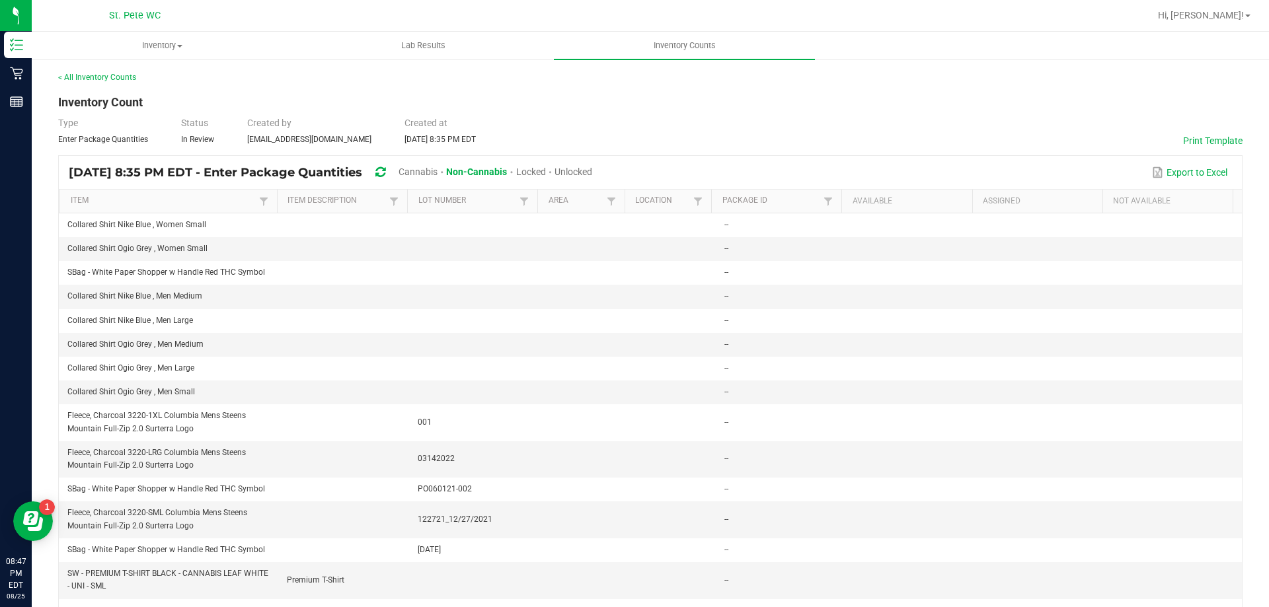
click at [438, 173] on span "Cannabis" at bounding box center [418, 172] width 39 height 11
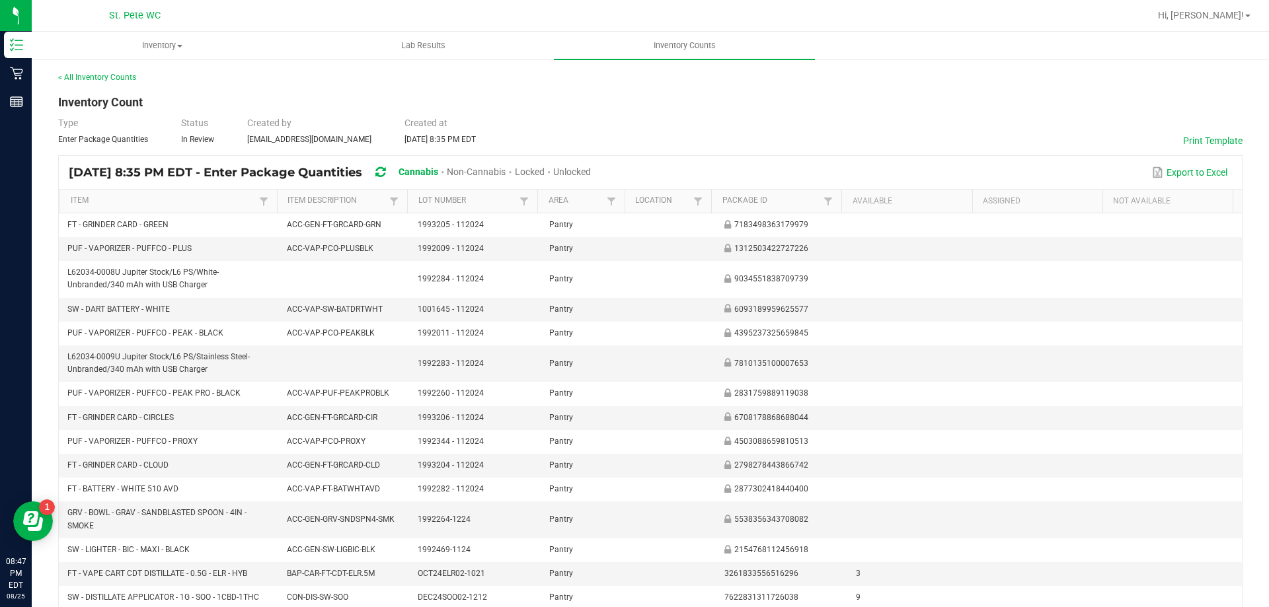
click at [107, 83] on div "< All Inventory Counts Inventory Count Type Enter Package Quantities Status In …" at bounding box center [650, 417] width 1184 height 693
click at [107, 80] on link "< All Inventory Counts" at bounding box center [97, 77] width 78 height 9
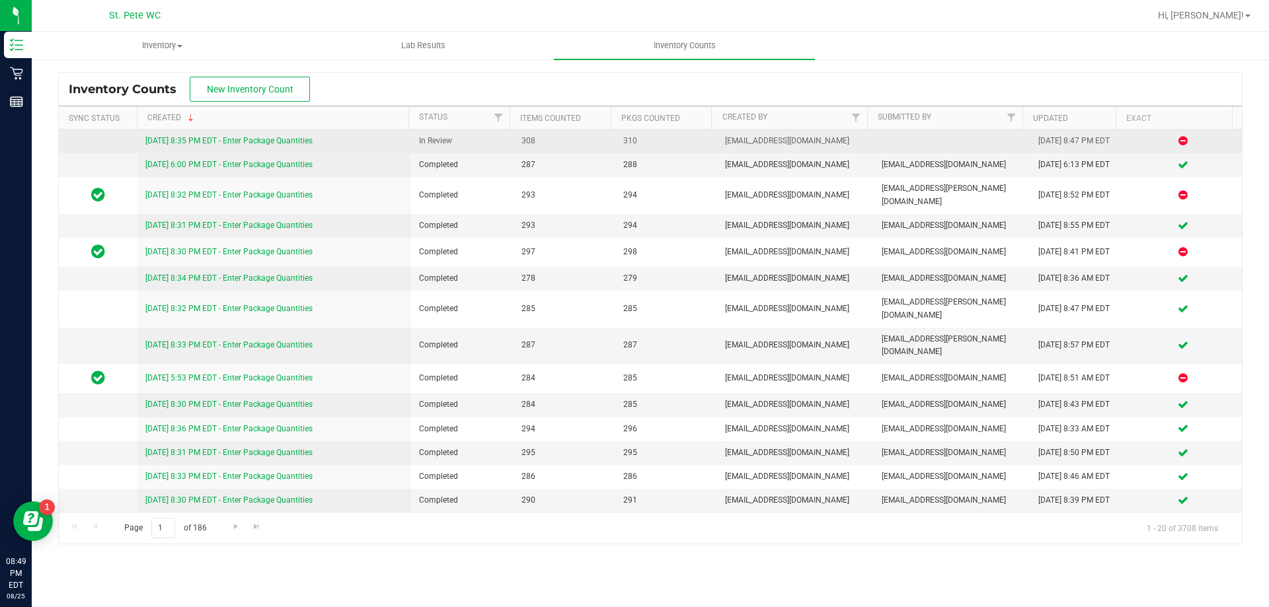
click at [106, 144] on td at bounding box center [98, 142] width 79 height 24
click at [107, 145] on td at bounding box center [98, 142] width 79 height 24
click at [306, 140] on link "[DATE] 8:35 PM EDT - Enter Package Quantities" at bounding box center [228, 140] width 167 height 9
